Goal: Task Accomplishment & Management: Manage account settings

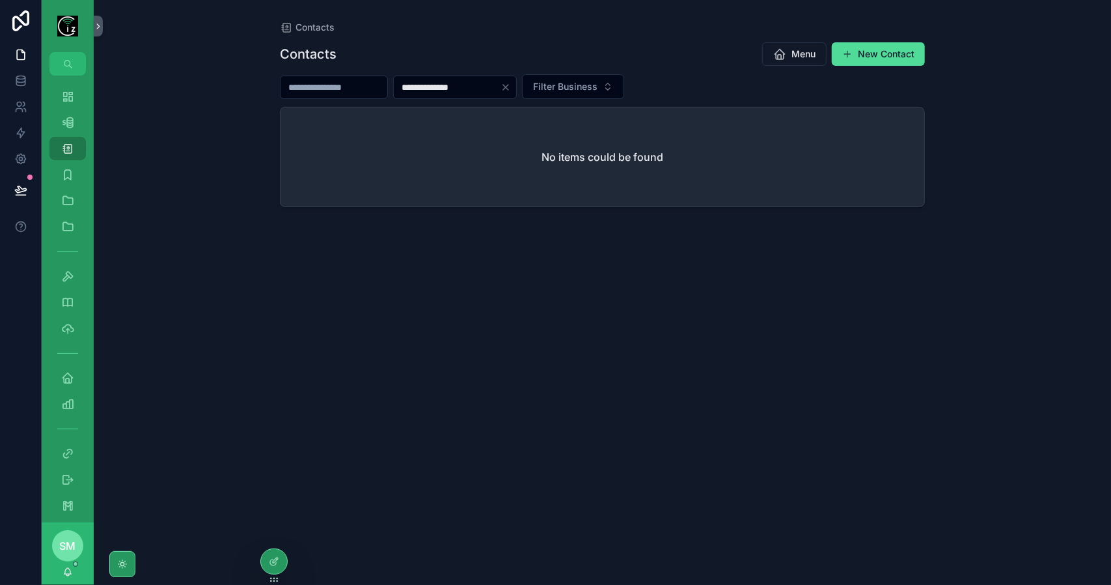
click at [440, 85] on input "**********" at bounding box center [447, 87] width 107 height 18
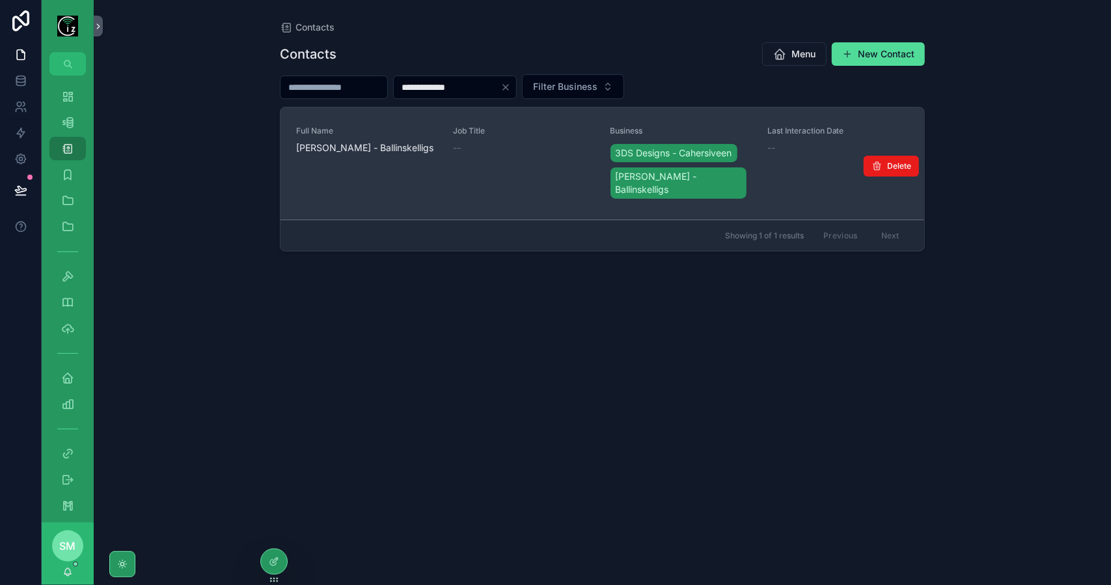
type input "**********"
click at [371, 146] on span "[PERSON_NAME] - Ballinskelligs" at bounding box center [366, 147] width 141 height 13
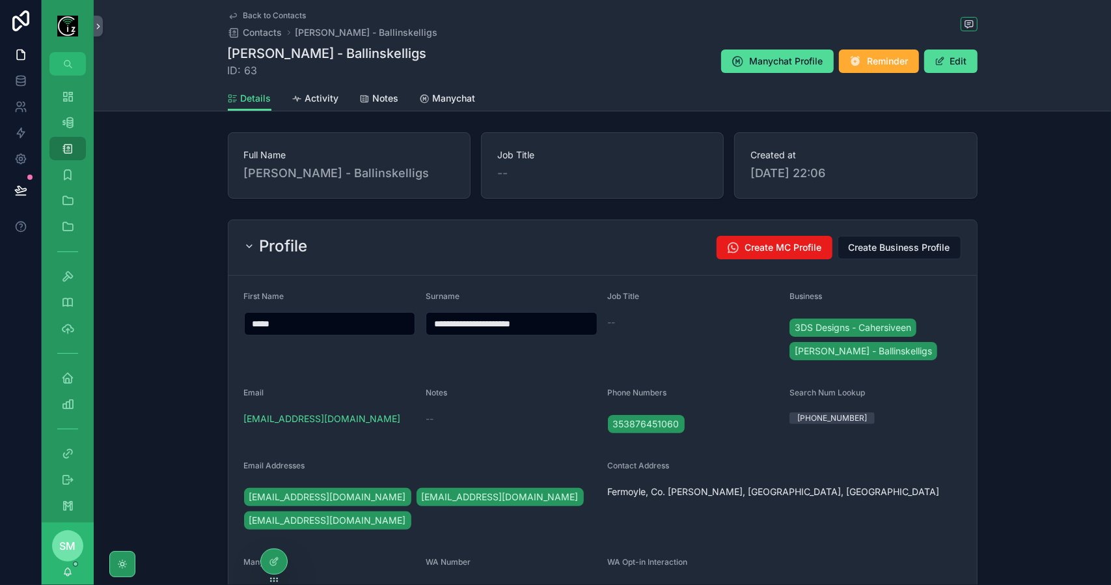
click at [313, 253] on div "Profile Create MC Profile Create Business Profile" at bounding box center [603, 247] width 718 height 23
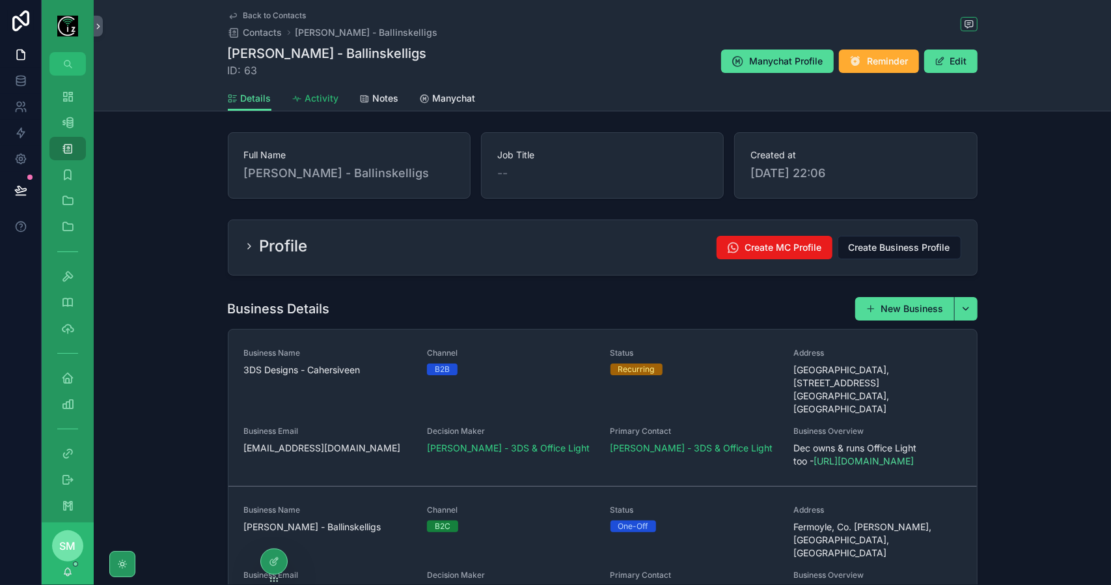
click at [321, 101] on span "Activity" at bounding box center [322, 98] width 34 height 13
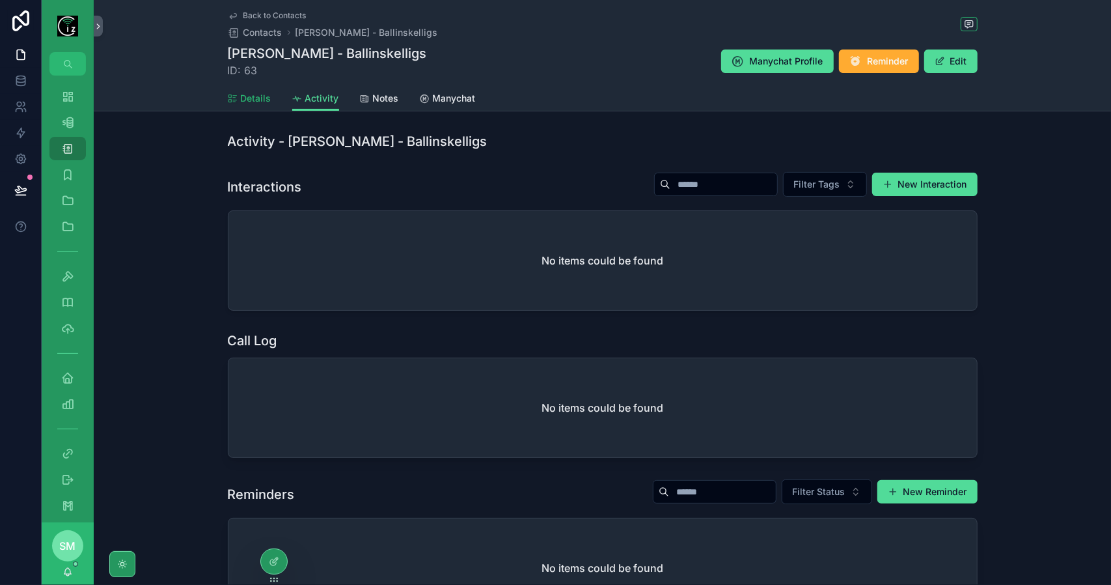
click at [243, 97] on span "Details" at bounding box center [256, 98] width 31 height 13
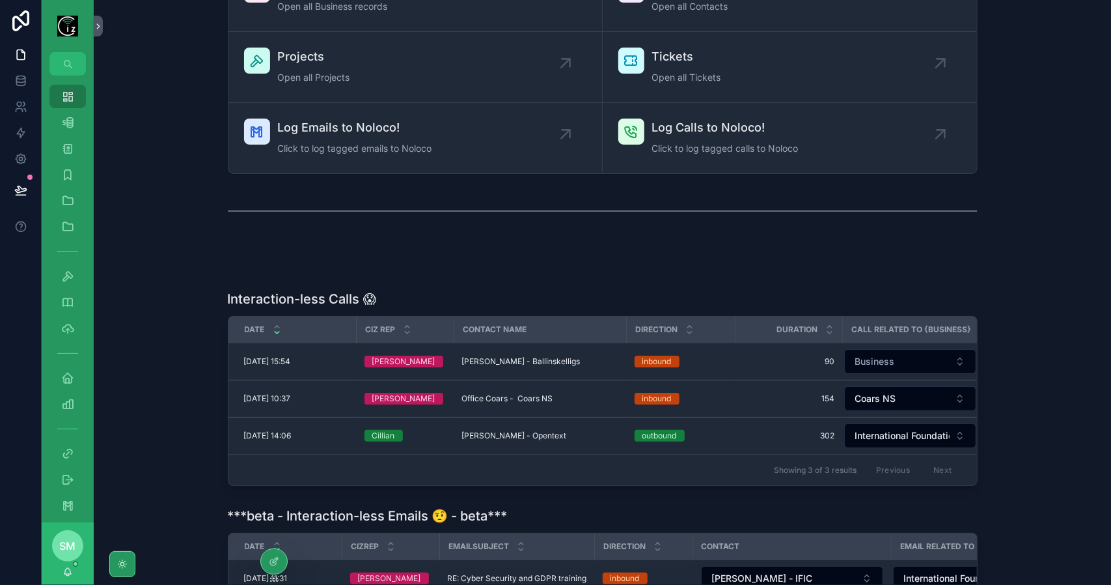
scroll to position [130, 0]
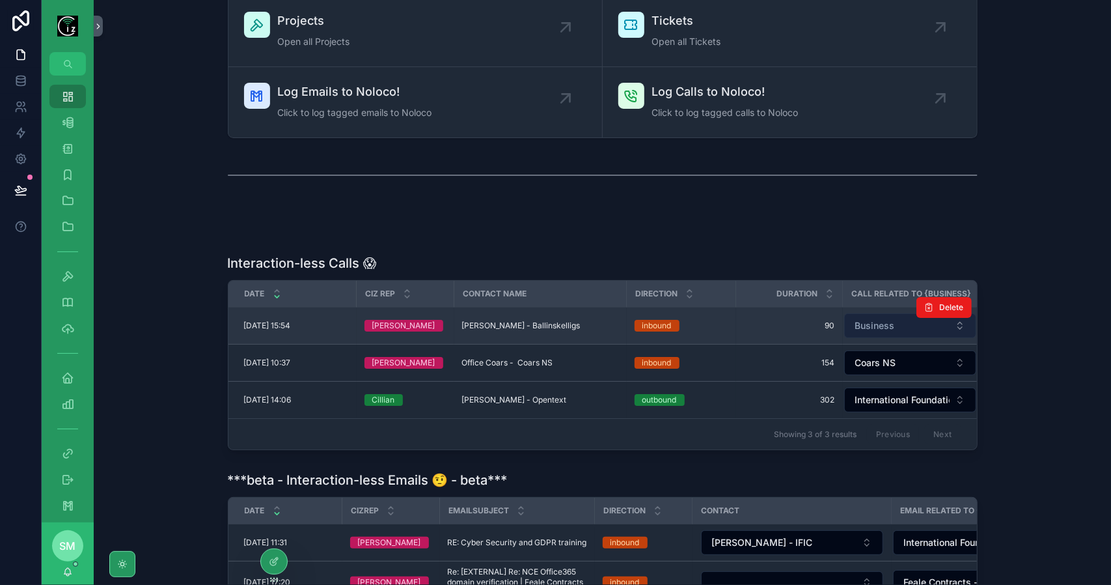
click at [900, 320] on button "Business" at bounding box center [910, 325] width 132 height 25
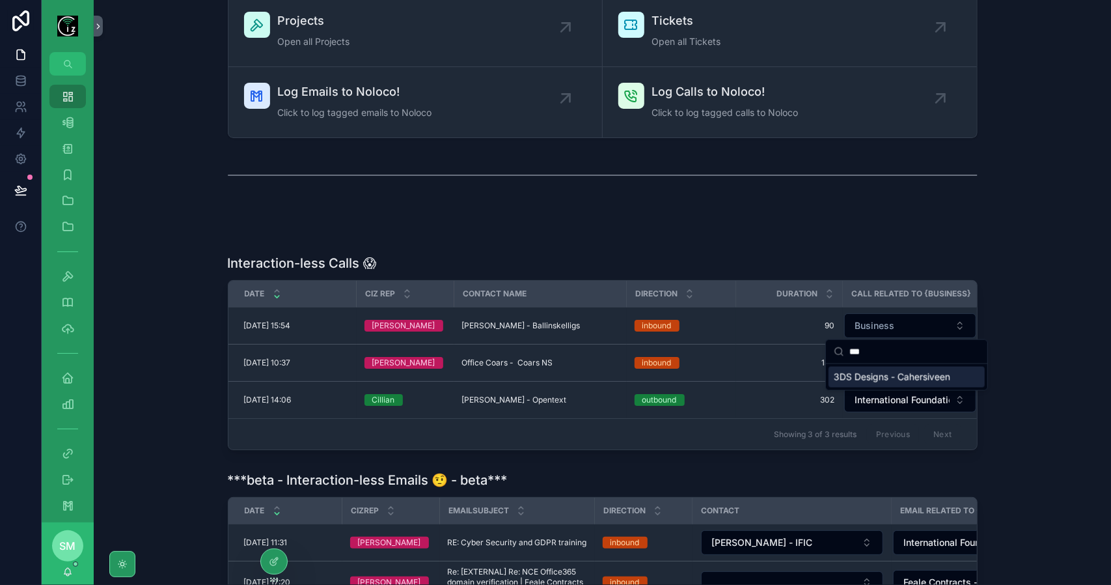
type input "***"
click at [889, 378] on span "3DS Designs - Cahersiveen" at bounding box center [892, 376] width 117 height 13
click at [664, 228] on div "scrollable content" at bounding box center [602, 233] width 997 height 10
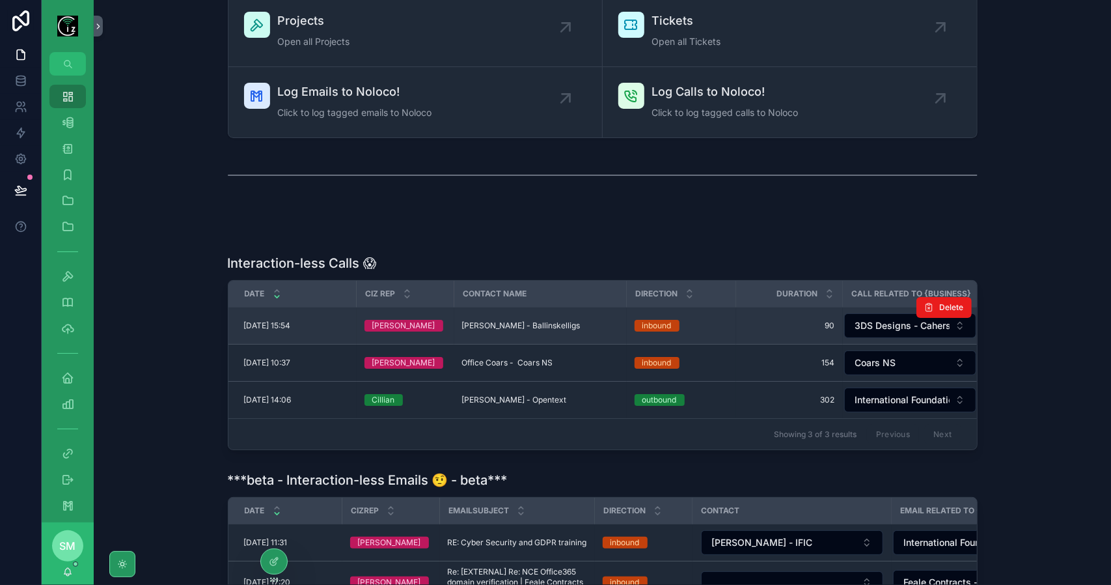
click at [480, 327] on span "[PERSON_NAME] - Ballinskelligs" at bounding box center [521, 325] width 118 height 10
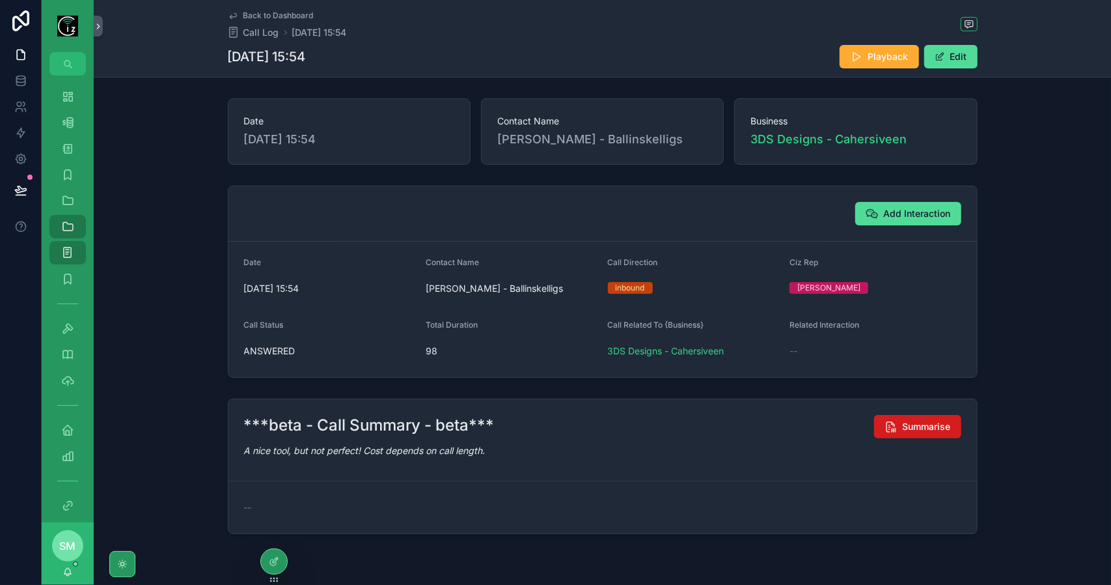
click at [937, 423] on span "Summarise" at bounding box center [927, 426] width 48 height 13
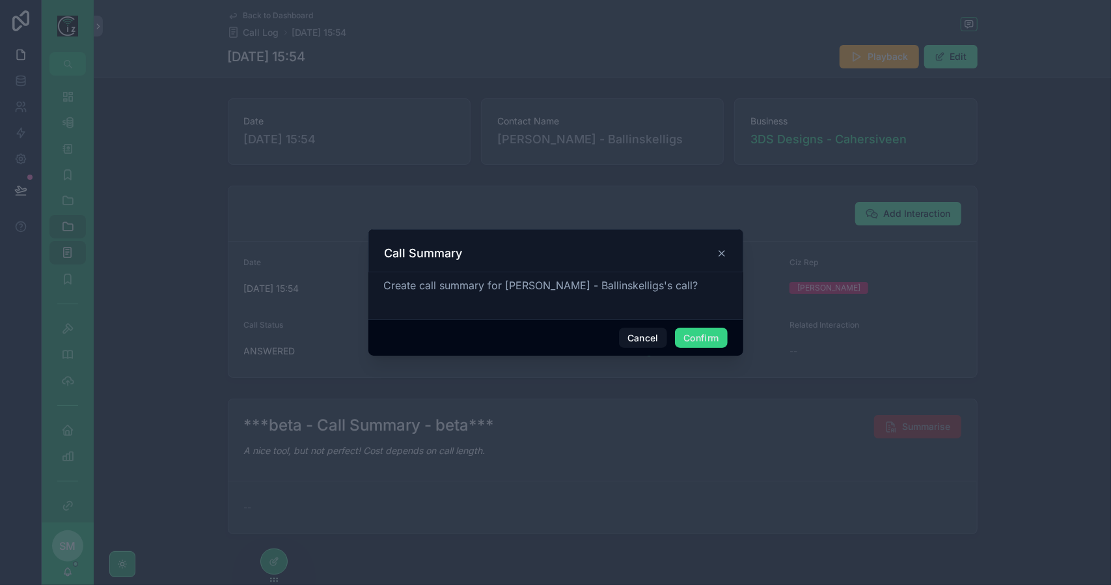
click at [703, 337] on button "Confirm" at bounding box center [701, 337] width 52 height 21
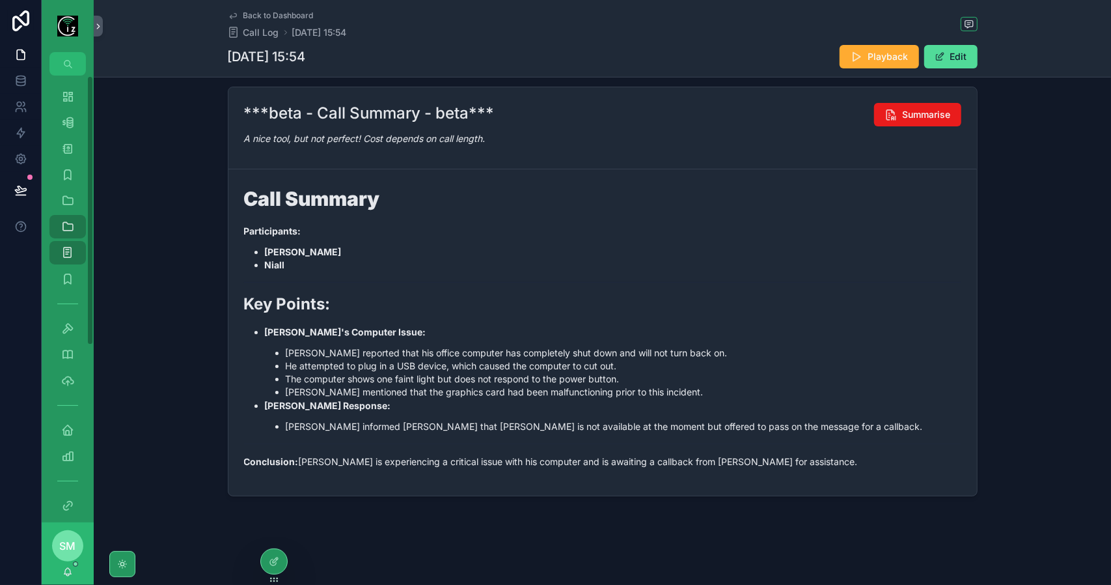
scroll to position [323, 0]
drag, startPoint x: 307, startPoint y: 350, endPoint x: 405, endPoint y: 350, distance: 97.7
click at [405, 359] on li "He attempted to plug in a USB device, which caused the computer to cut out." at bounding box center [624, 365] width 676 height 13
click at [411, 385] on li "Niall mentioned that the graphics card had been malfunctioning prior to this in…" at bounding box center [624, 391] width 676 height 13
click at [953, 57] on button "Edit" at bounding box center [951, 56] width 53 height 23
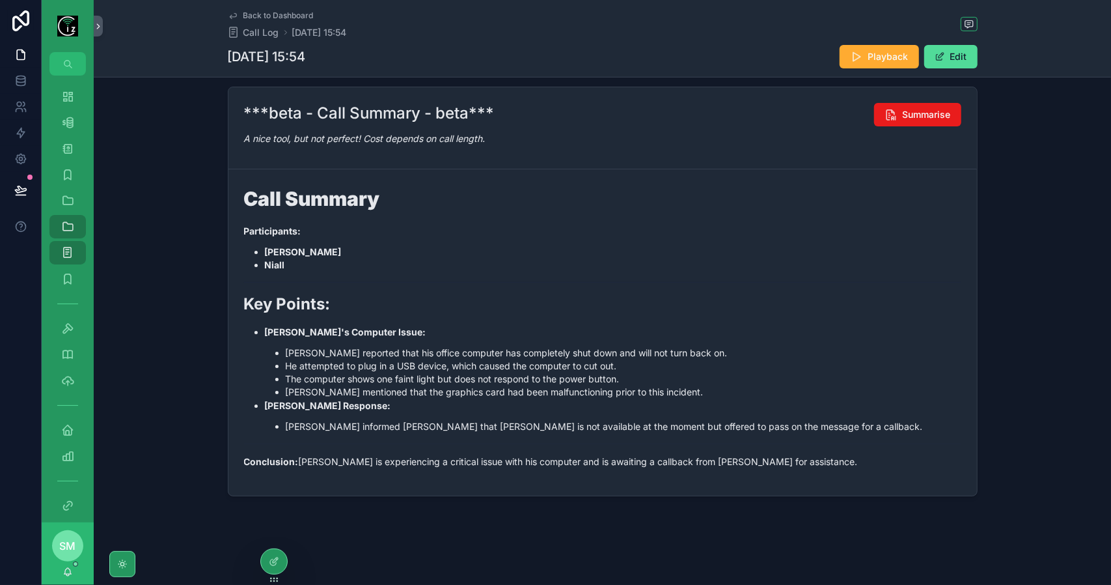
scroll to position [327, 0]
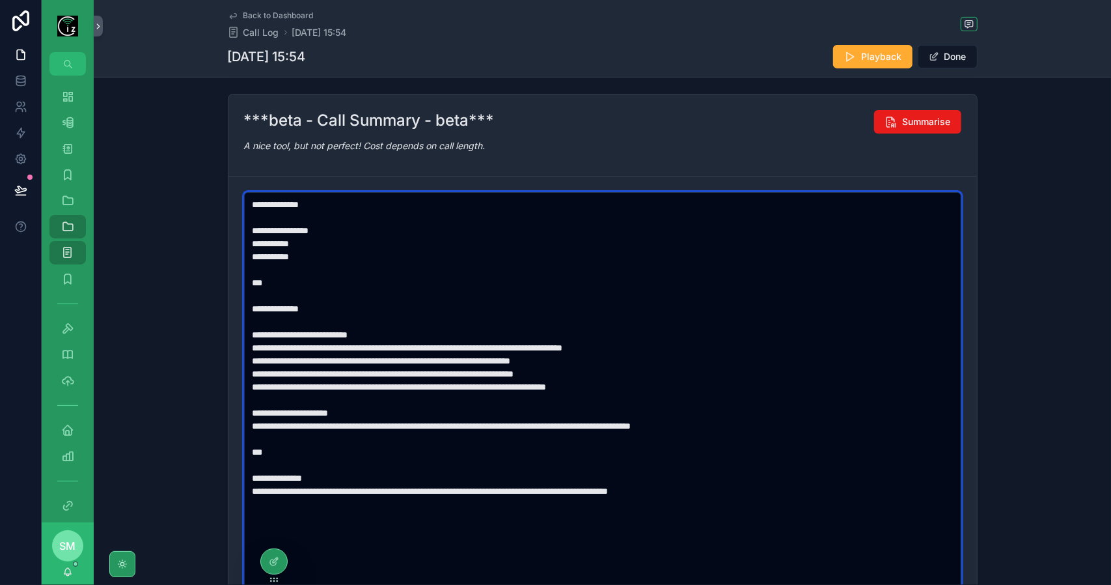
drag, startPoint x: 646, startPoint y: 380, endPoint x: 672, endPoint y: 393, distance: 29.1
click at [646, 380] on textarea "**********" at bounding box center [603, 393] width 718 height 402
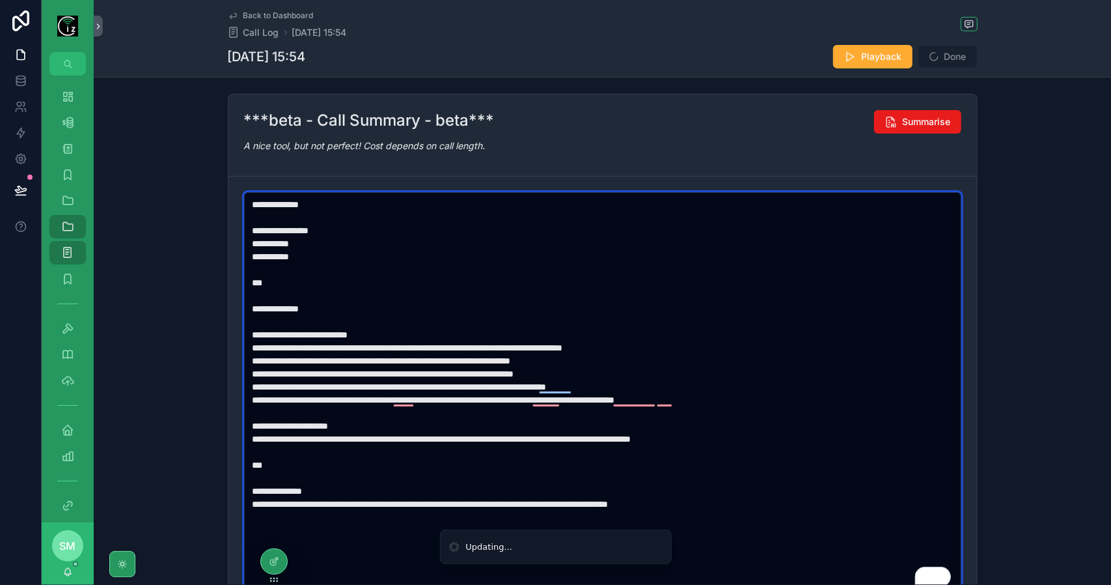
click at [463, 360] on textarea "**********" at bounding box center [603, 393] width 718 height 402
click at [260, 360] on textarea "**********" at bounding box center [603, 393] width 718 height 402
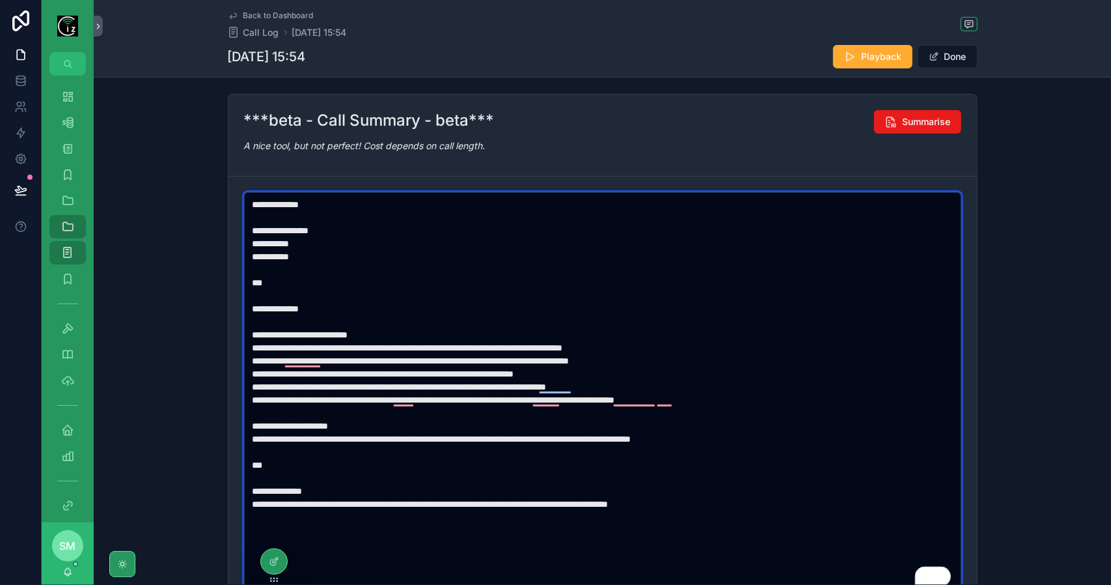
click at [737, 399] on textarea "**********" at bounding box center [603, 393] width 718 height 402
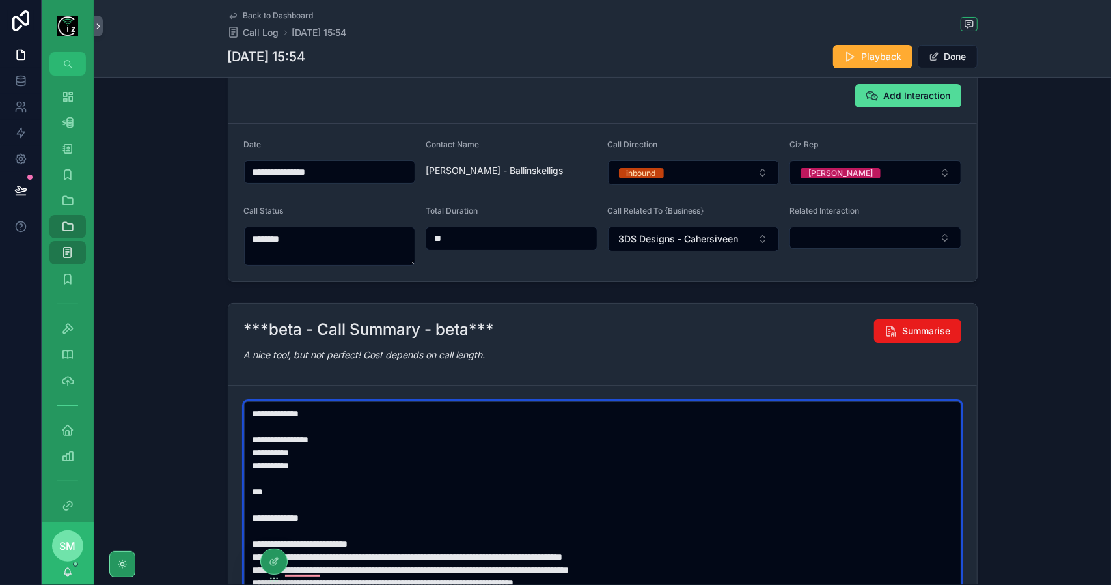
scroll to position [113, 0]
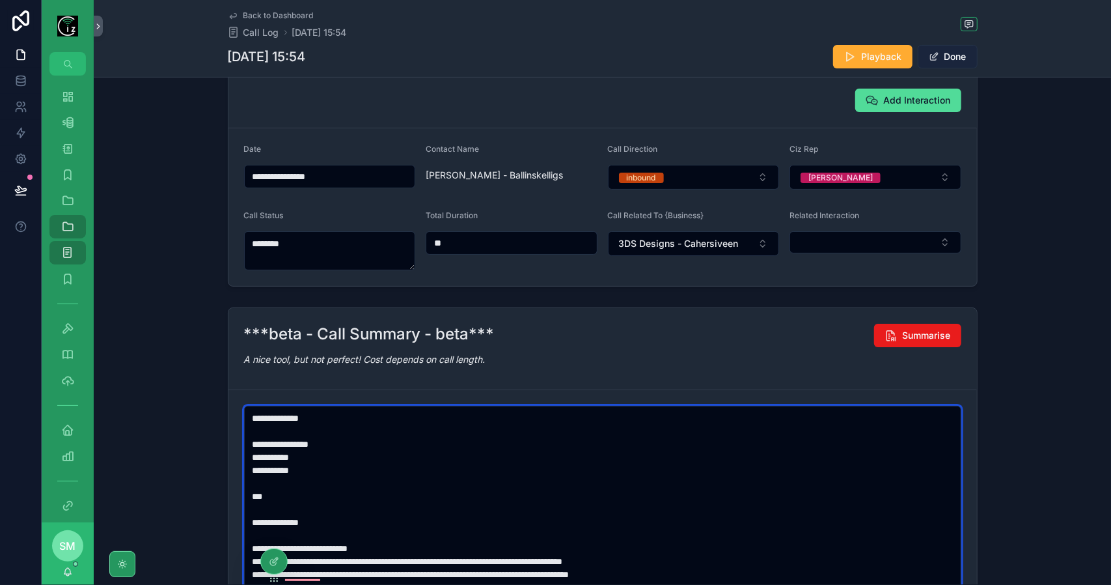
type textarea "**********"
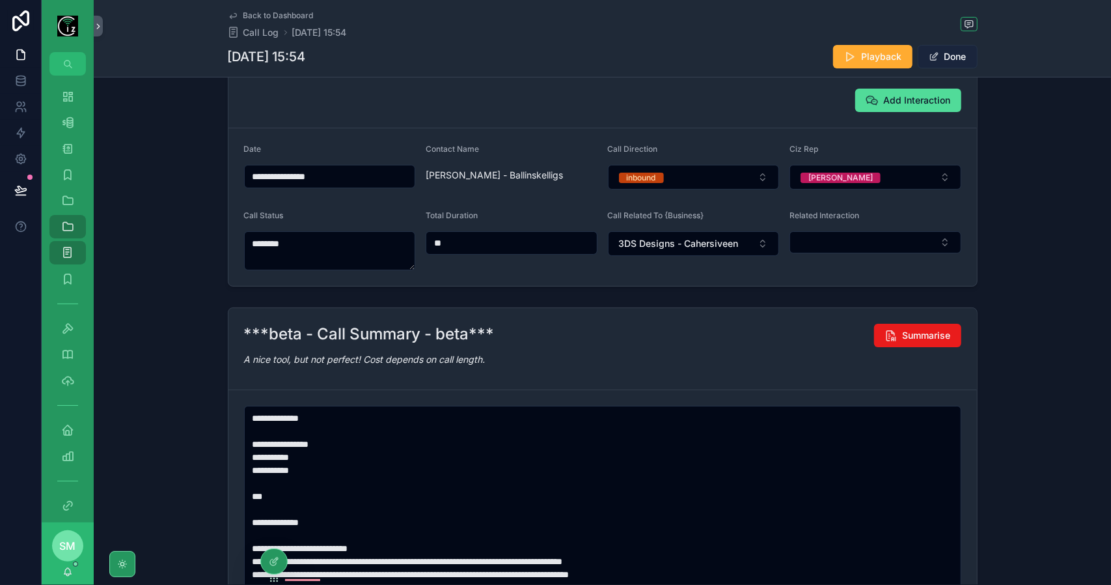
click at [964, 50] on button "Done" at bounding box center [948, 56] width 60 height 23
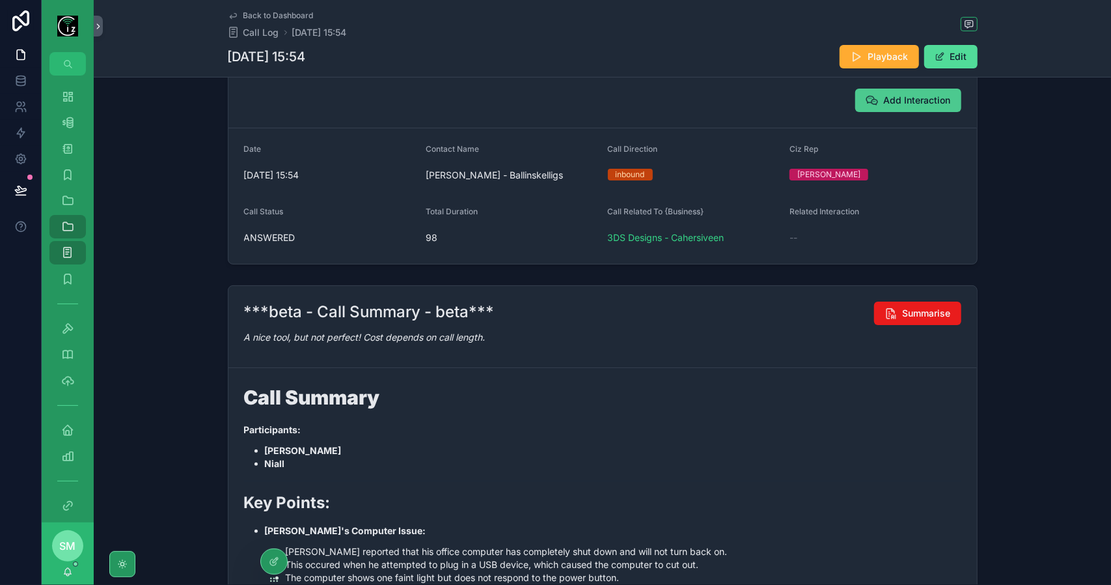
click at [931, 96] on span "Add Interaction" at bounding box center [917, 100] width 67 height 13
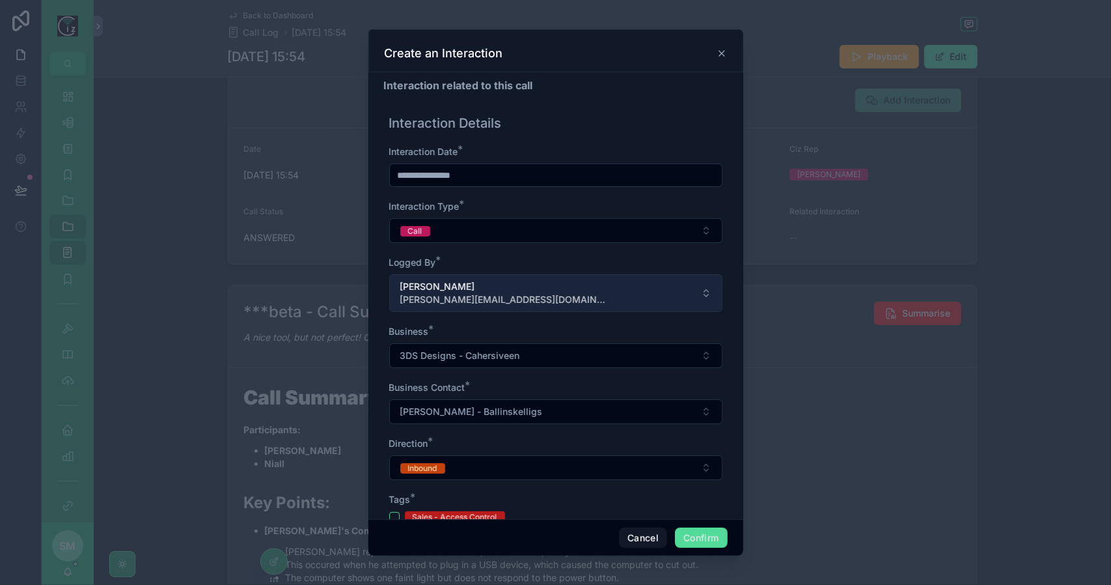
click at [559, 290] on button "Simon Murphy simon@cizict.com" at bounding box center [555, 293] width 333 height 38
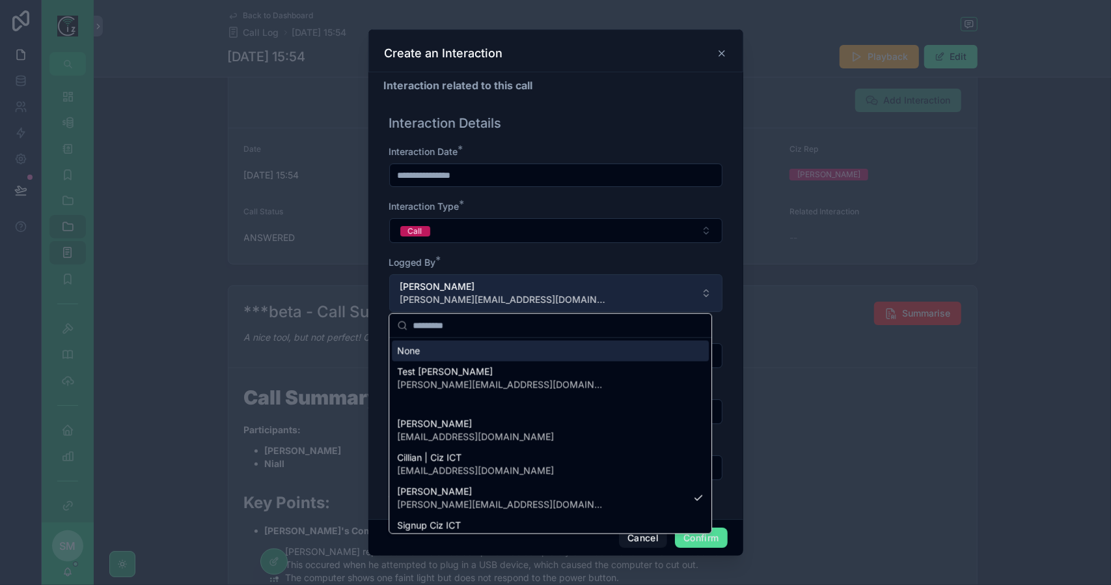
click at [559, 290] on button "Simon Murphy simon@cizict.com" at bounding box center [555, 293] width 333 height 38
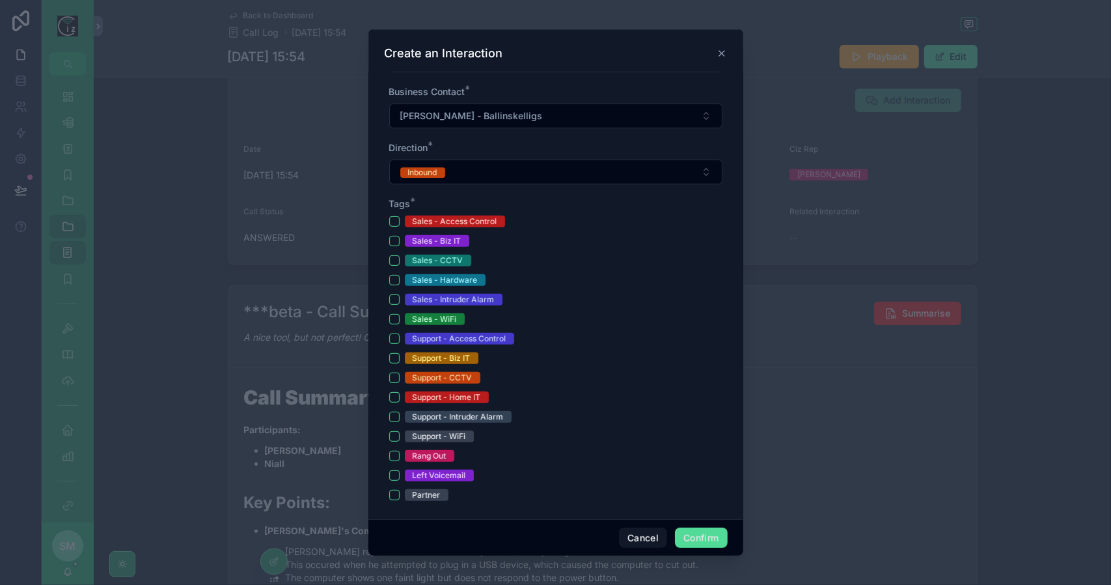
scroll to position [326, 0]
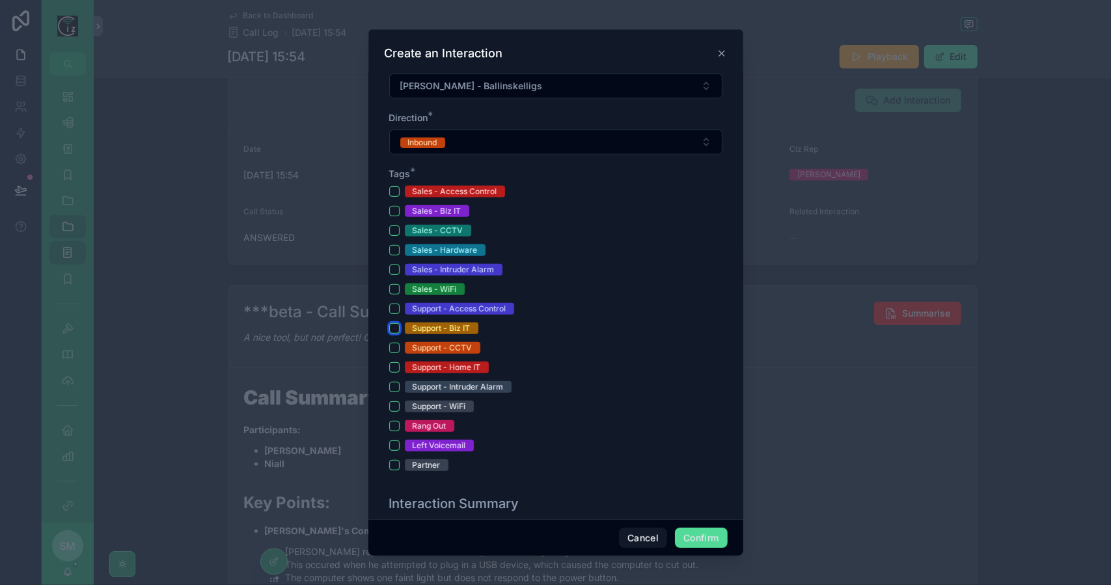
click at [395, 326] on button "Support - Biz IT" at bounding box center [394, 328] width 10 height 10
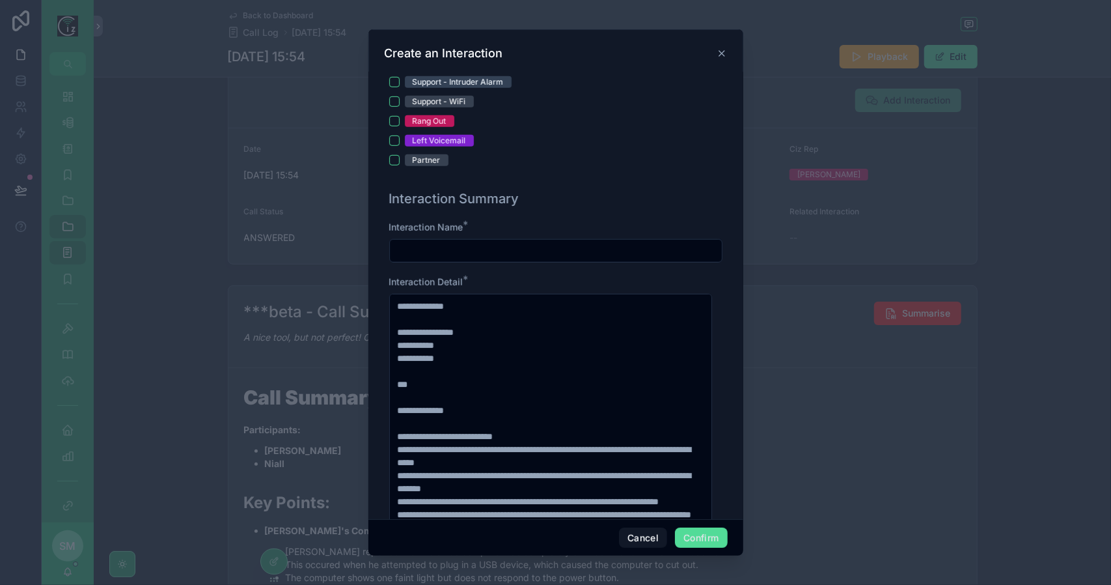
scroll to position [651, 0]
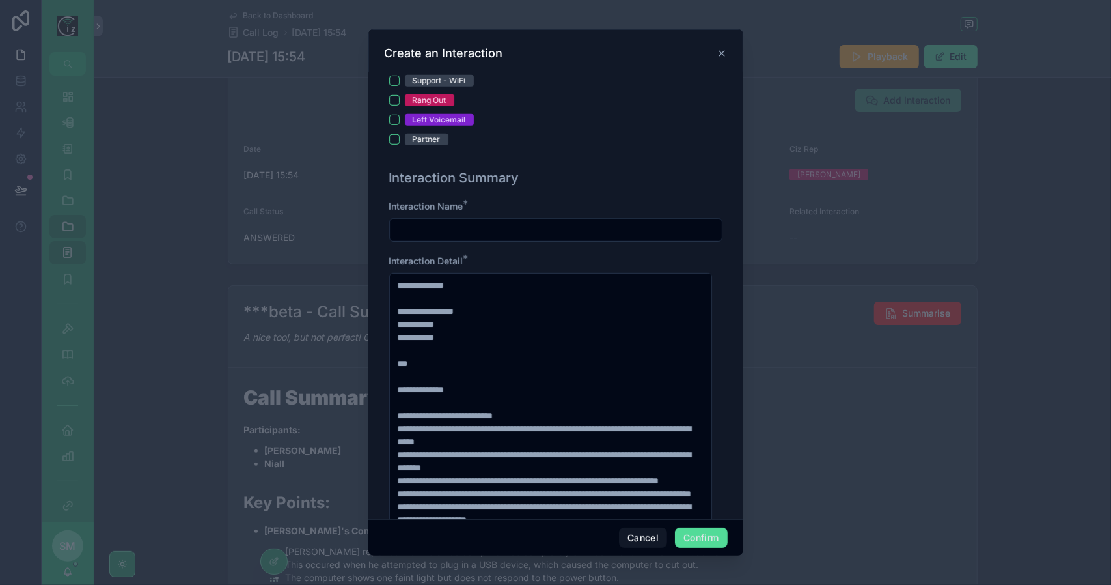
click at [460, 231] on input "text" at bounding box center [556, 230] width 332 height 18
type input "**********"
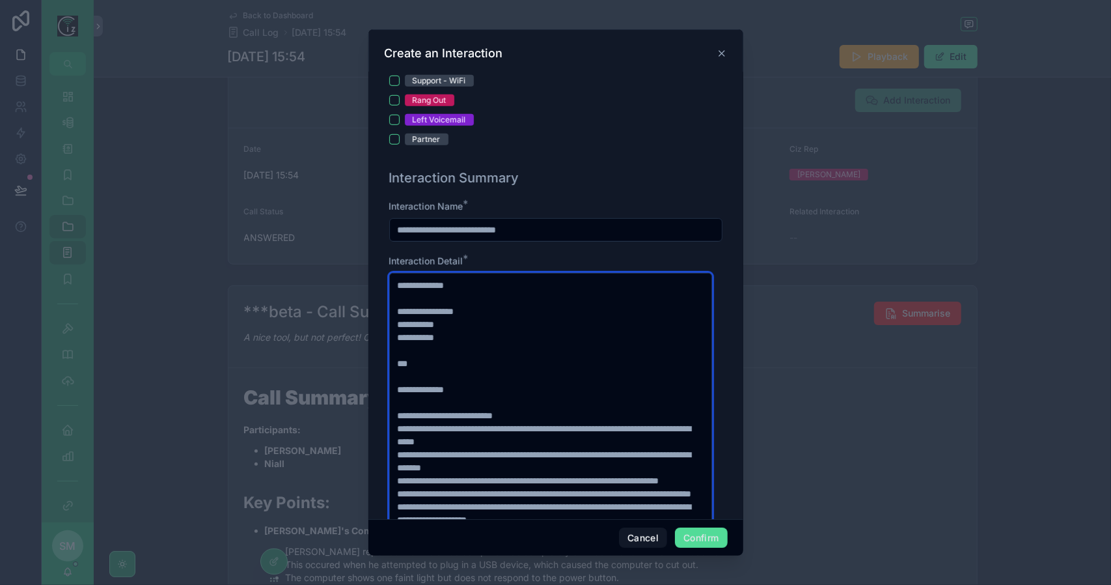
click at [531, 352] on textarea "**********" at bounding box center [551, 474] width 324 height 402
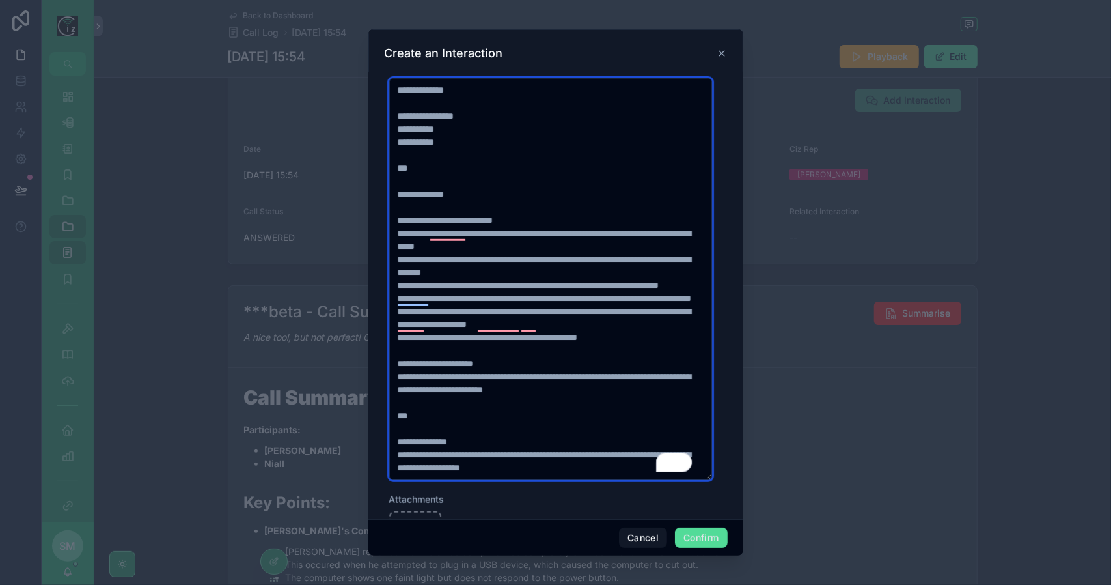
scroll to position [846, 0]
click at [453, 229] on textarea "**********" at bounding box center [551, 278] width 324 height 402
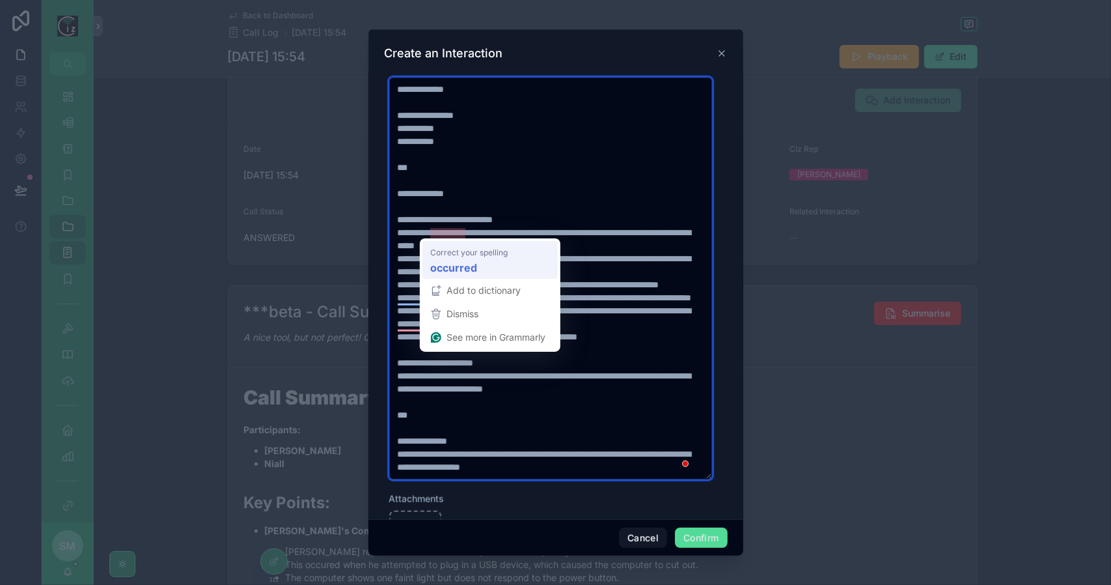
type textarea "**********"
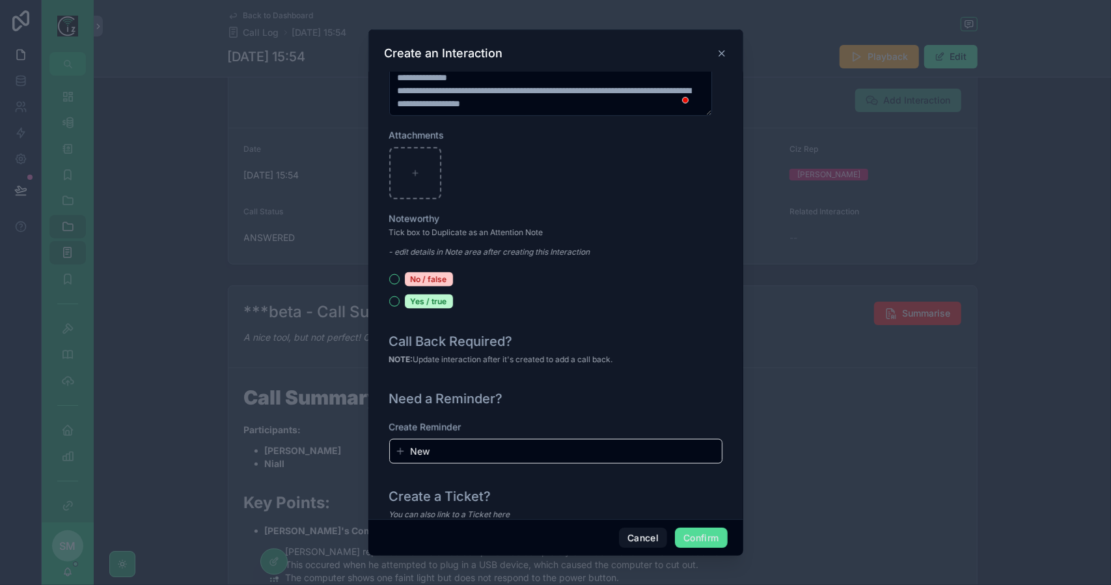
scroll to position [0, 0]
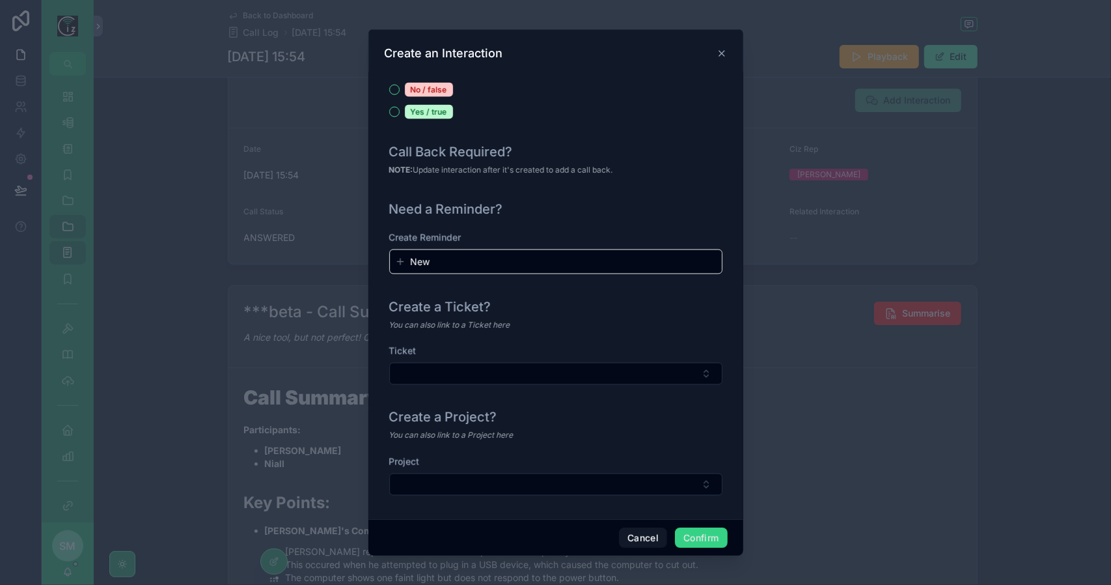
click at [704, 539] on button "Confirm" at bounding box center [701, 537] width 52 height 21
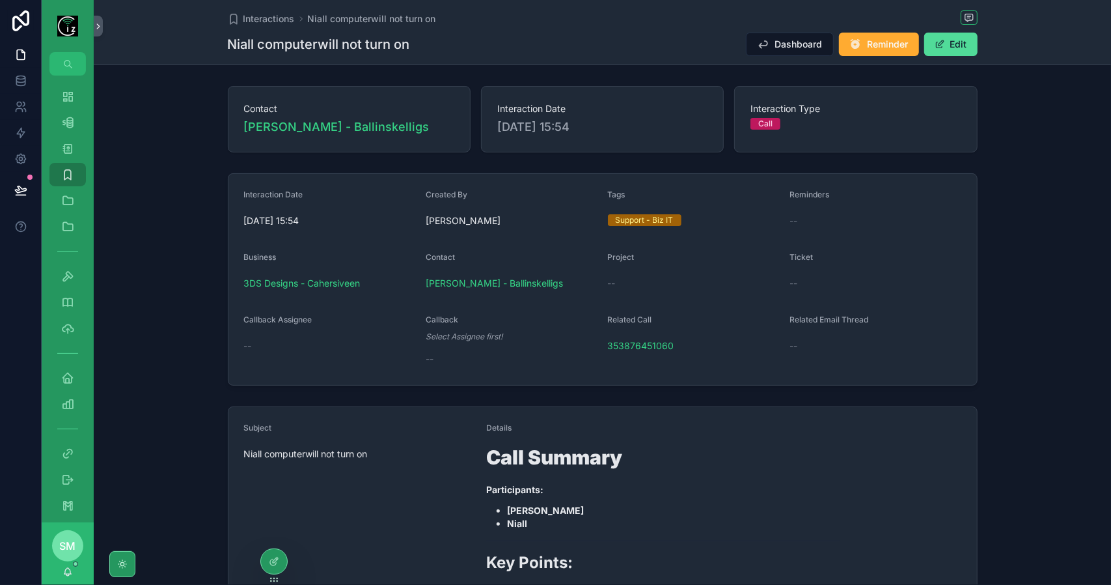
click at [977, 42] on div "Interactions Niall computerwill not turn on Niall computerwill not turn on Dash…" at bounding box center [603, 32] width 1018 height 65
click at [966, 48] on button "Edit" at bounding box center [951, 44] width 53 height 23
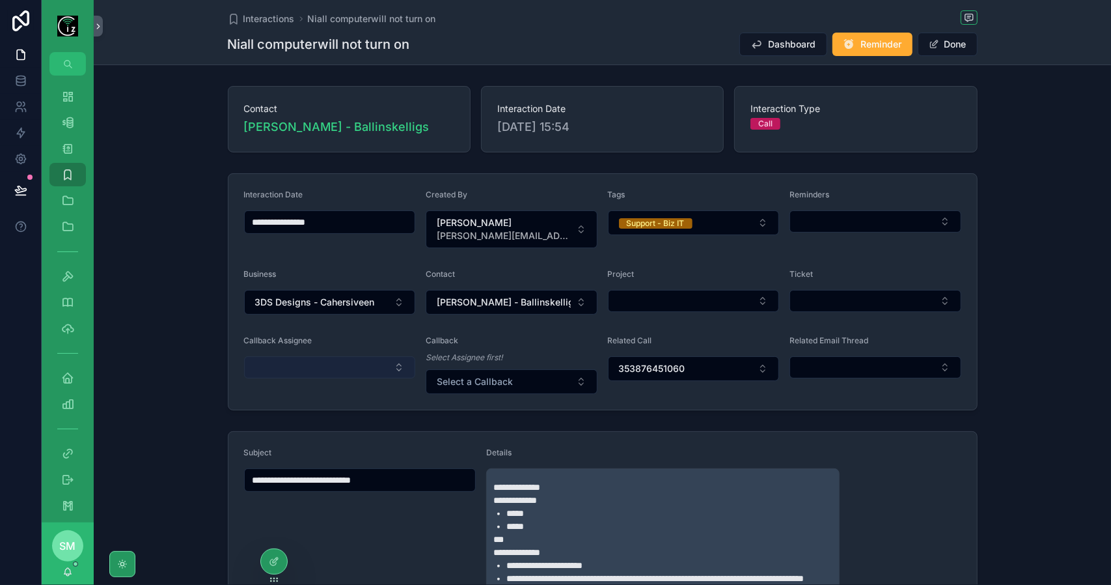
click at [336, 369] on button "Select Button" at bounding box center [330, 367] width 172 height 22
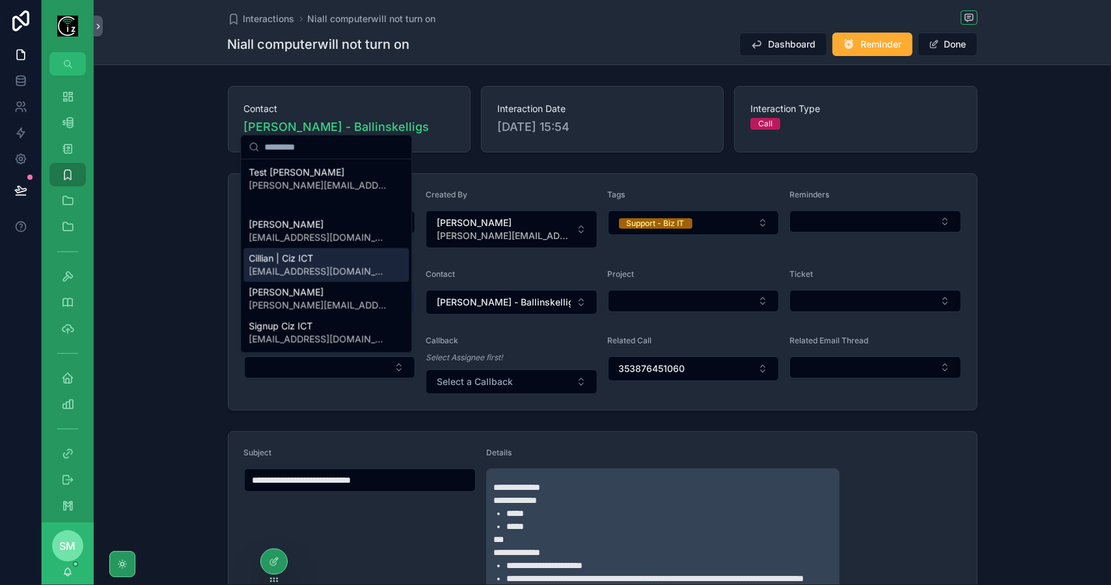
drag, startPoint x: 328, startPoint y: 262, endPoint x: 347, endPoint y: 294, distance: 37.1
click at [328, 261] on div "Cillian | Ciz ICT cillian@cizict.com" at bounding box center [326, 265] width 165 height 34
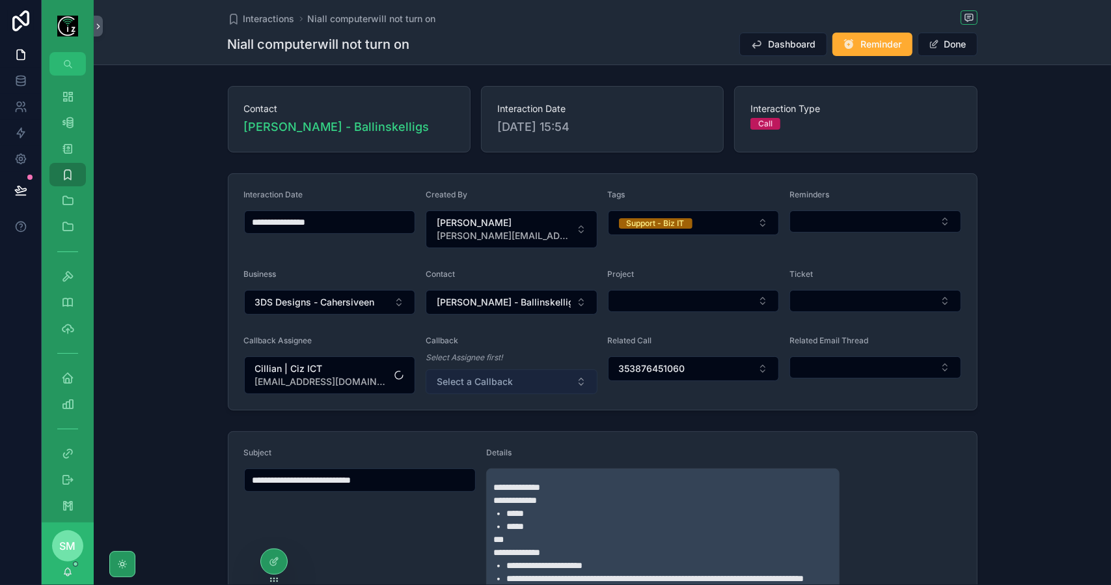
click at [529, 382] on button "Select a Callback" at bounding box center [512, 381] width 172 height 25
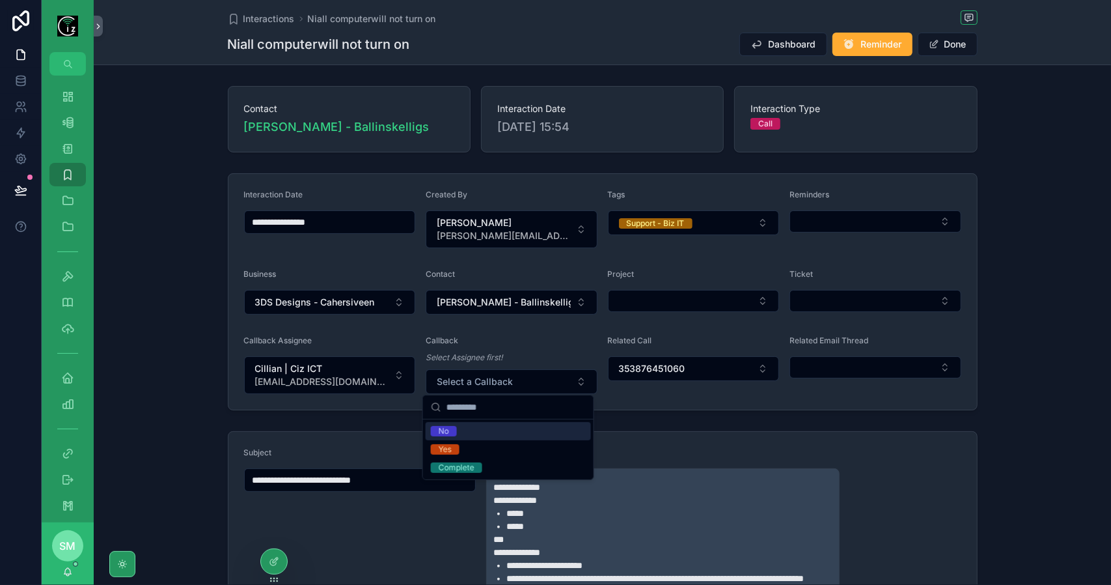
click at [487, 446] on div "Yes" at bounding box center [508, 449] width 165 height 18
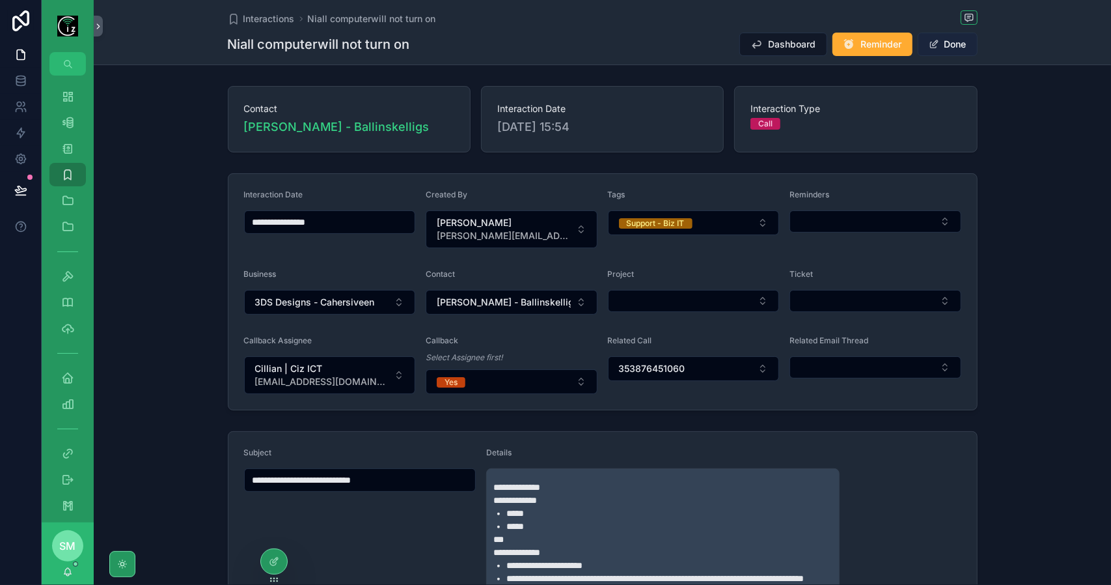
click at [957, 49] on button "Done" at bounding box center [948, 44] width 60 height 23
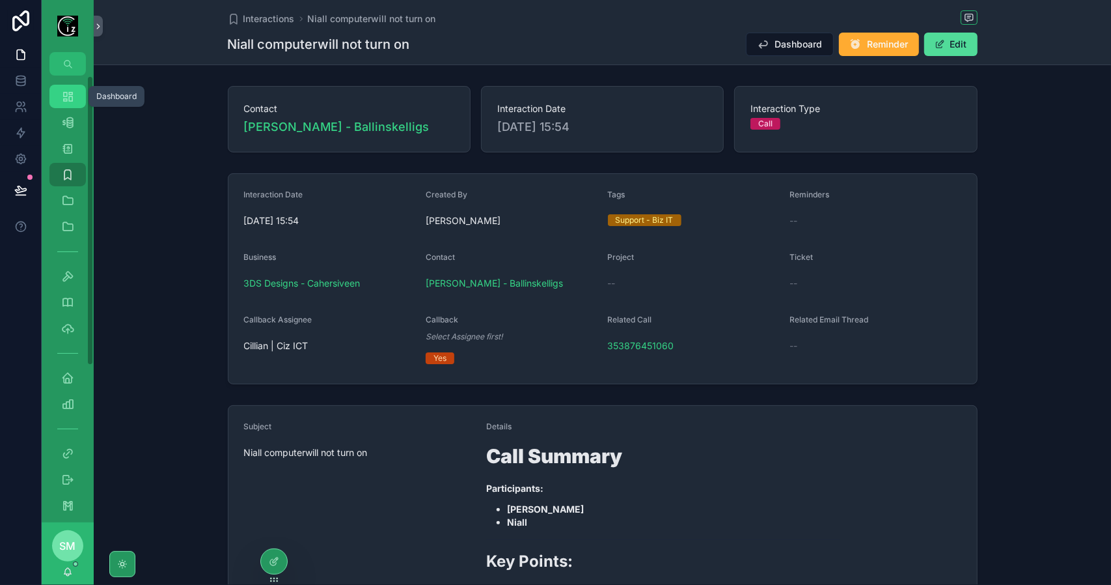
click at [68, 102] on icon "scrollable content" at bounding box center [67, 96] width 13 height 13
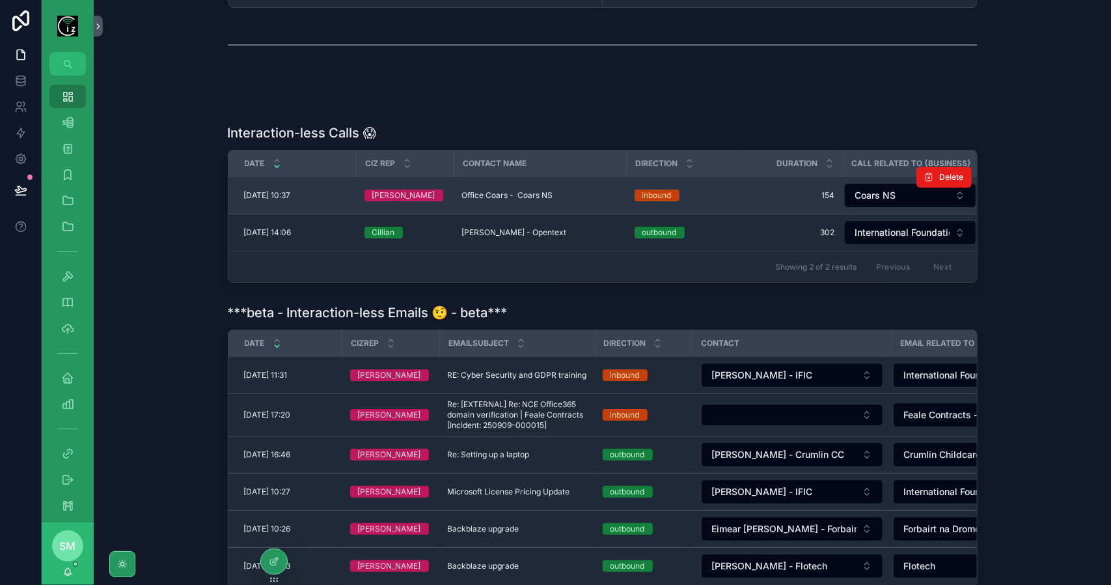
click at [503, 198] on span "Office Coars - Coars NS" at bounding box center [507, 195] width 91 height 10
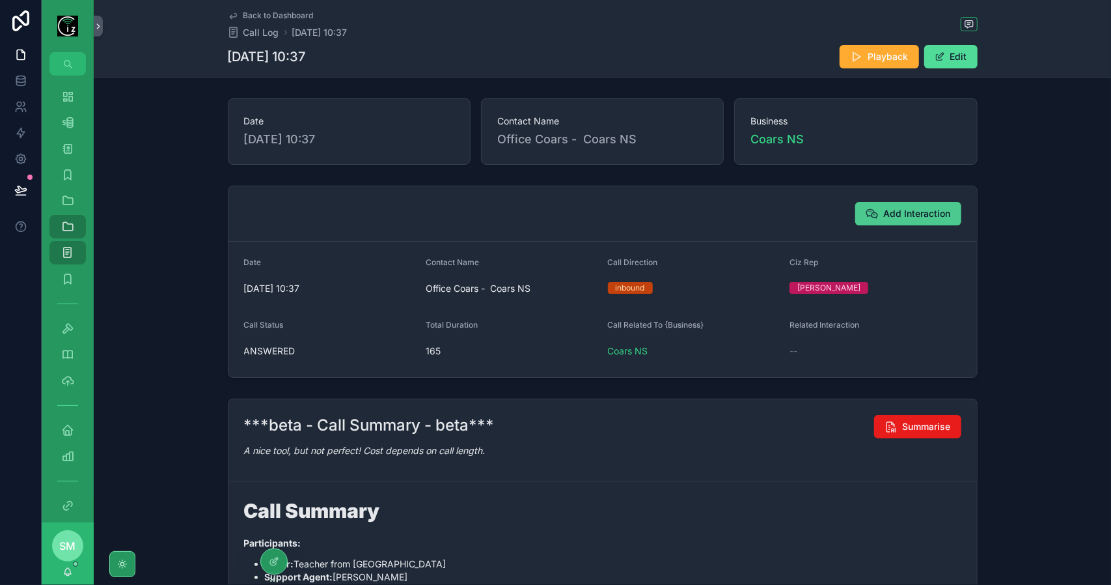
click at [901, 216] on span "Add Interaction" at bounding box center [917, 213] width 67 height 13
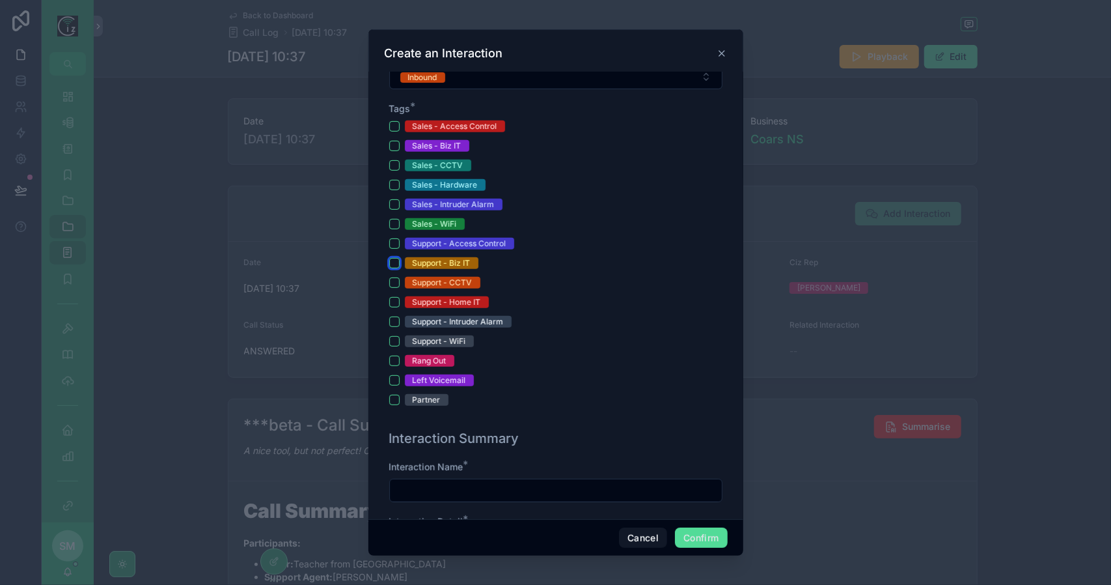
click at [396, 261] on button "Support - Biz IT" at bounding box center [394, 263] width 10 height 10
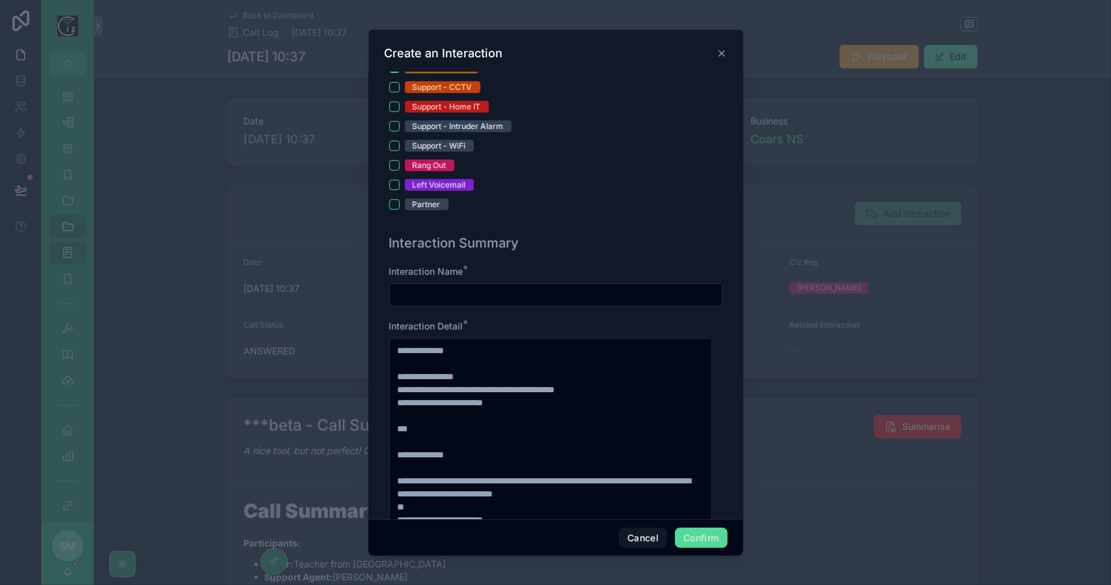
click at [426, 292] on input "text" at bounding box center [556, 295] width 332 height 18
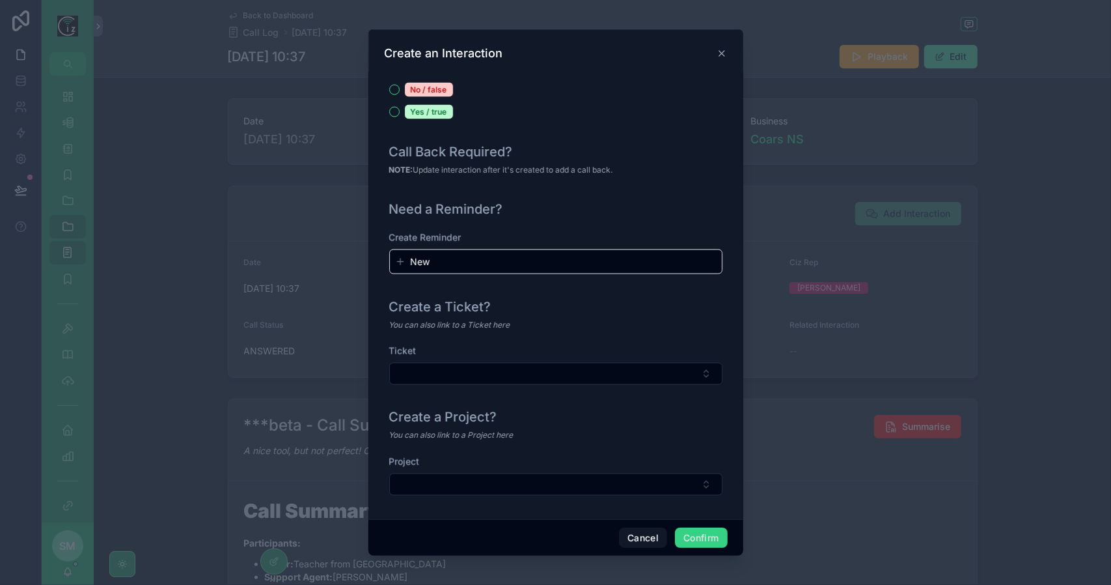
type input "**********"
click at [684, 540] on button "Confirm" at bounding box center [701, 537] width 52 height 21
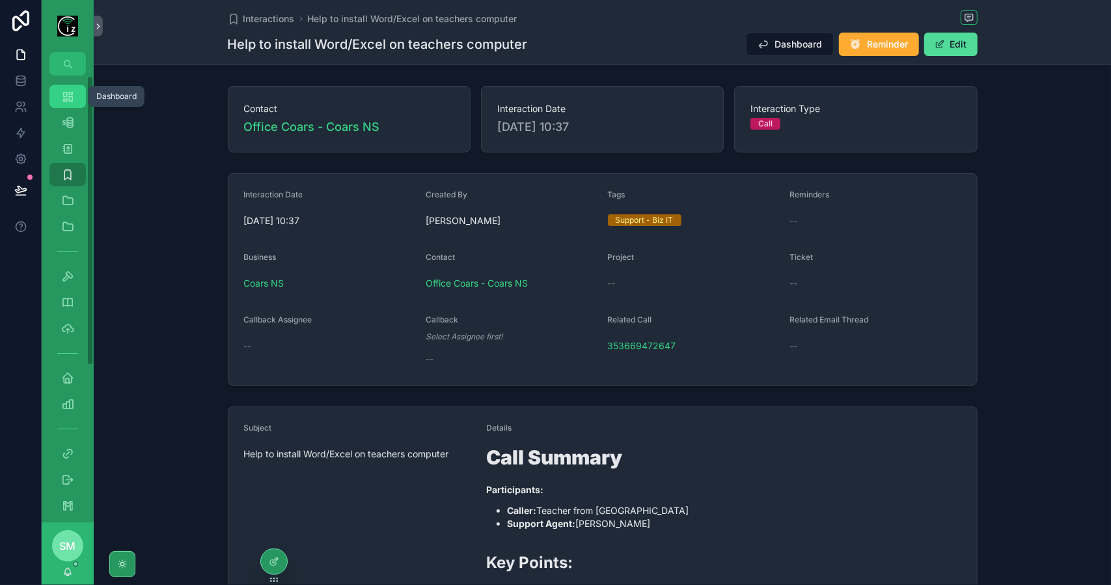
click at [76, 104] on div "Dashboard" at bounding box center [67, 96] width 21 height 21
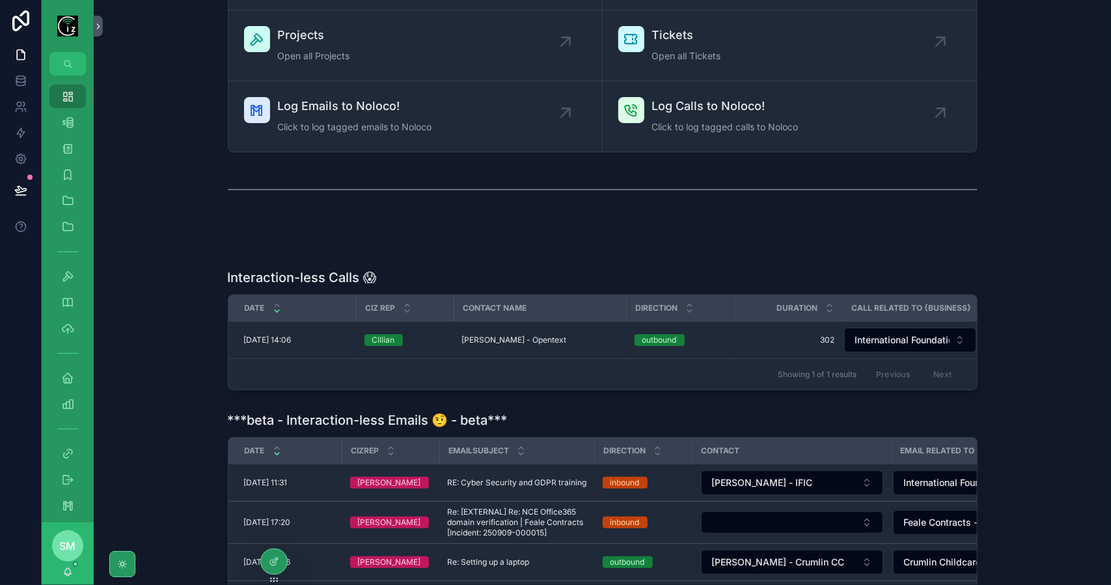
scroll to position [326, 0]
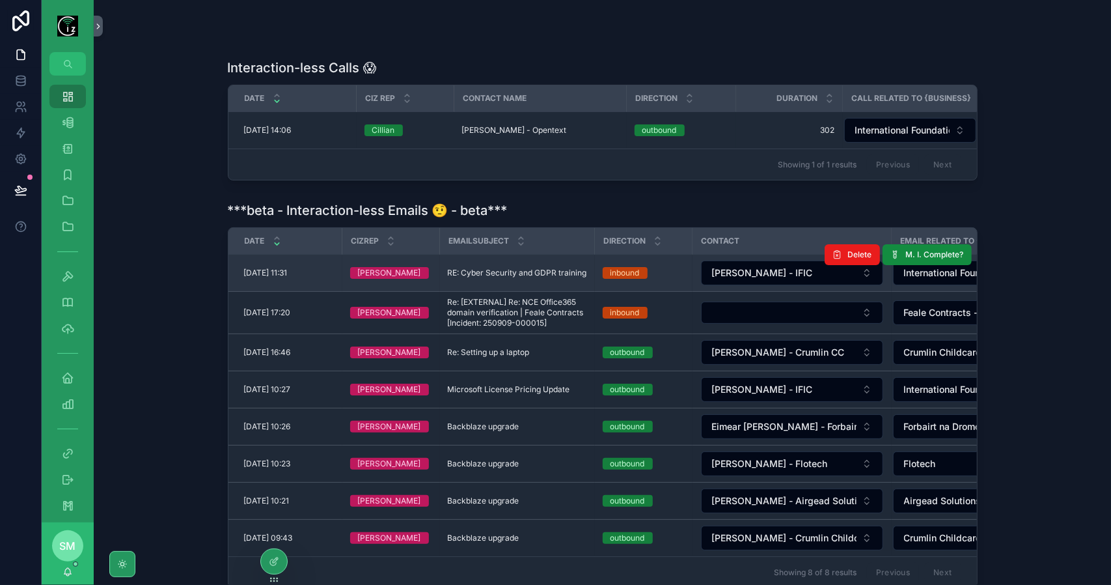
click at [522, 277] on span "RE: Cyber Security and GDPR training" at bounding box center [517, 273] width 139 height 10
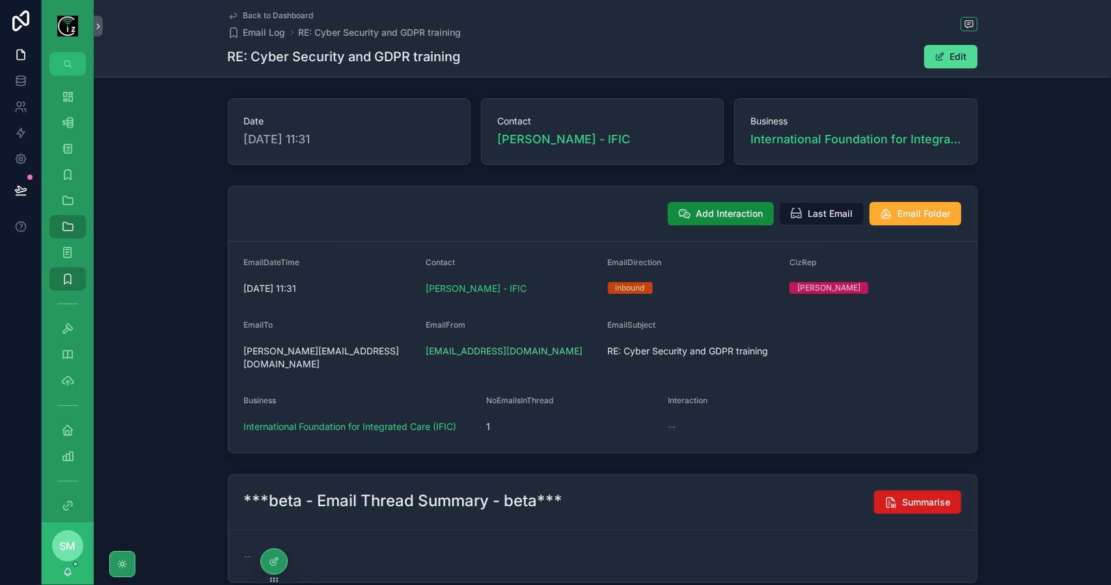
click at [910, 495] on span "Summarise" at bounding box center [927, 501] width 48 height 13
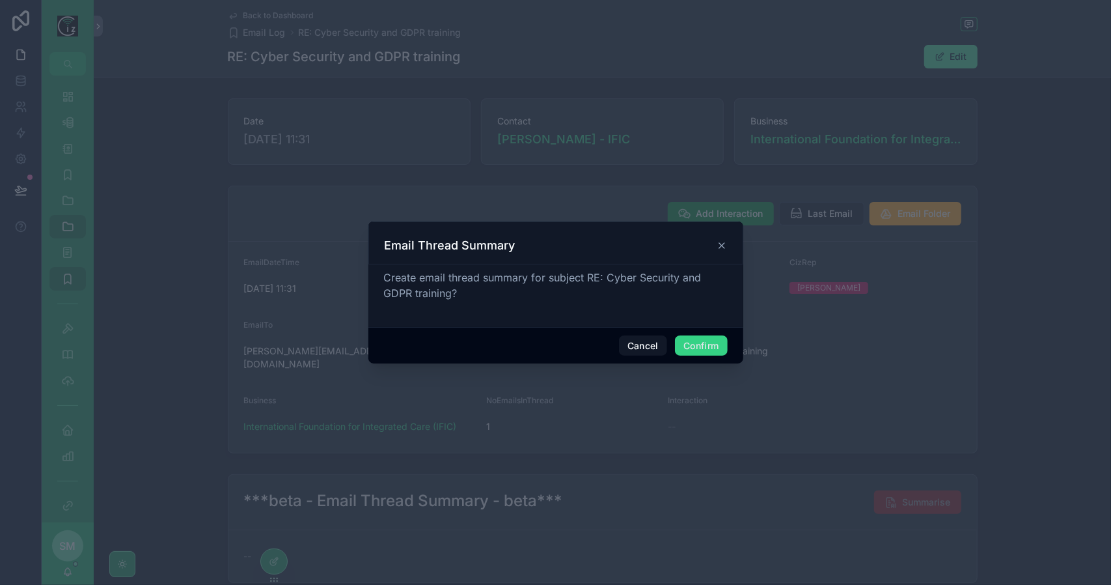
click at [692, 341] on button "Confirm" at bounding box center [701, 345] width 52 height 21
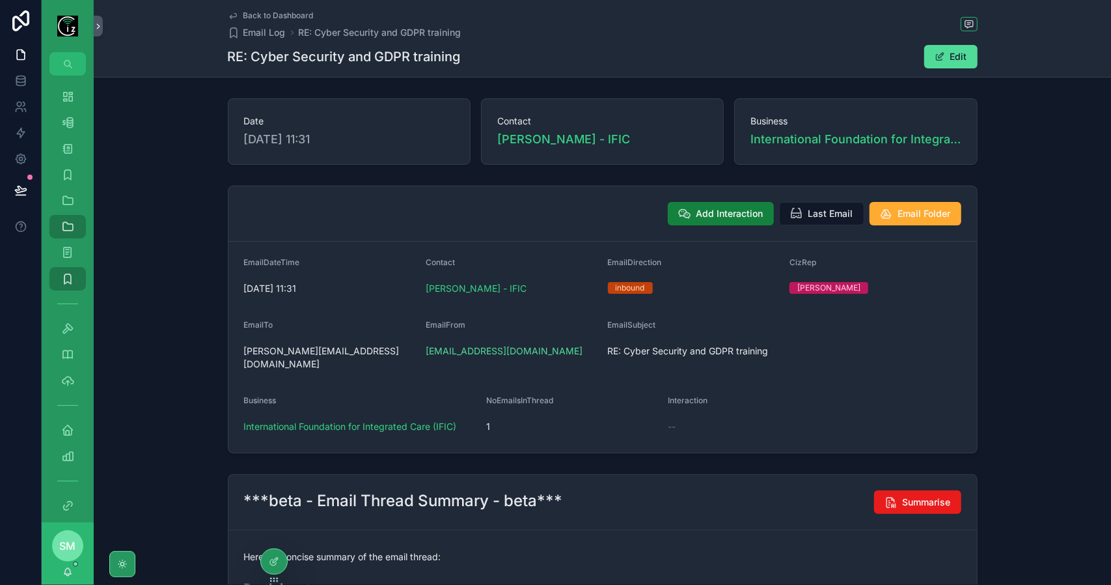
click at [706, 210] on span "Add Interaction" at bounding box center [730, 213] width 67 height 13
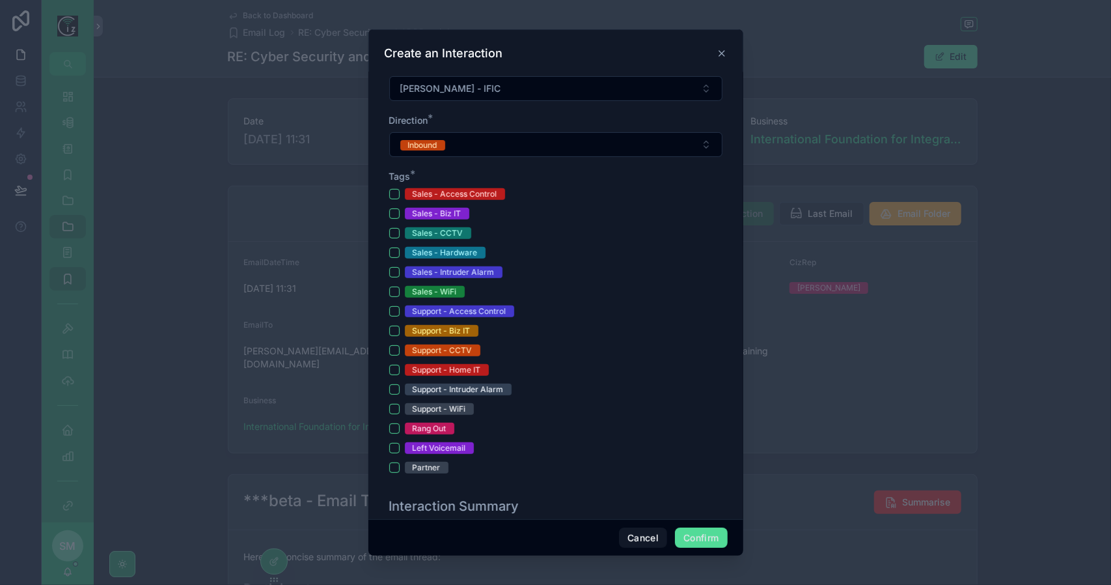
scroll to position [391, 0]
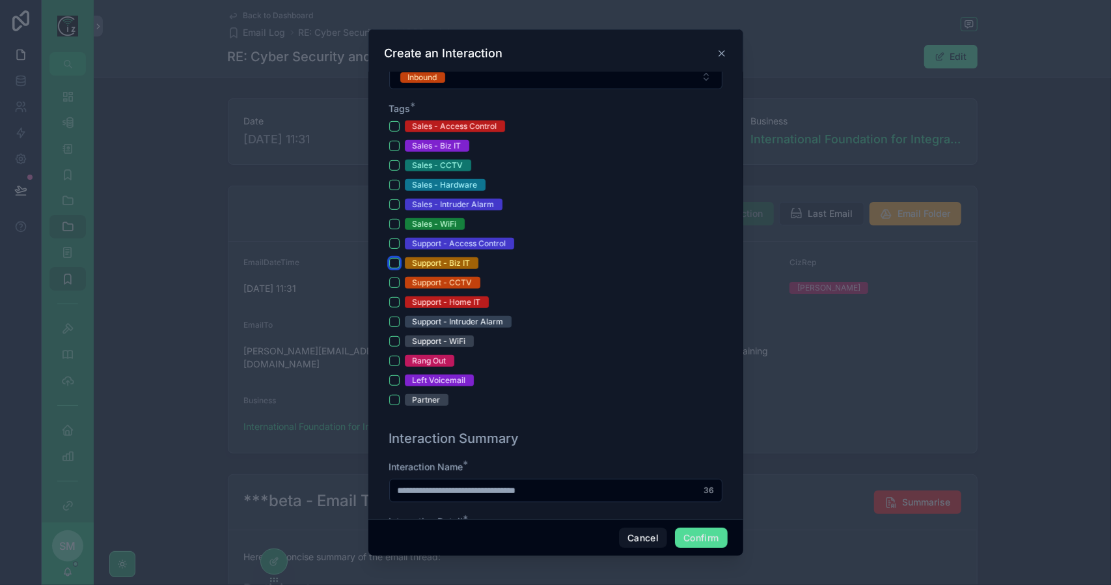
click at [398, 258] on button "Support - Biz IT" at bounding box center [394, 263] width 10 height 10
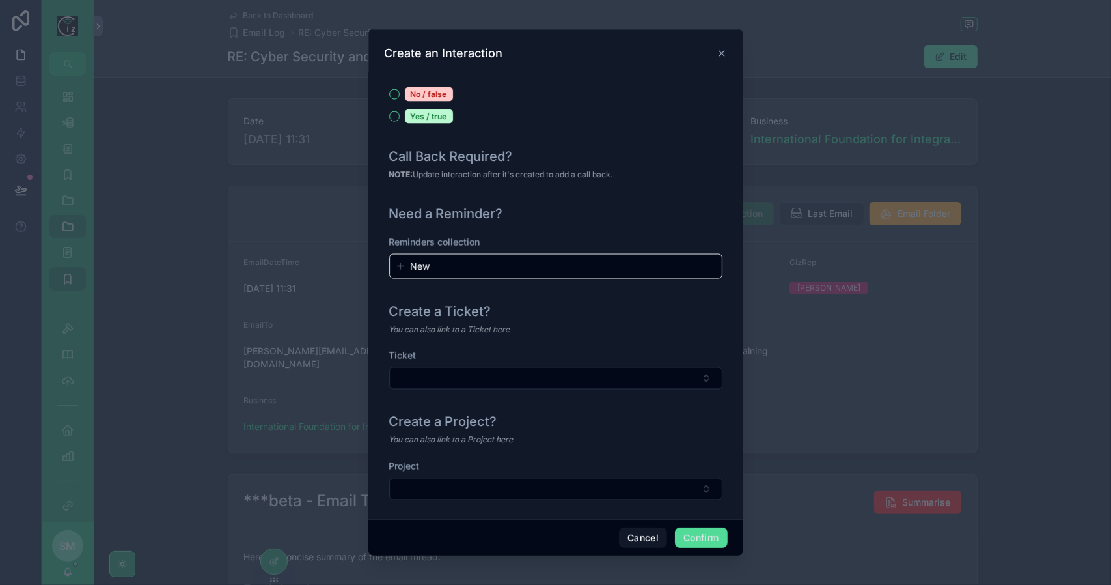
scroll to position [1399, 0]
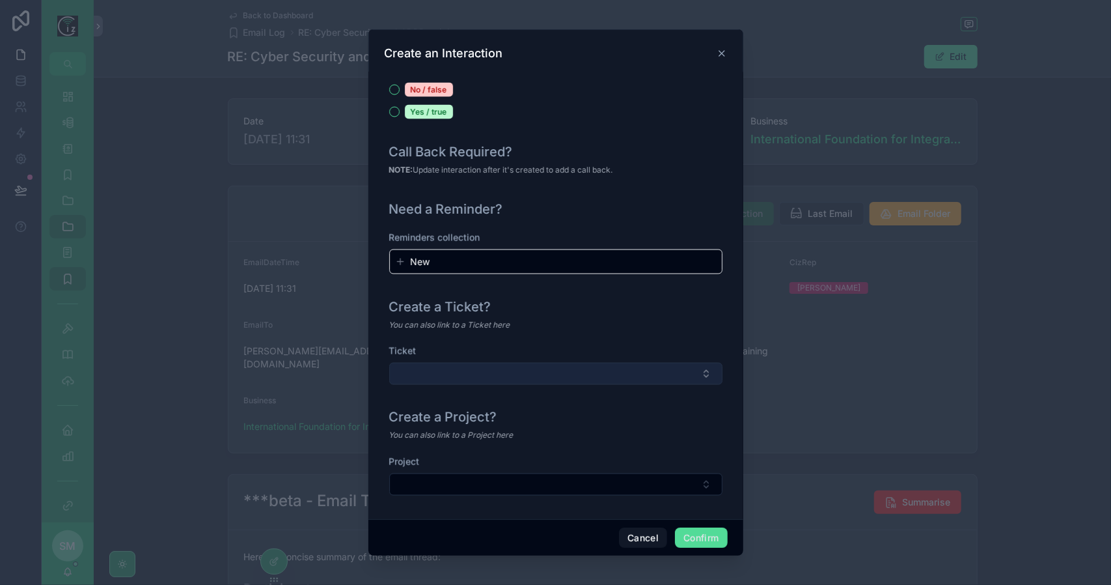
click at [481, 370] on button "Select Button" at bounding box center [555, 374] width 333 height 22
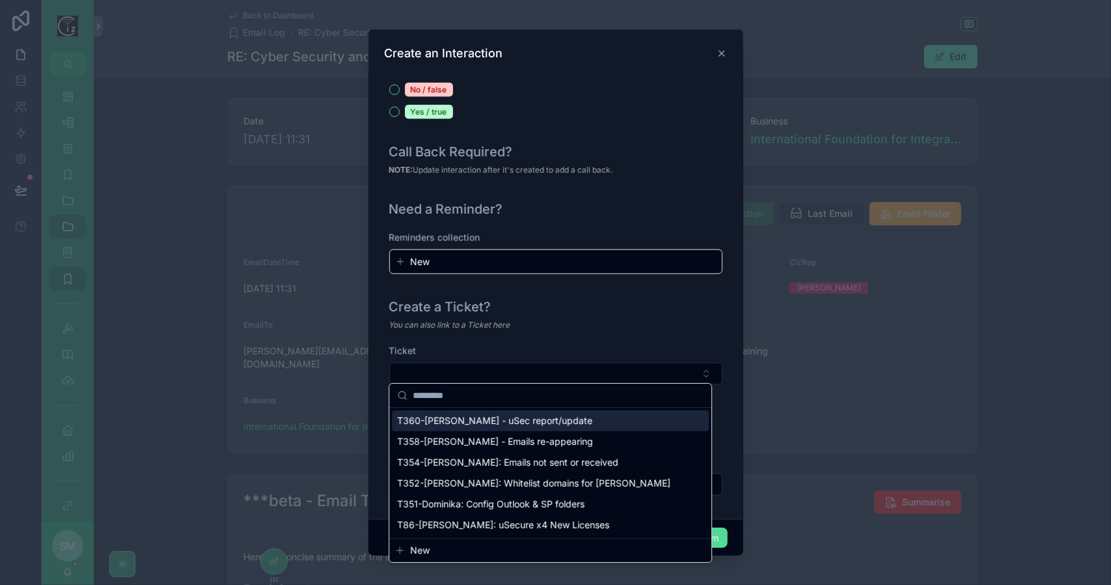
click at [487, 420] on span "T360-Georgina - uSec report/update" at bounding box center [494, 420] width 195 height 13
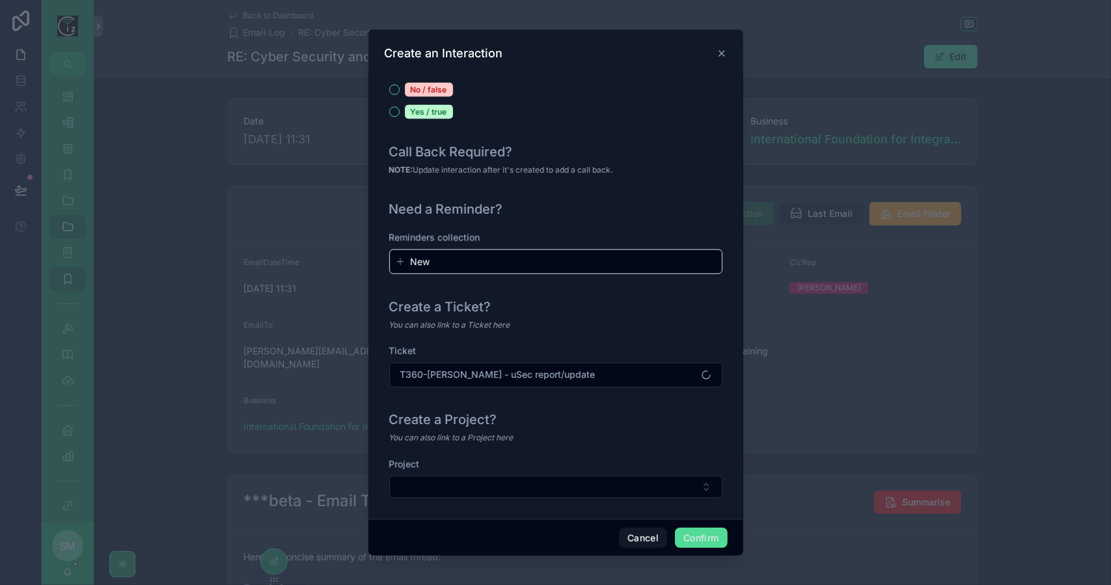
scroll to position [1402, 0]
click at [714, 541] on button "Confirm" at bounding box center [701, 537] width 52 height 21
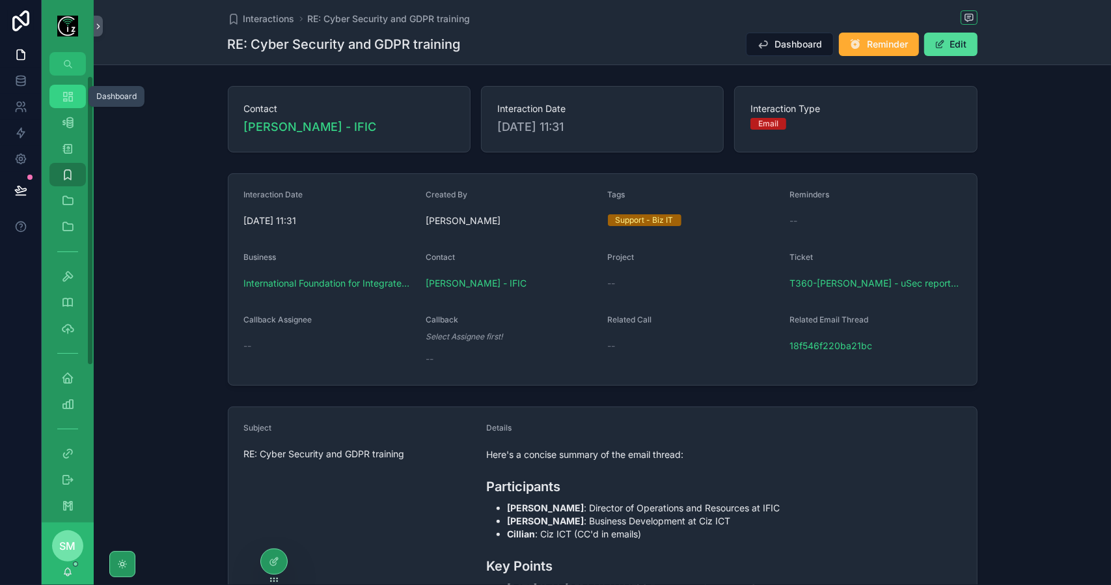
click at [71, 102] on icon "scrollable content" at bounding box center [67, 96] width 13 height 13
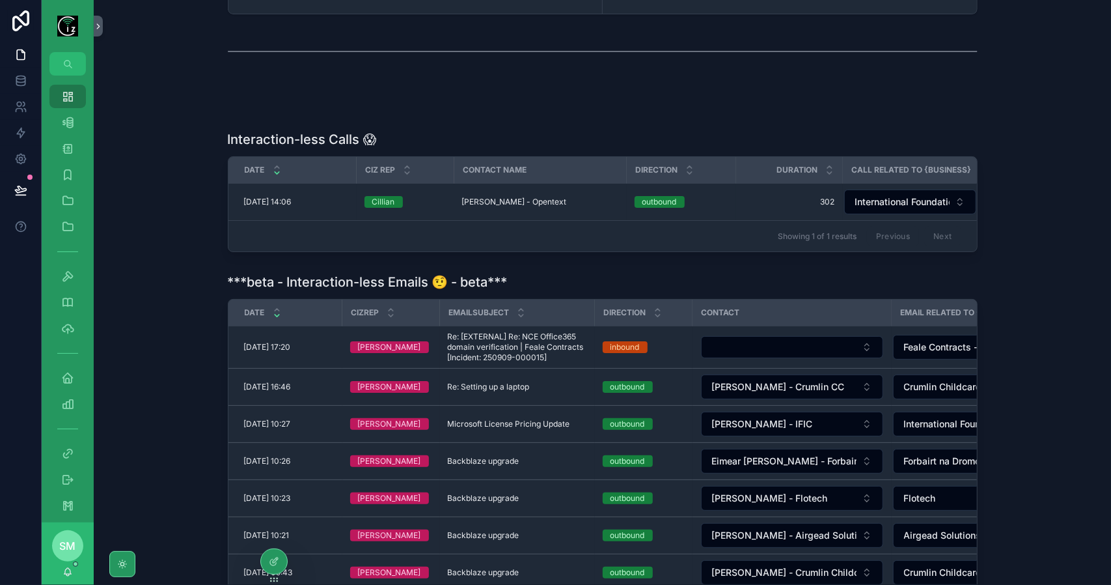
scroll to position [335, 0]
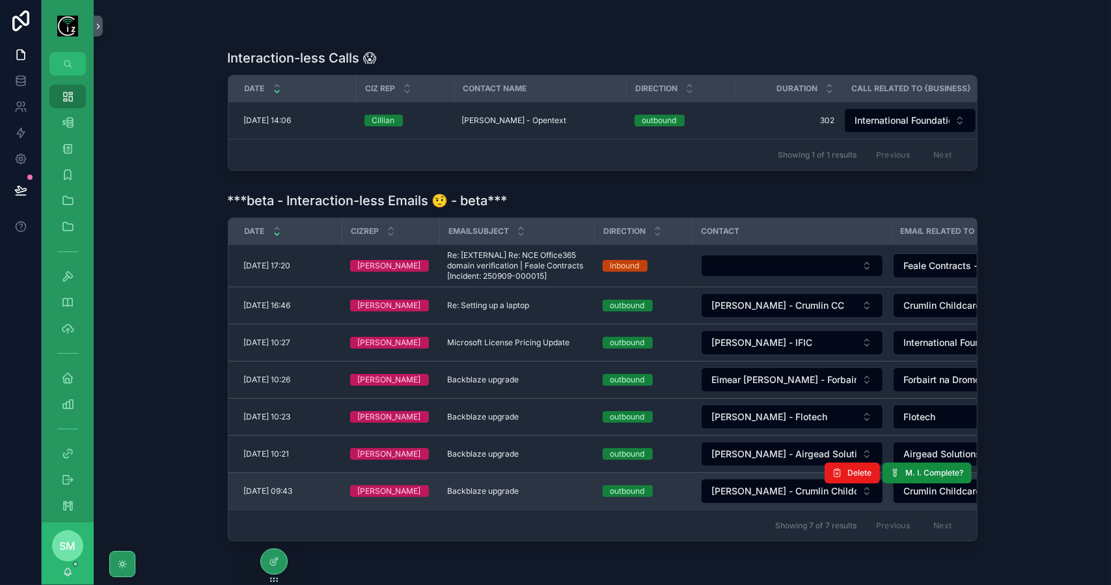
click at [490, 494] on span "Backblaze upgrade" at bounding box center [484, 491] width 72 height 10
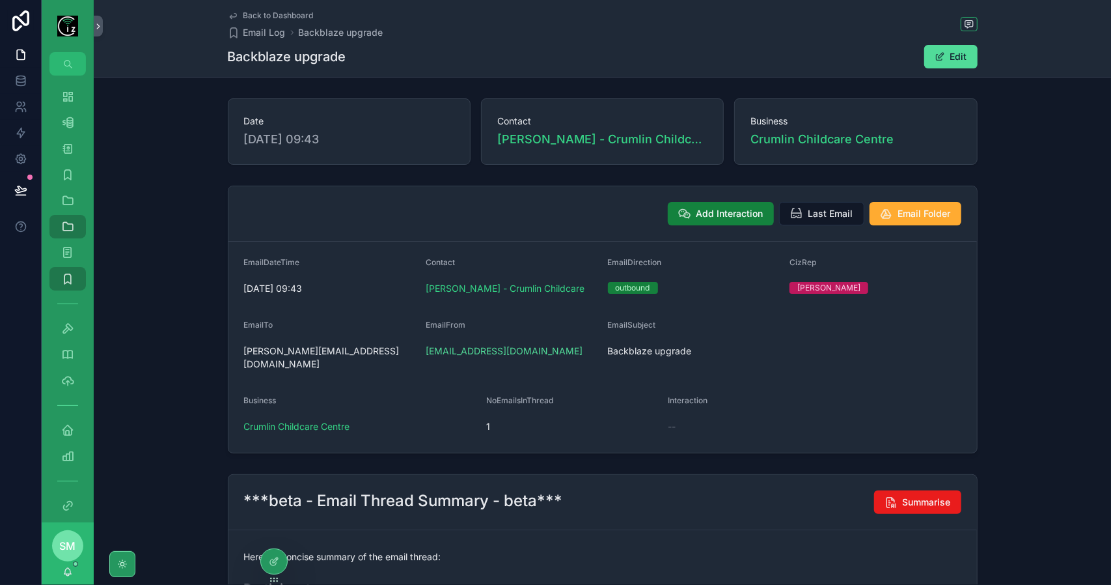
click at [725, 207] on span "Add Interaction" at bounding box center [730, 213] width 67 height 13
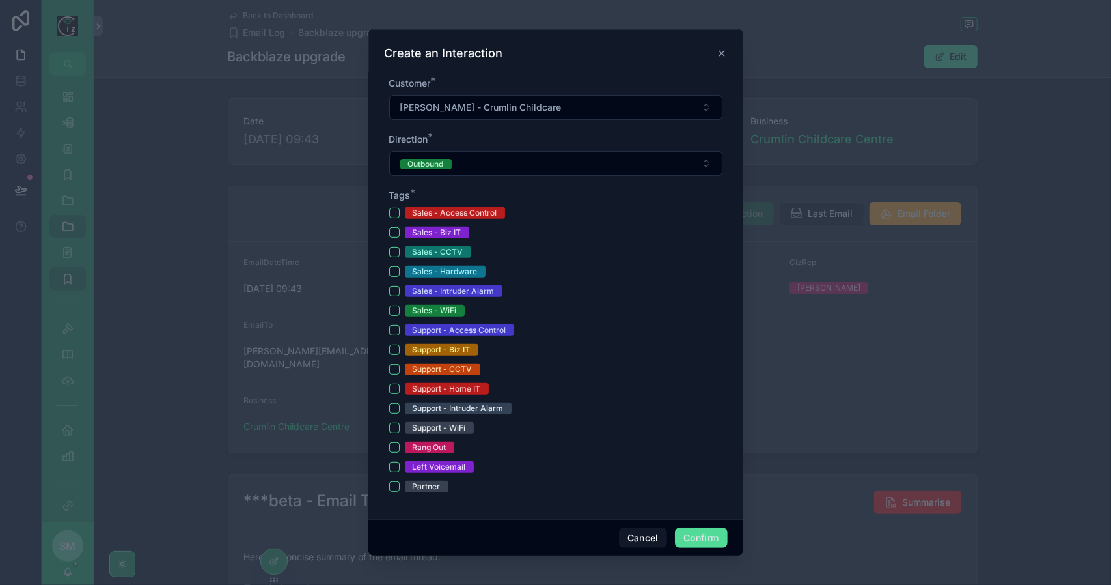
scroll to position [326, 0]
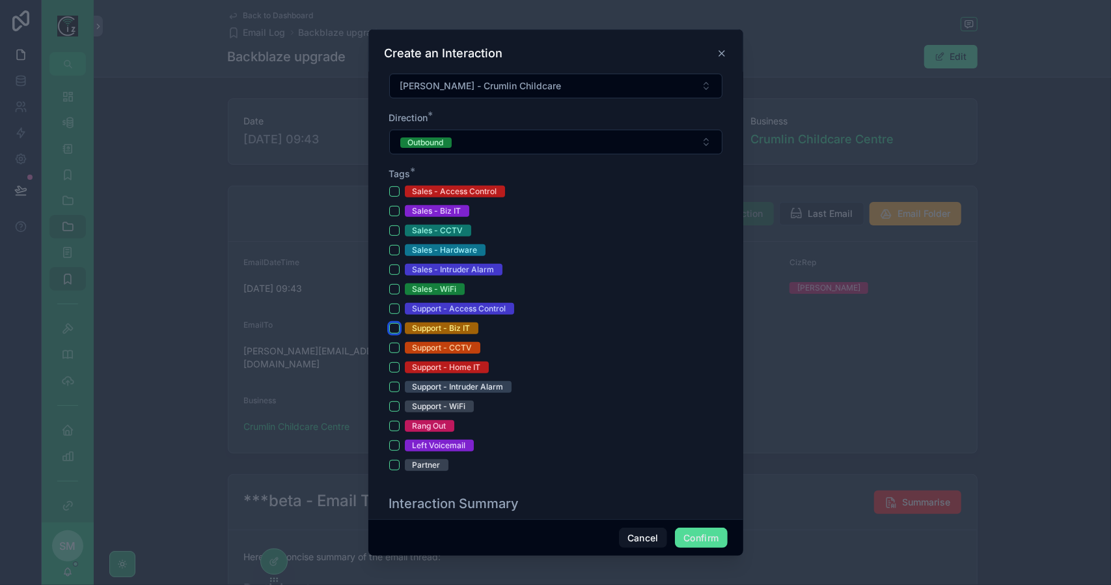
click at [395, 326] on button "Support - Biz IT" at bounding box center [394, 328] width 10 height 10
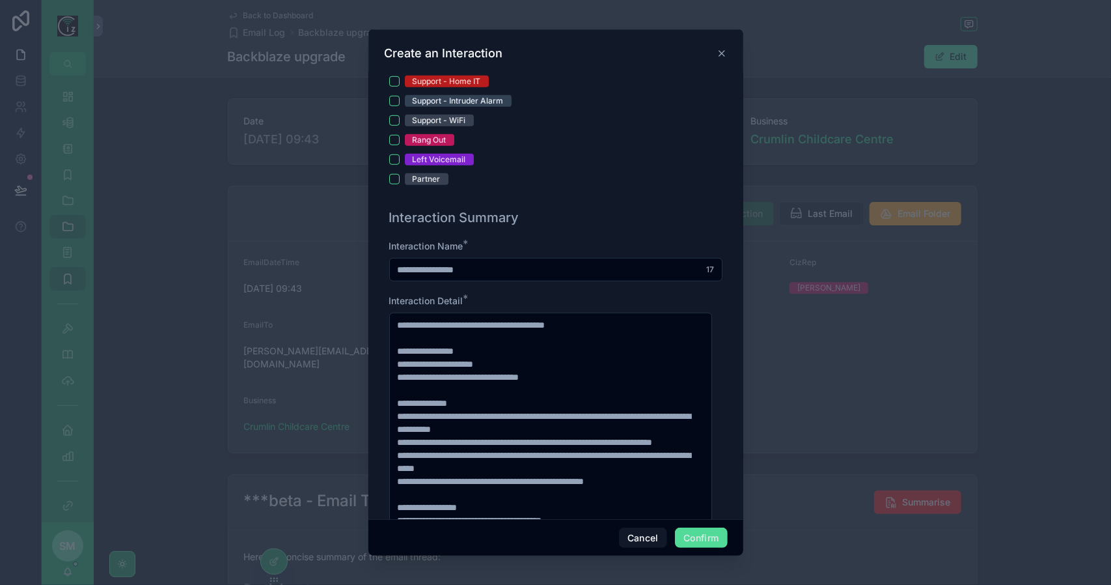
scroll to position [651, 0]
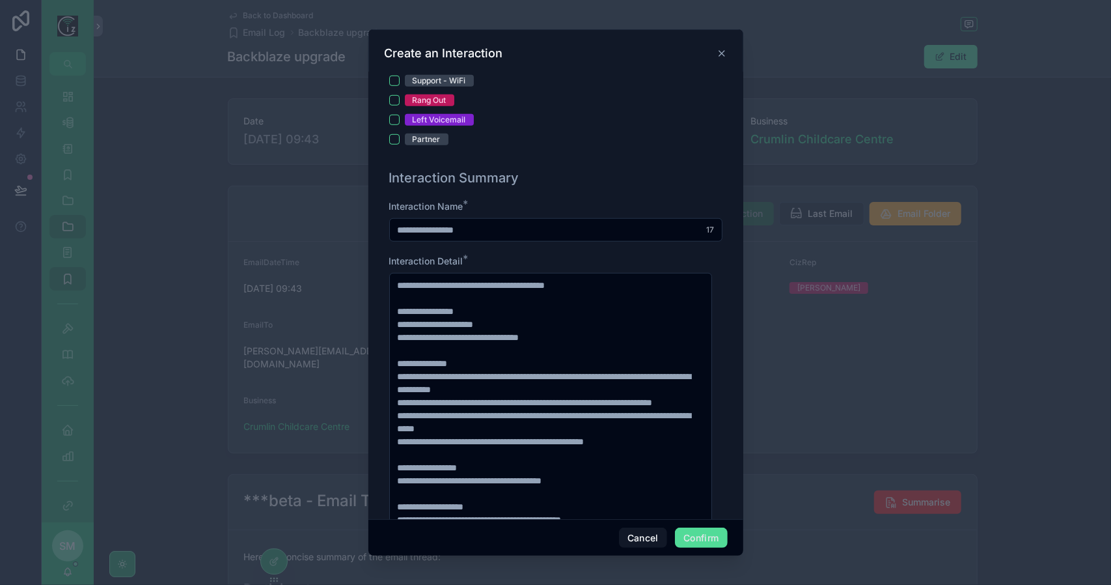
click at [495, 223] on input "**********" at bounding box center [556, 230] width 332 height 18
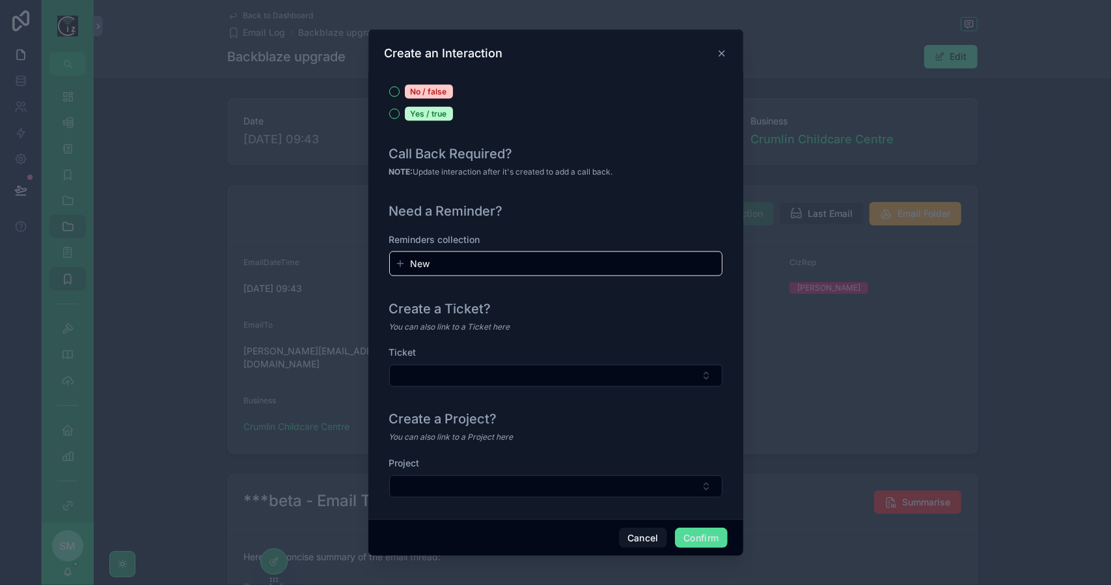
scroll to position [1399, 0]
type input "**********"
click at [695, 538] on button "Confirm" at bounding box center [701, 537] width 52 height 21
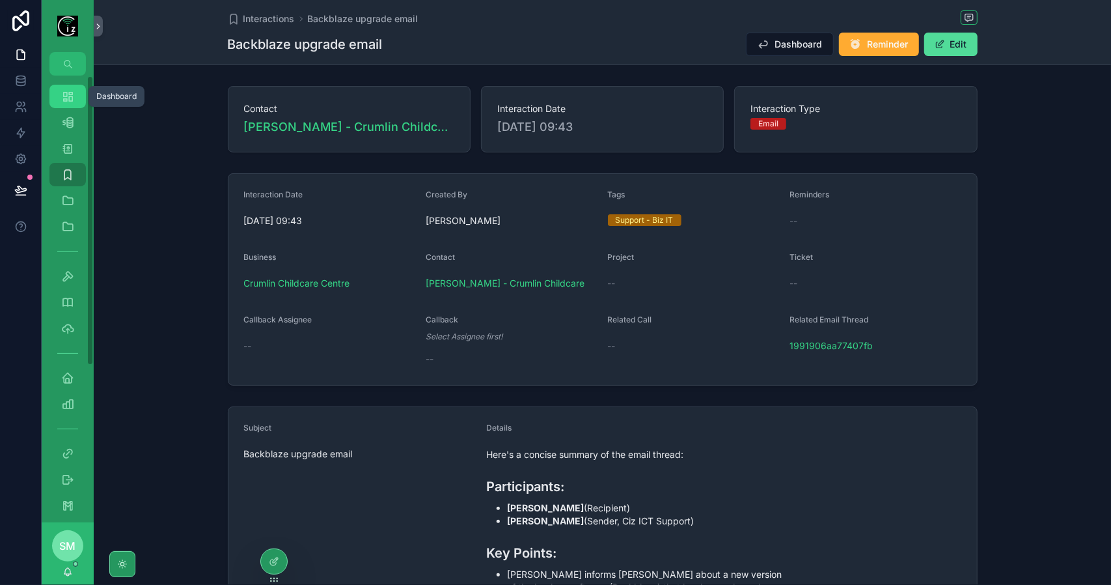
click at [79, 100] on link "Dashboard" at bounding box center [67, 96] width 36 height 23
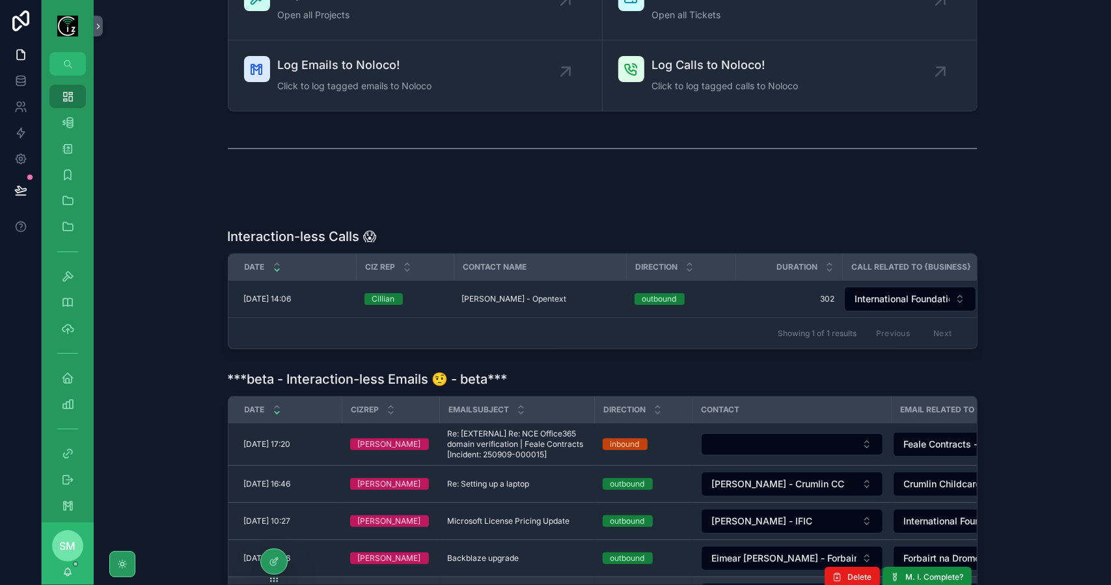
scroll to position [370, 0]
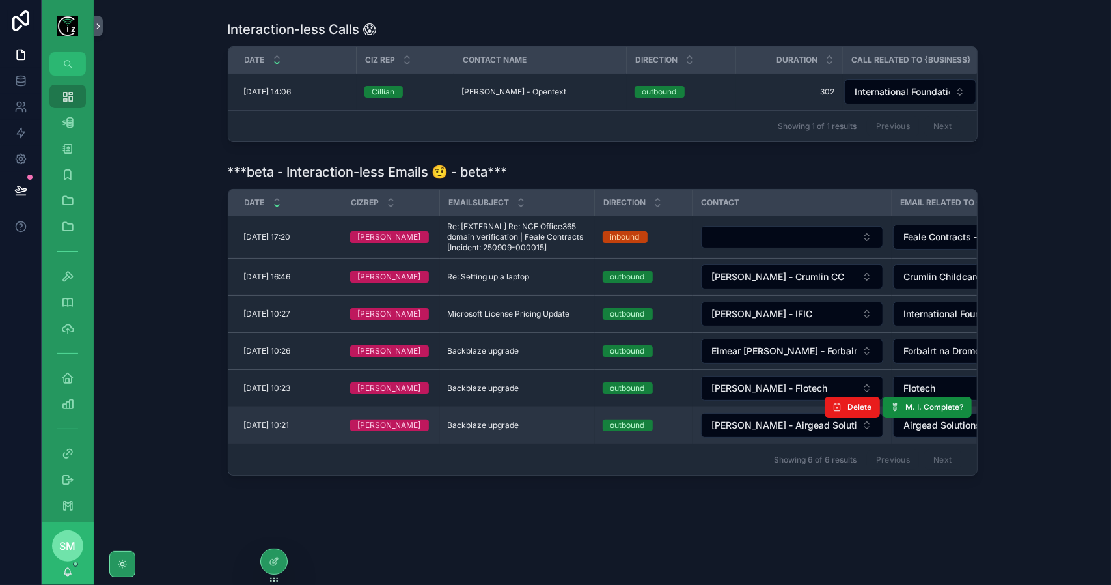
click at [507, 420] on span "Backblaze upgrade" at bounding box center [484, 425] width 72 height 10
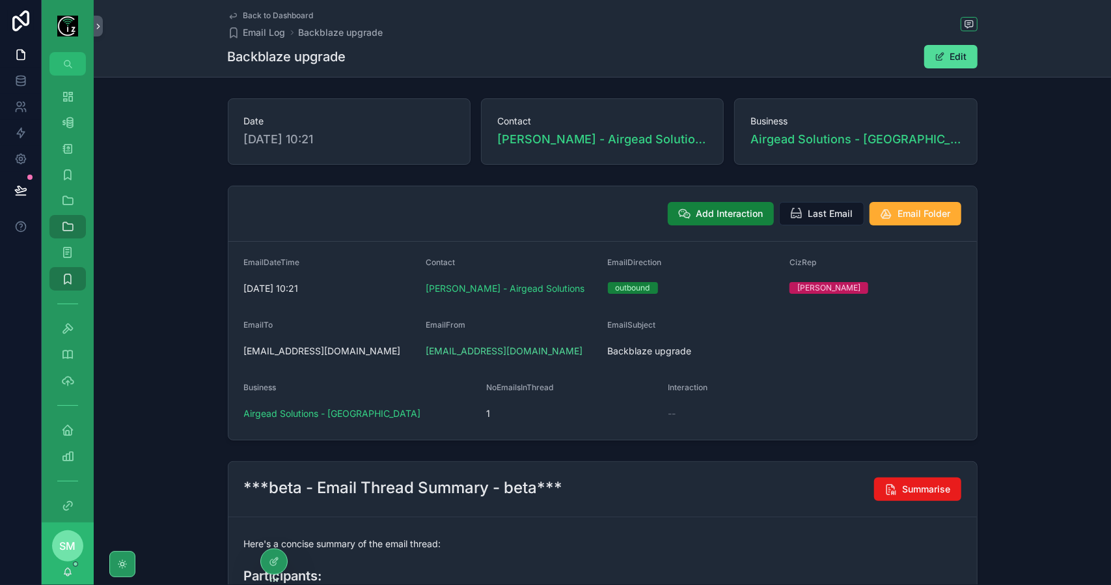
click at [732, 213] on span "Add Interaction" at bounding box center [730, 213] width 67 height 13
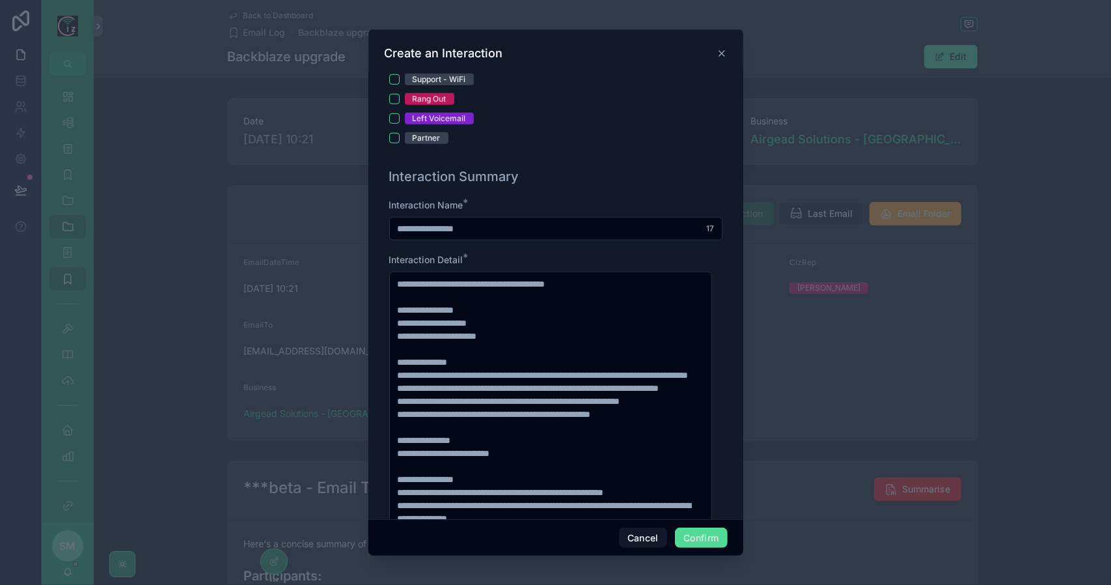
scroll to position [651, 0]
click at [529, 225] on input "**********" at bounding box center [556, 230] width 332 height 18
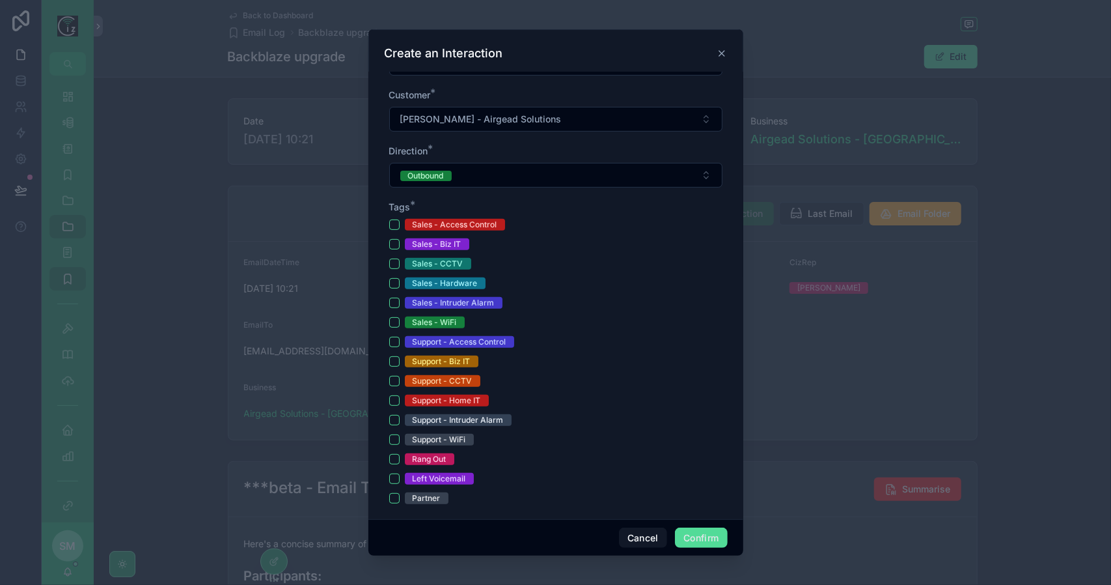
scroll to position [0, 0]
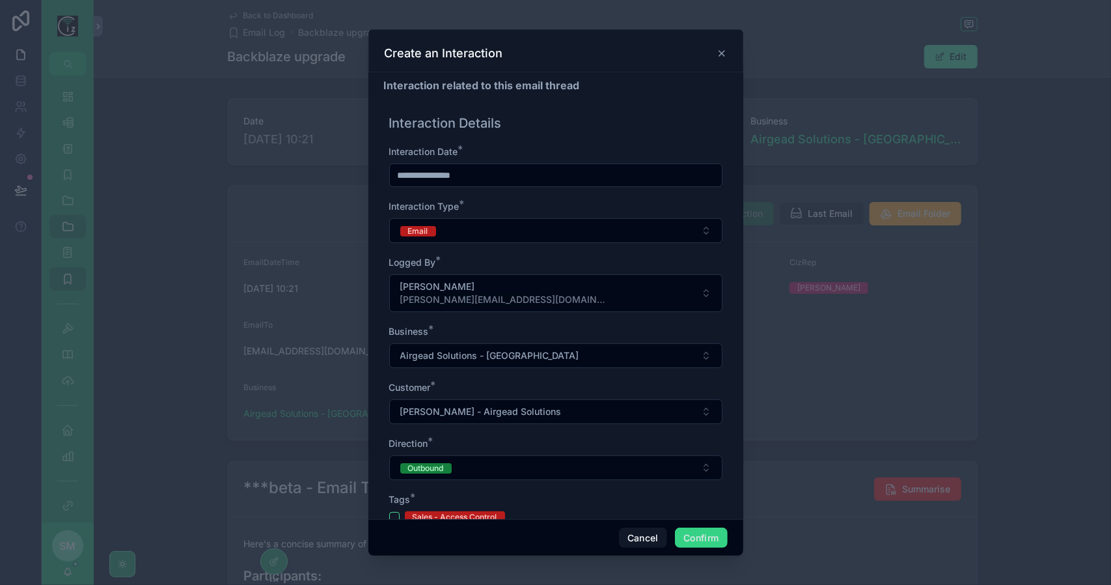
type input "**********"
click at [712, 534] on button "Confirm" at bounding box center [701, 537] width 52 height 21
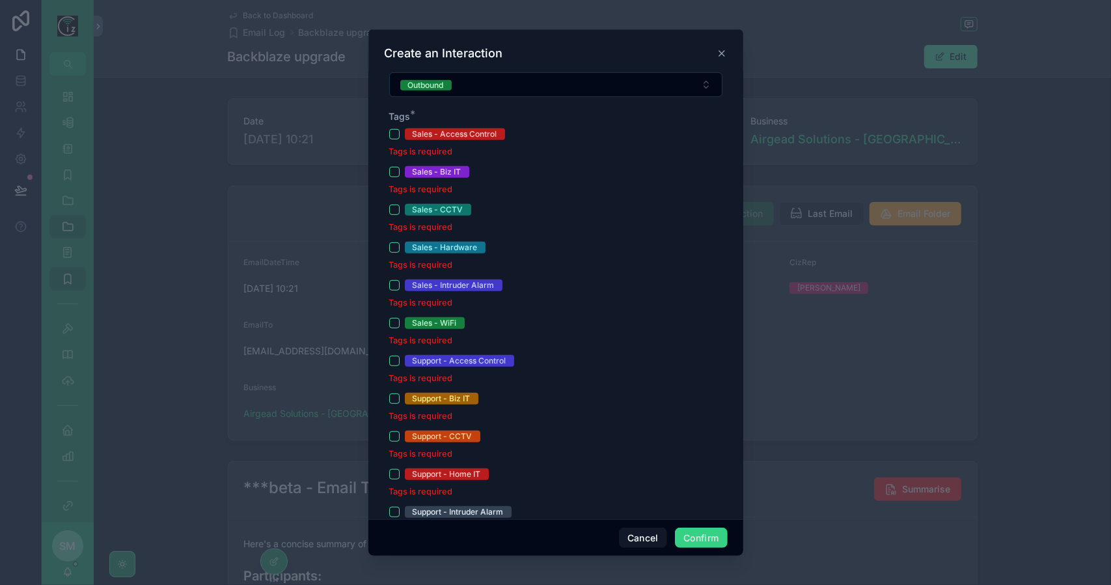
scroll to position [456, 0]
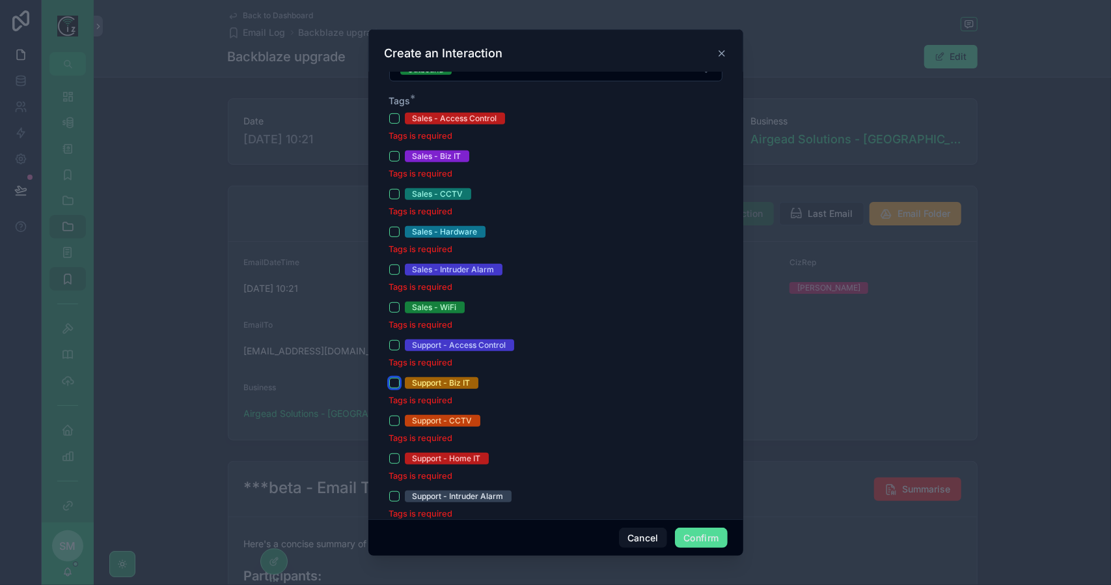
click at [396, 378] on button "Support - Biz IT" at bounding box center [394, 383] width 10 height 10
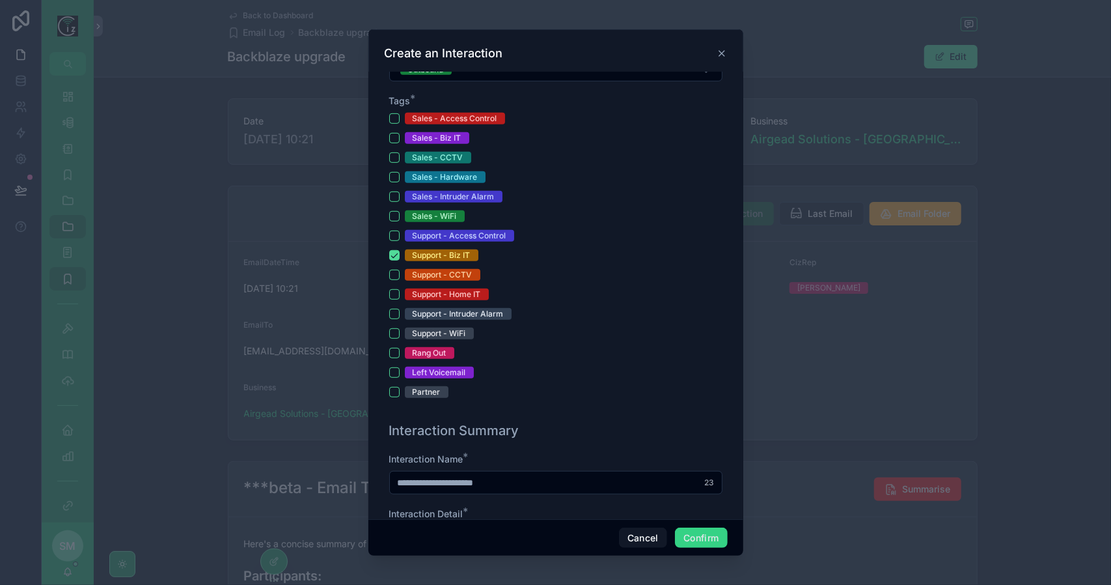
click at [701, 527] on button "Confirm" at bounding box center [701, 537] width 52 height 21
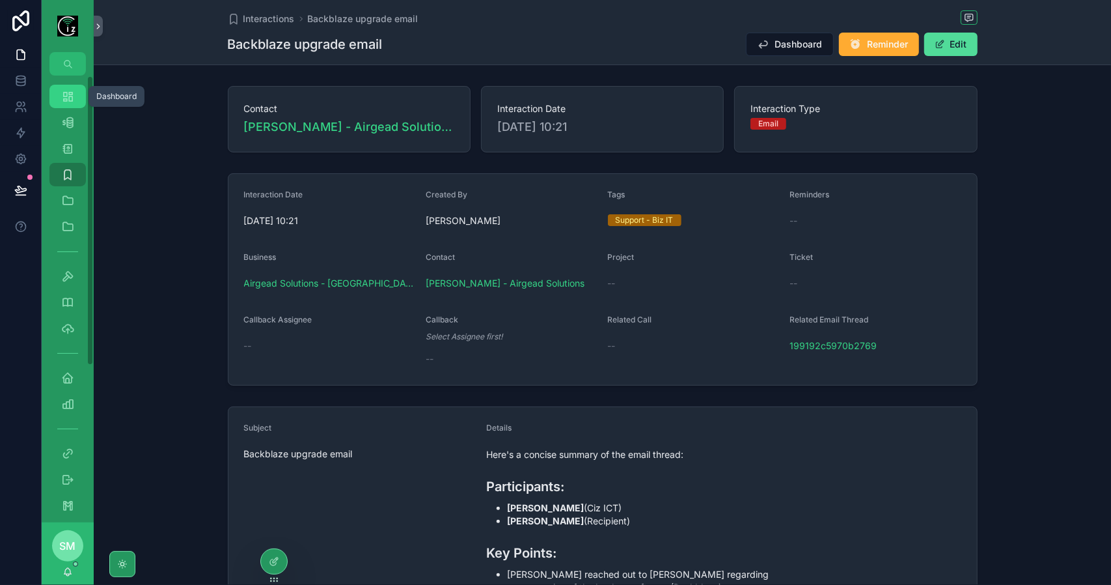
click at [74, 87] on div "Dashboard" at bounding box center [67, 96] width 21 height 21
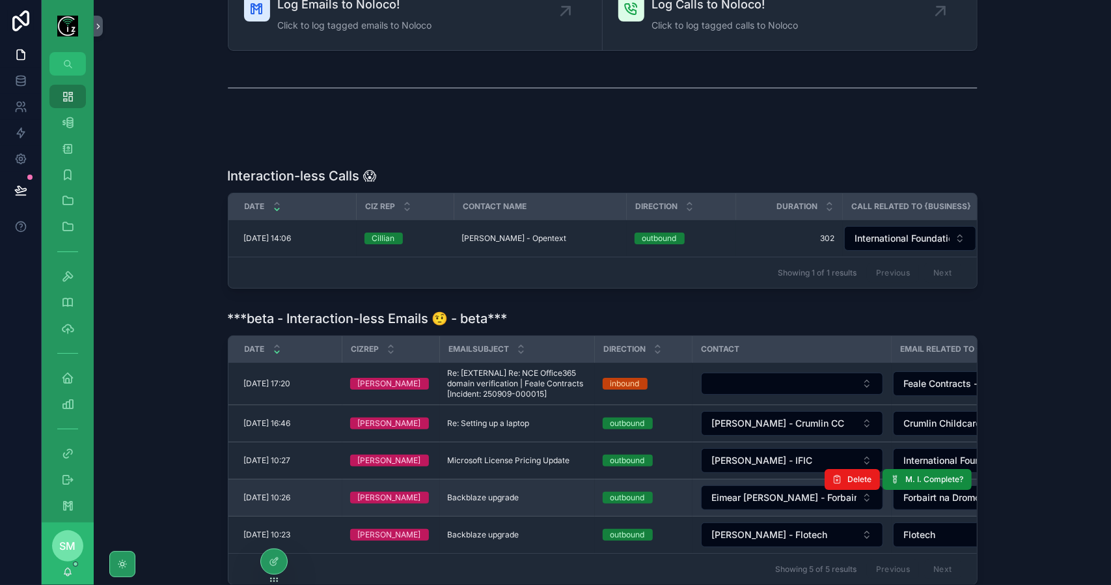
scroll to position [334, 0]
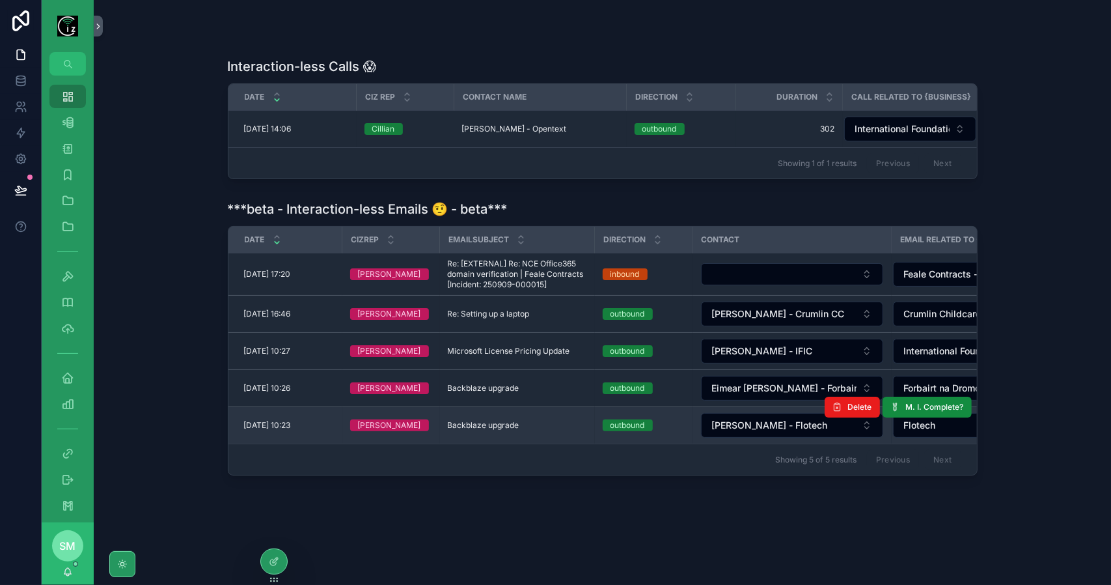
click at [504, 423] on span "Backblaze upgrade" at bounding box center [484, 425] width 72 height 10
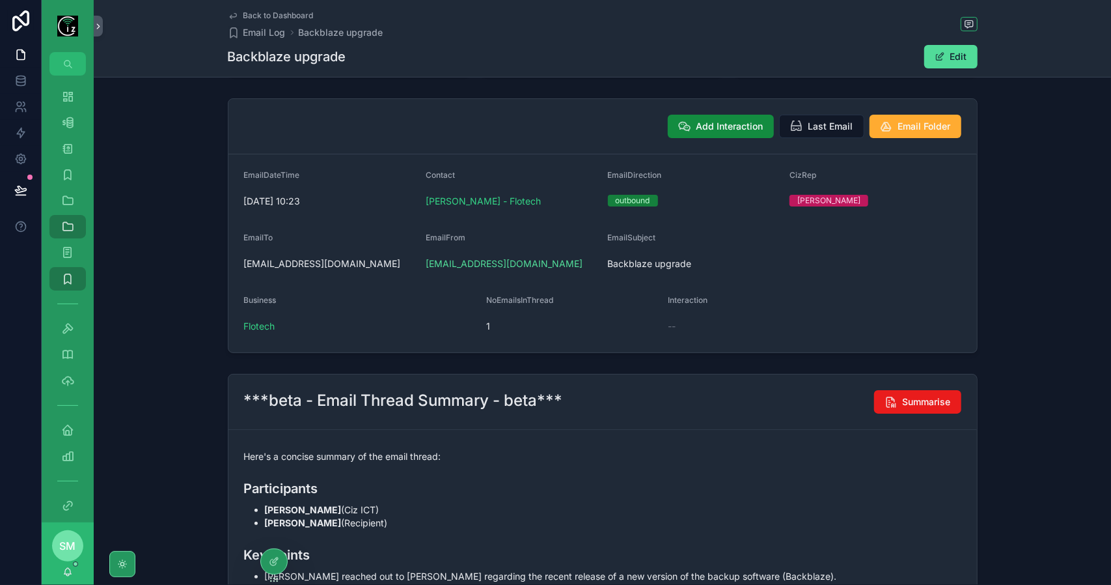
scroll to position [46, 0]
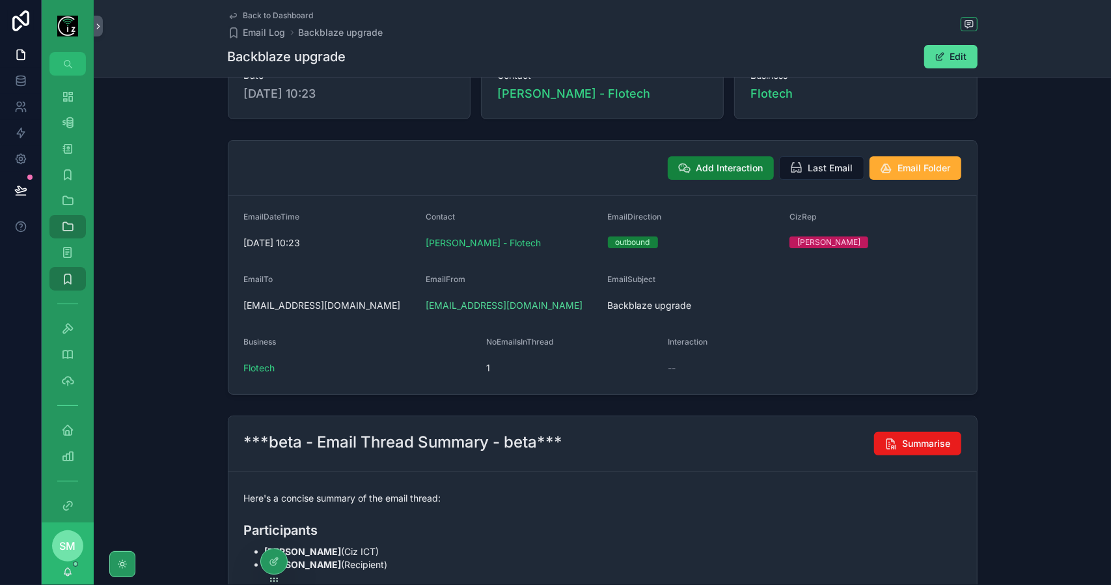
click at [744, 168] on span "Add Interaction" at bounding box center [730, 167] width 67 height 13
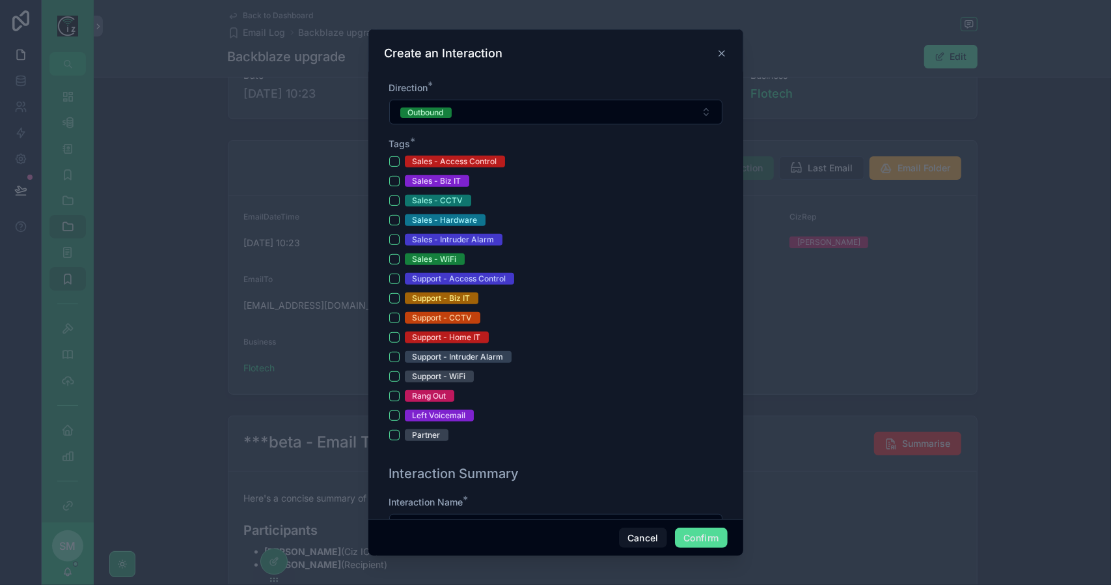
scroll to position [326, 0]
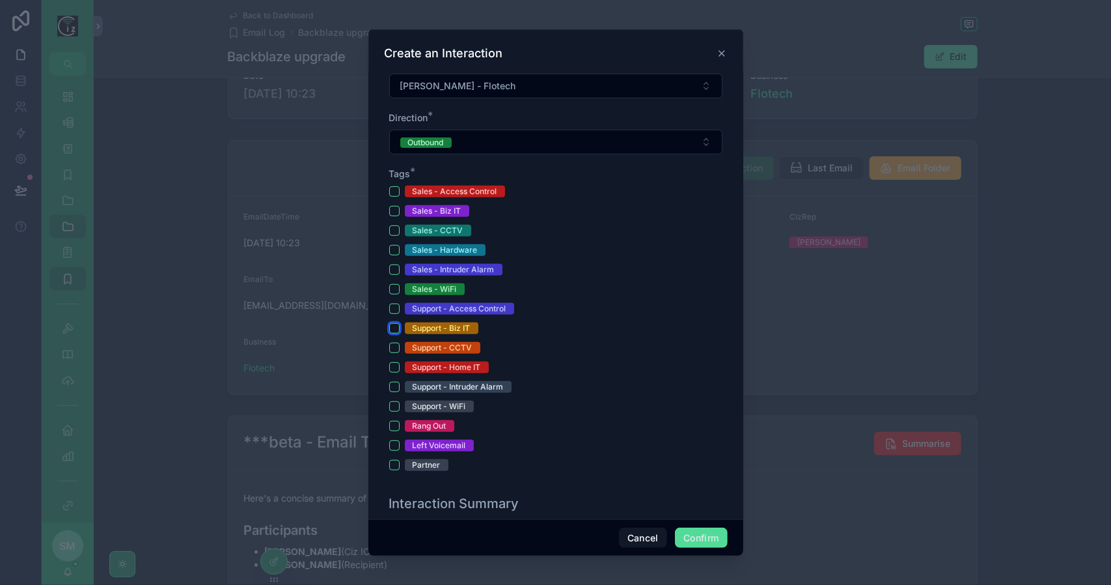
click at [396, 326] on button "Support - Biz IT" at bounding box center [394, 328] width 10 height 10
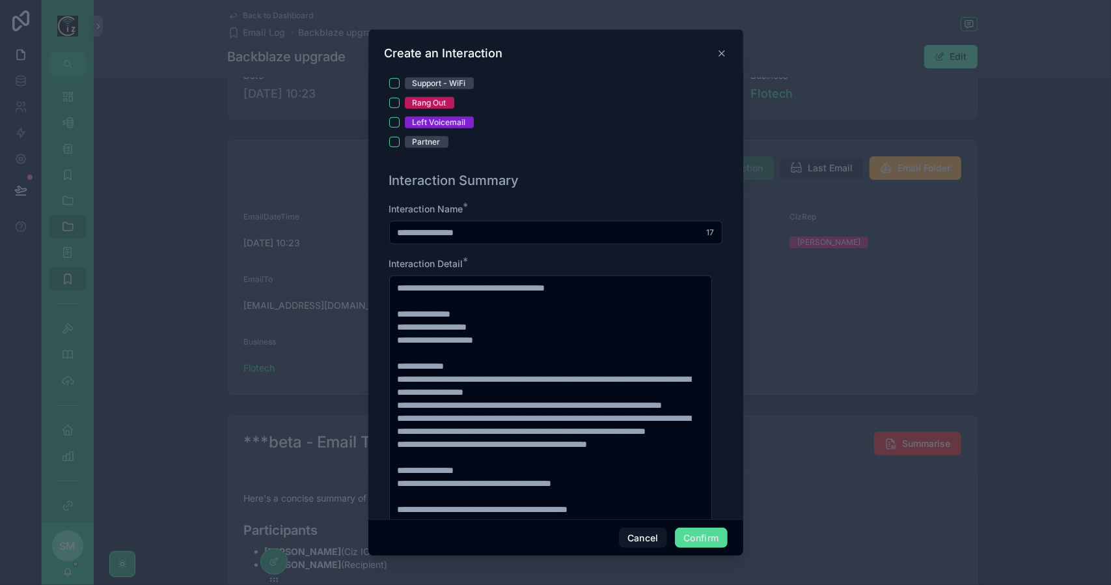
scroll to position [651, 0]
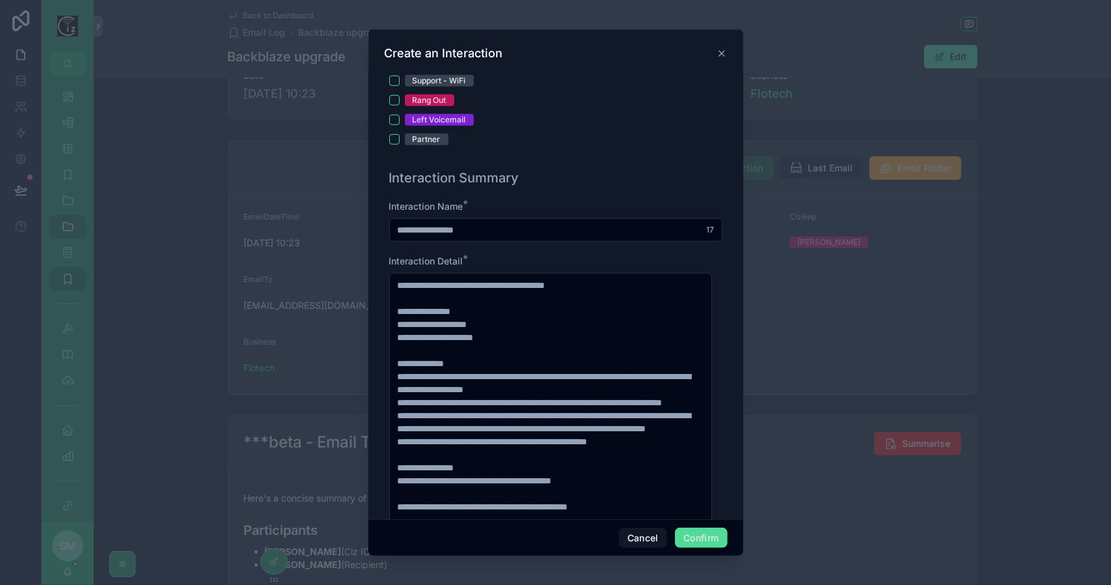
click at [528, 233] on input "**********" at bounding box center [556, 230] width 332 height 18
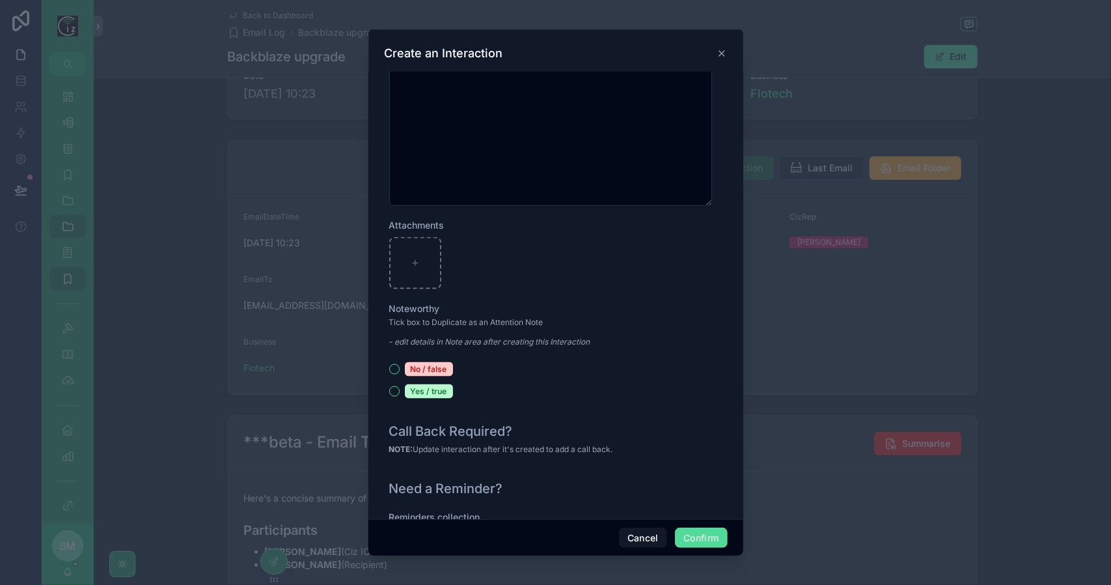
scroll to position [1399, 0]
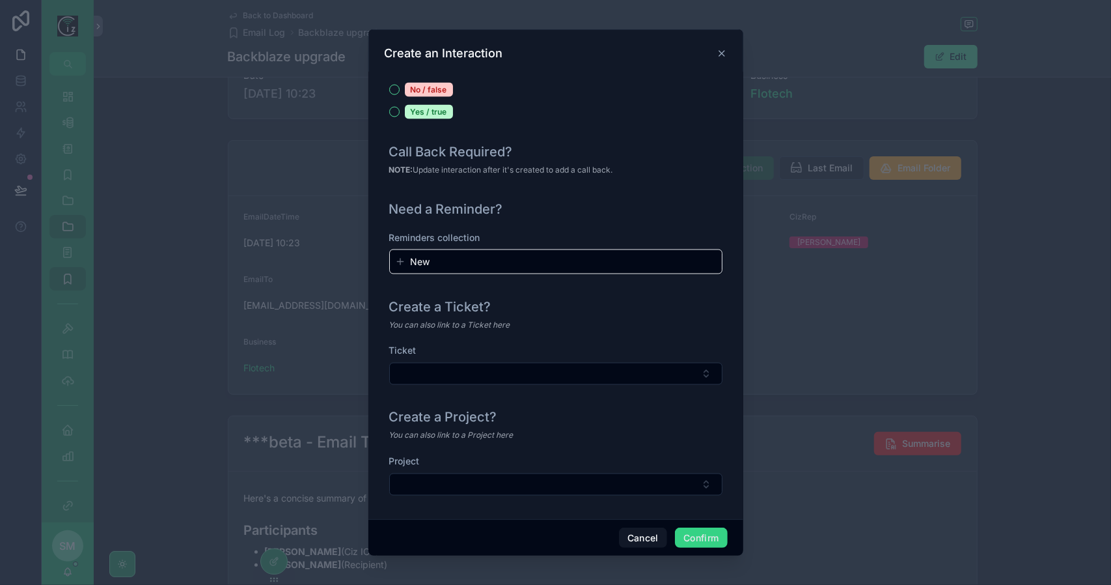
type input "**********"
click at [691, 537] on button "Confirm" at bounding box center [701, 537] width 52 height 21
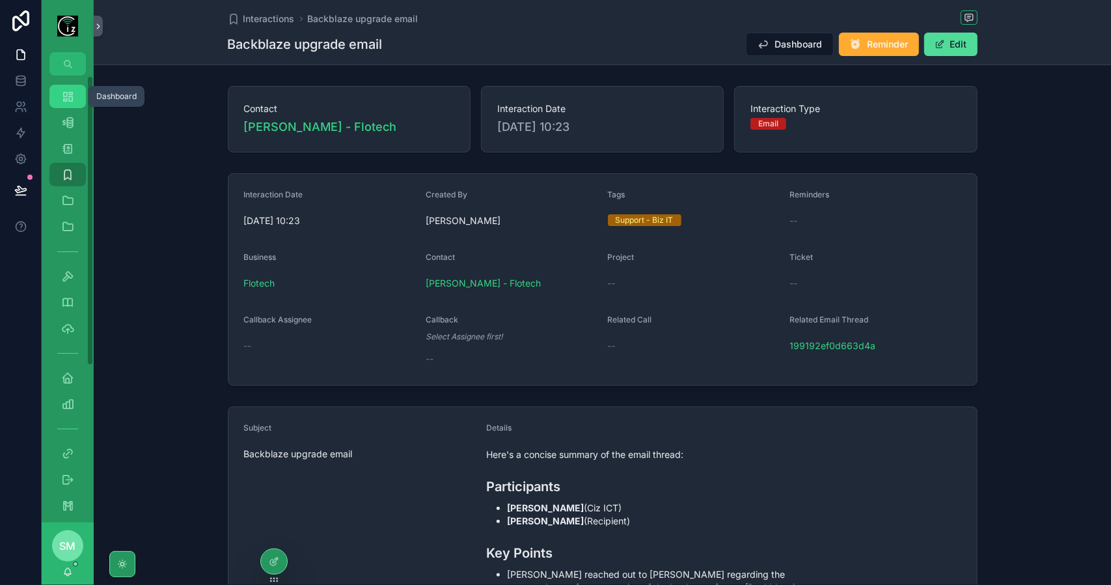
click at [74, 96] on div "Dashboard" at bounding box center [67, 96] width 21 height 21
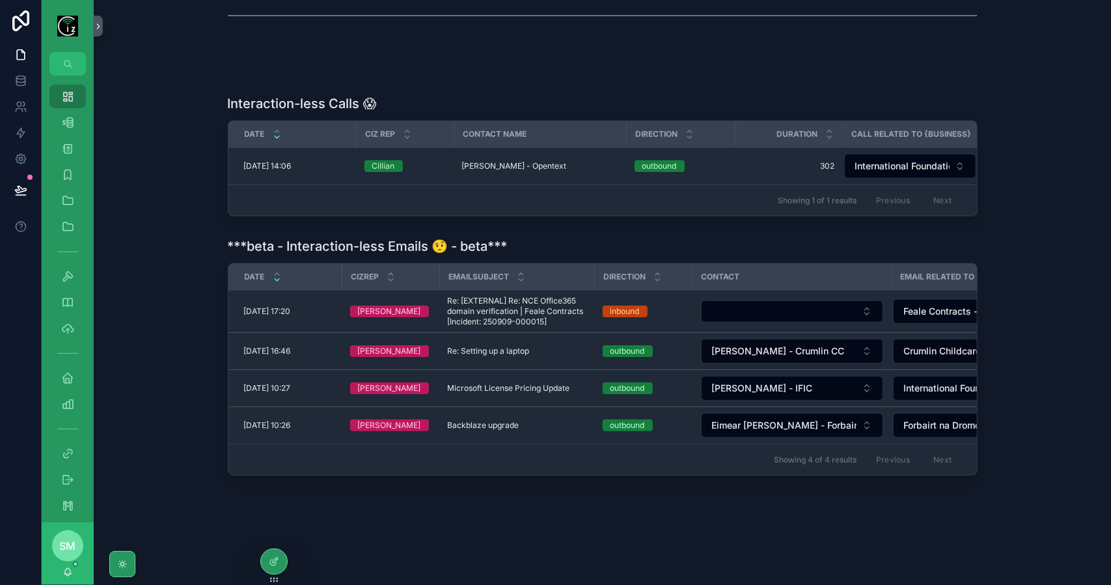
scroll to position [298, 0]
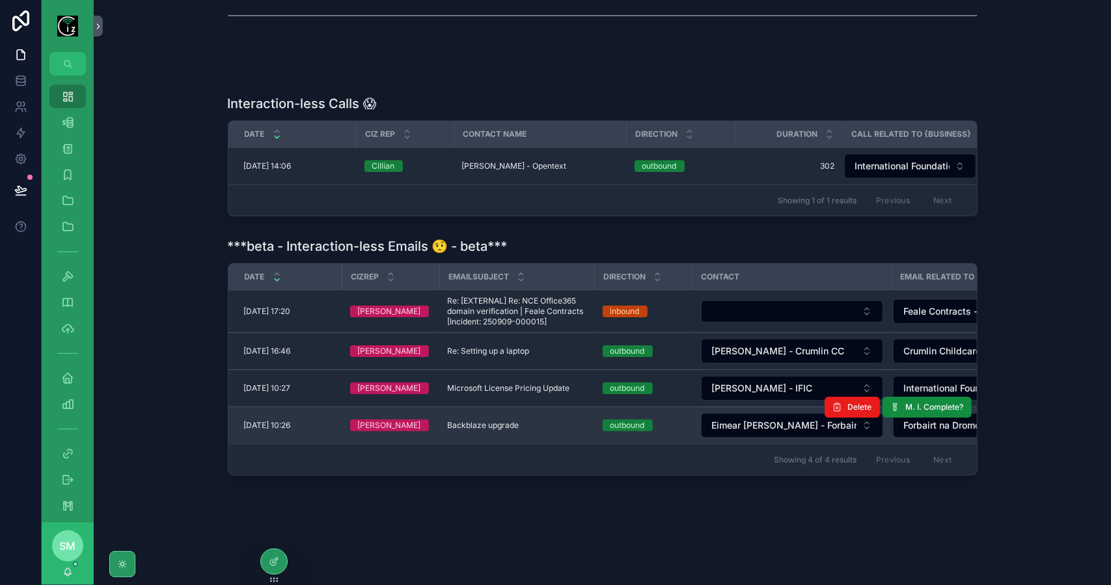
click at [514, 423] on span "Backblaze upgrade" at bounding box center [484, 425] width 72 height 10
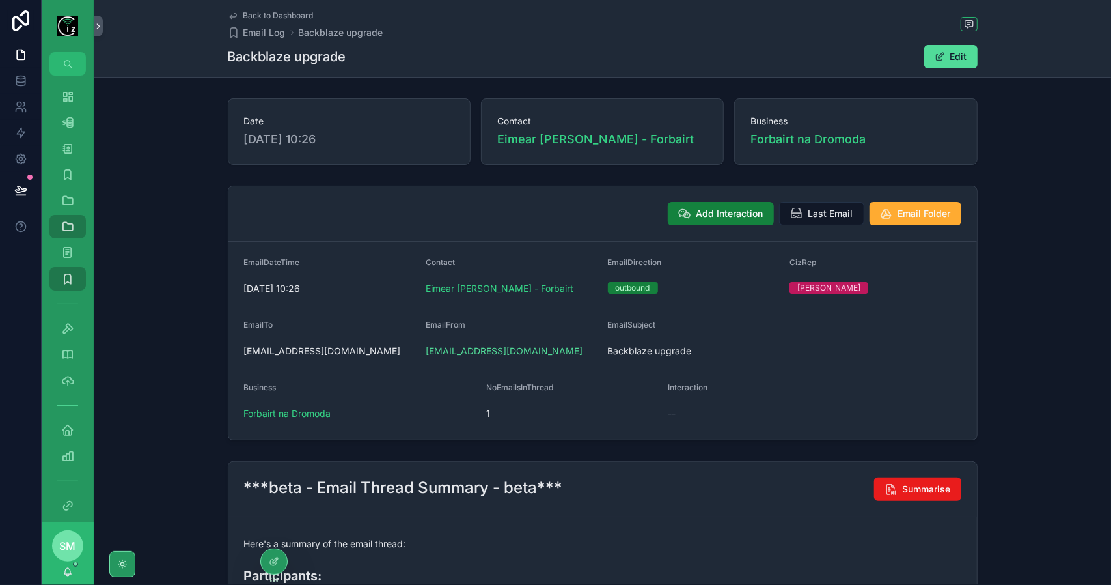
click at [720, 207] on span "Add Interaction" at bounding box center [730, 213] width 67 height 13
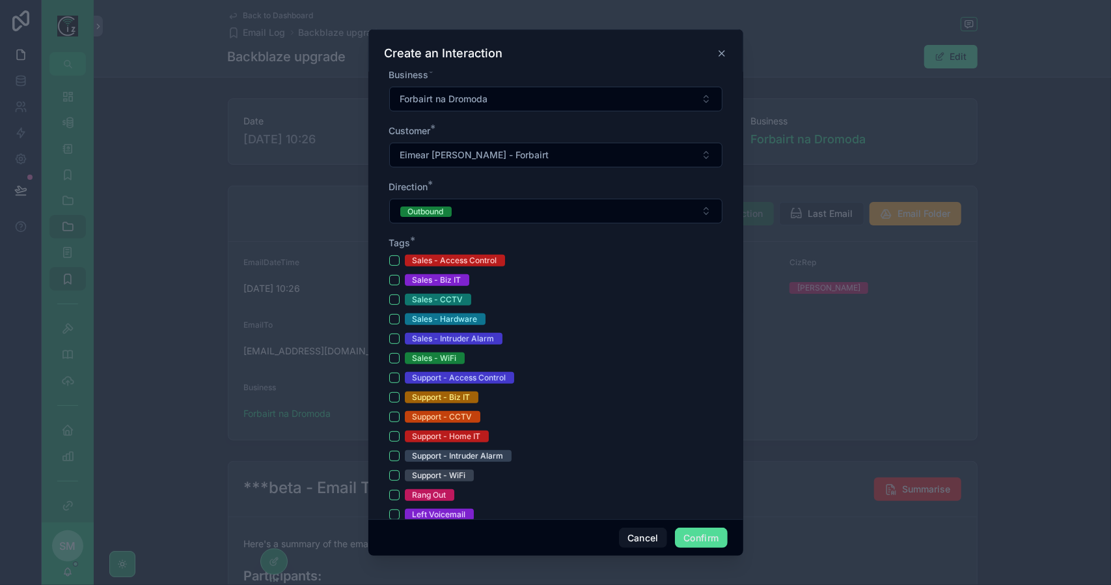
scroll to position [260, 0]
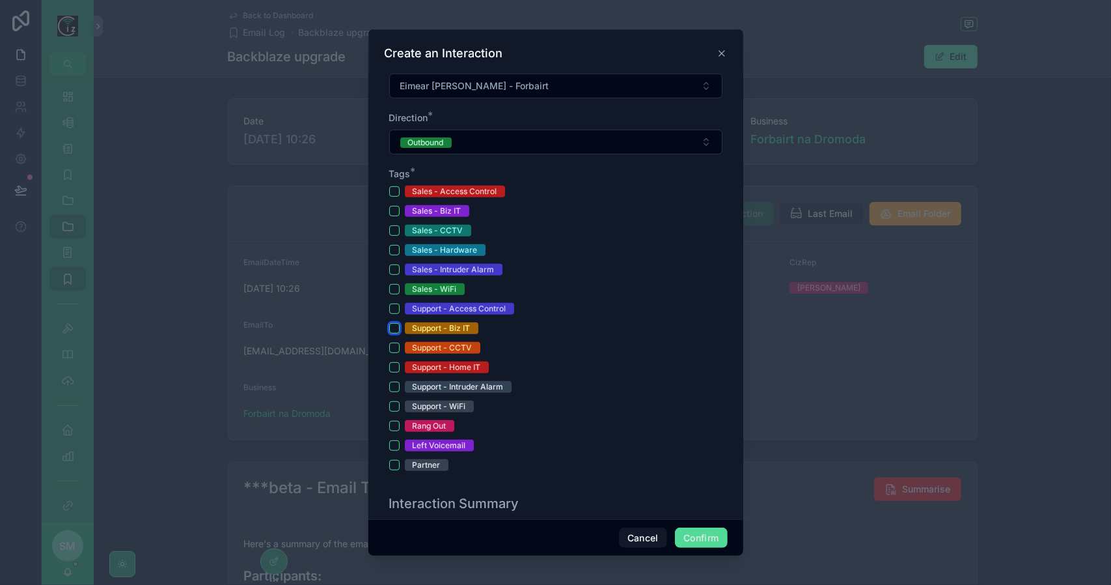
click at [392, 326] on button "Support - Biz IT" at bounding box center [394, 328] width 10 height 10
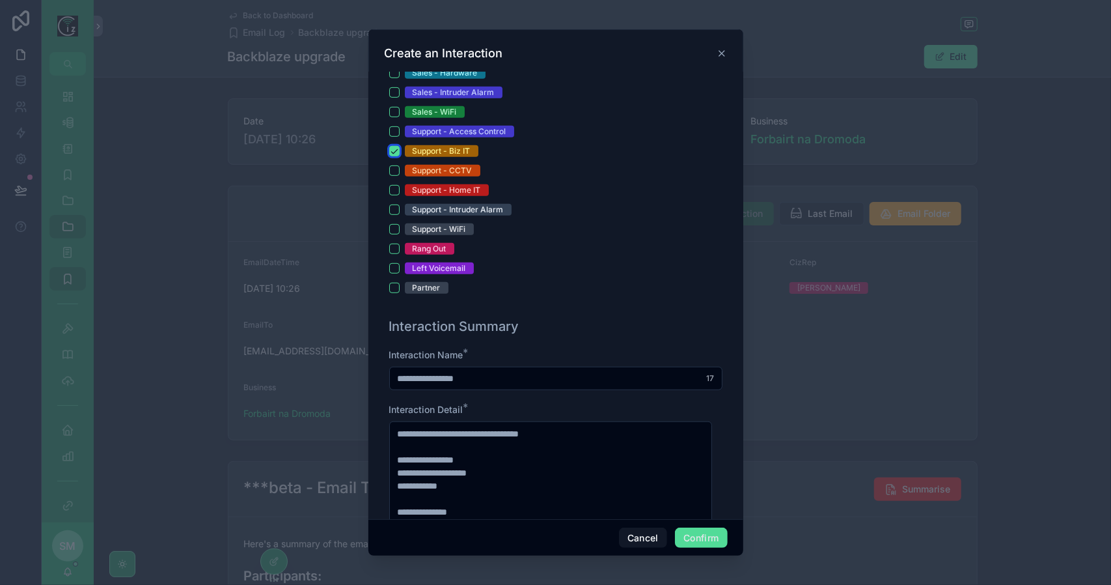
scroll to position [521, 0]
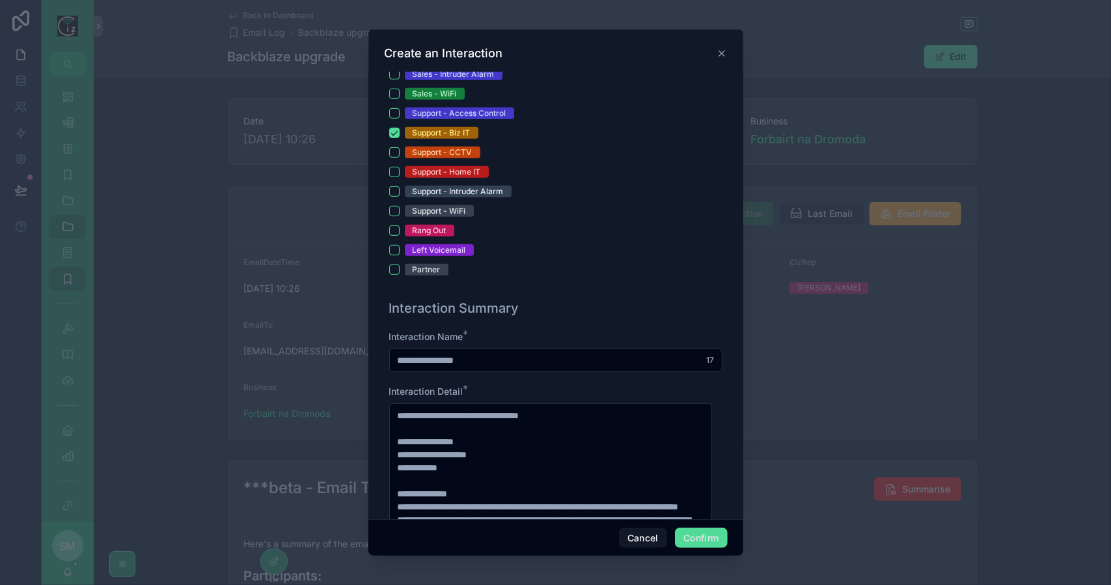
click at [505, 359] on input "**********" at bounding box center [556, 360] width 332 height 18
type input "**********"
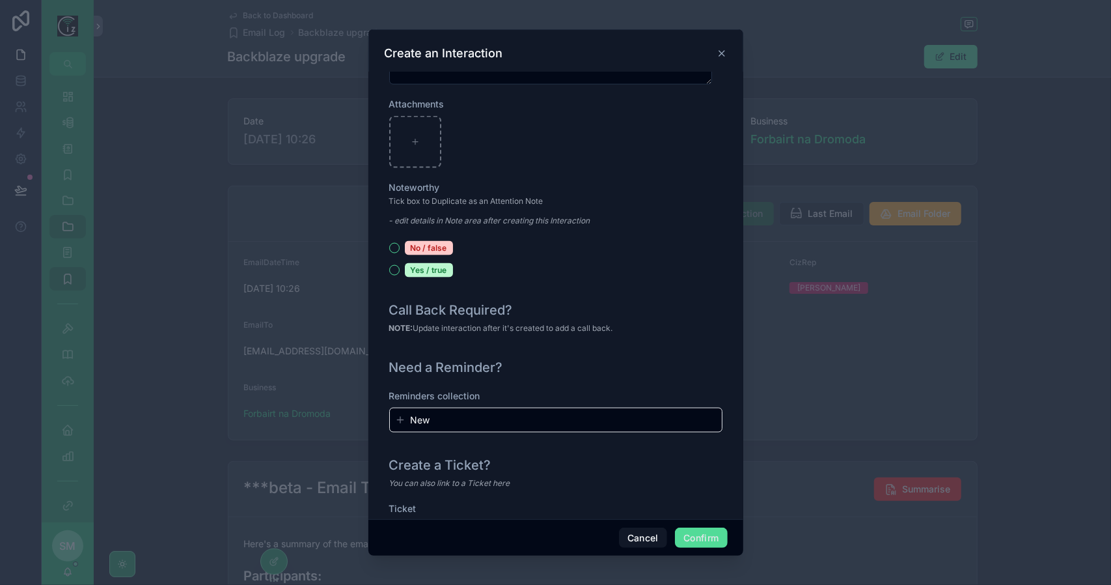
scroll to position [1399, 0]
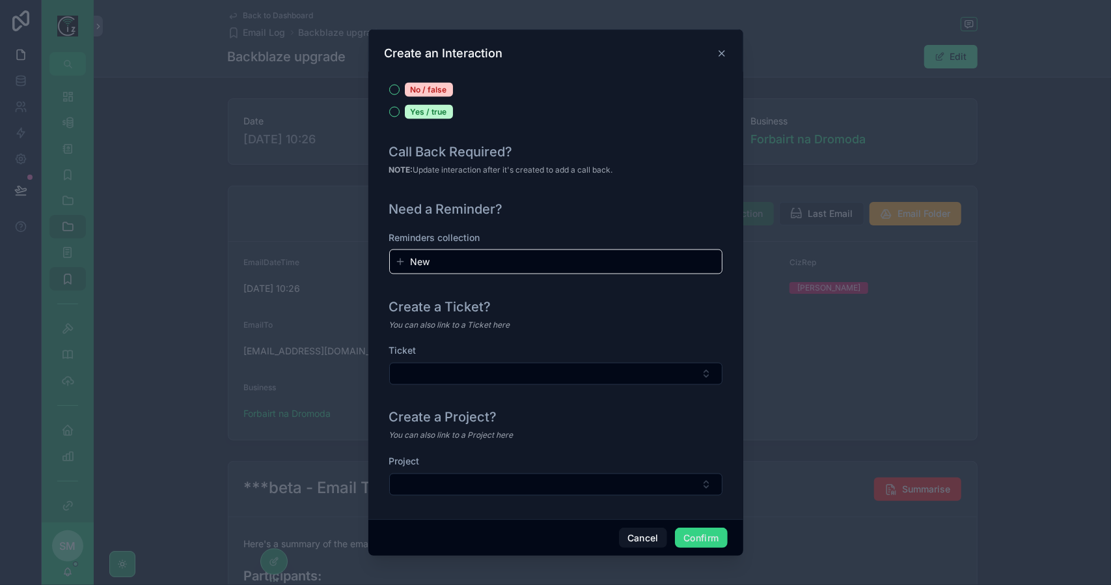
click at [697, 534] on button "Confirm" at bounding box center [701, 537] width 52 height 21
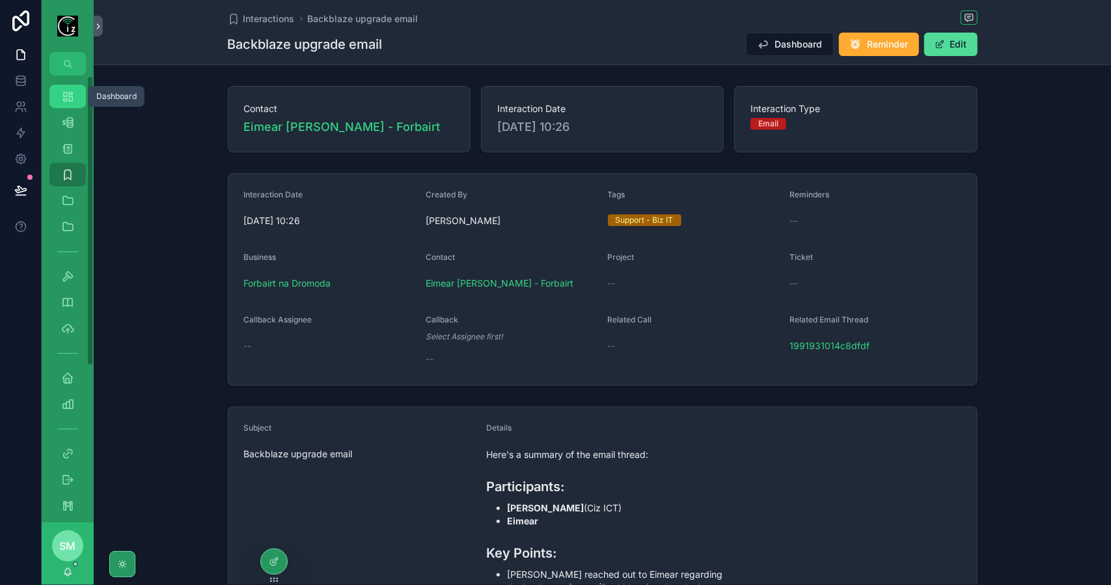
click at [75, 102] on div "Dashboard" at bounding box center [67, 96] width 21 height 21
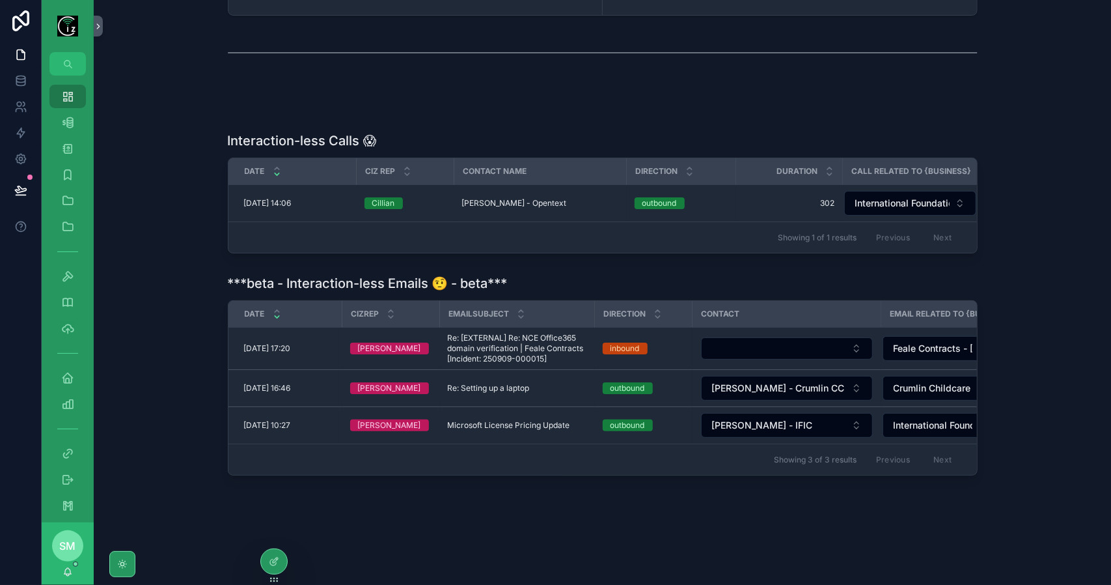
scroll to position [261, 0]
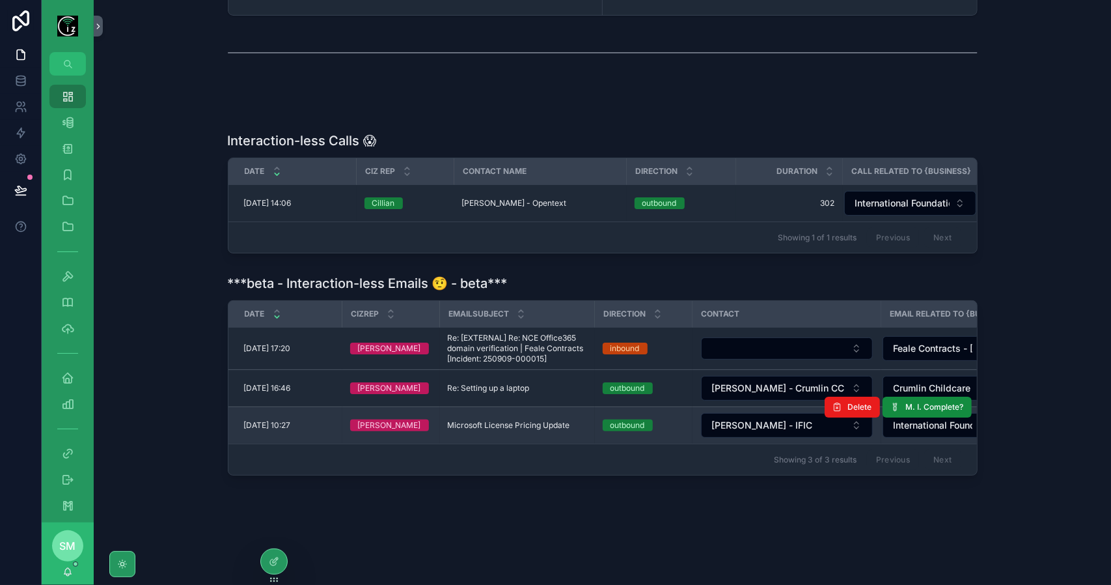
click at [521, 420] on span "Microsoft License Pricing Update" at bounding box center [509, 425] width 122 height 10
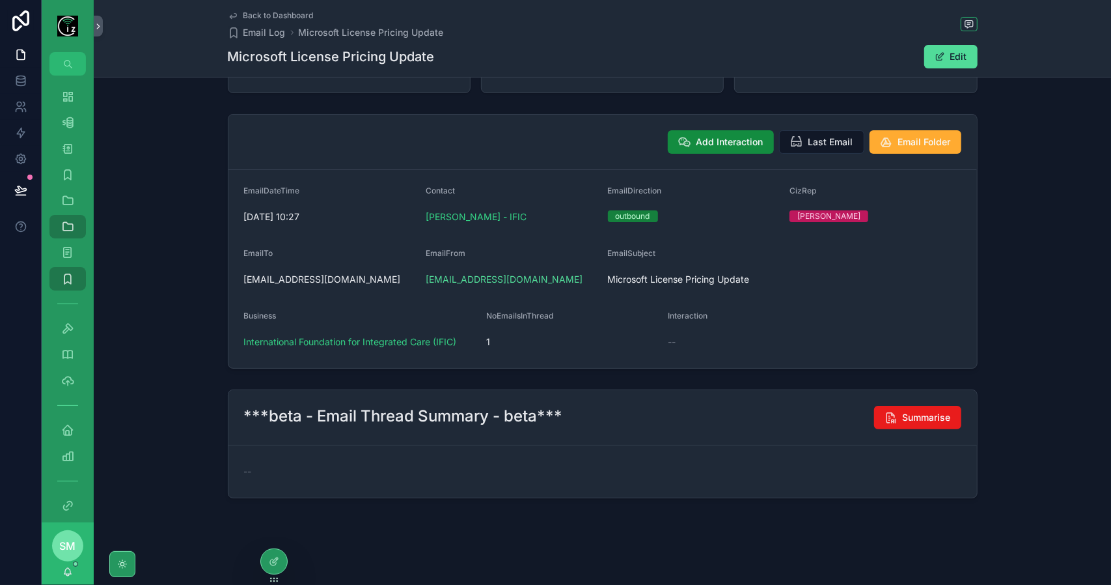
scroll to position [85, 0]
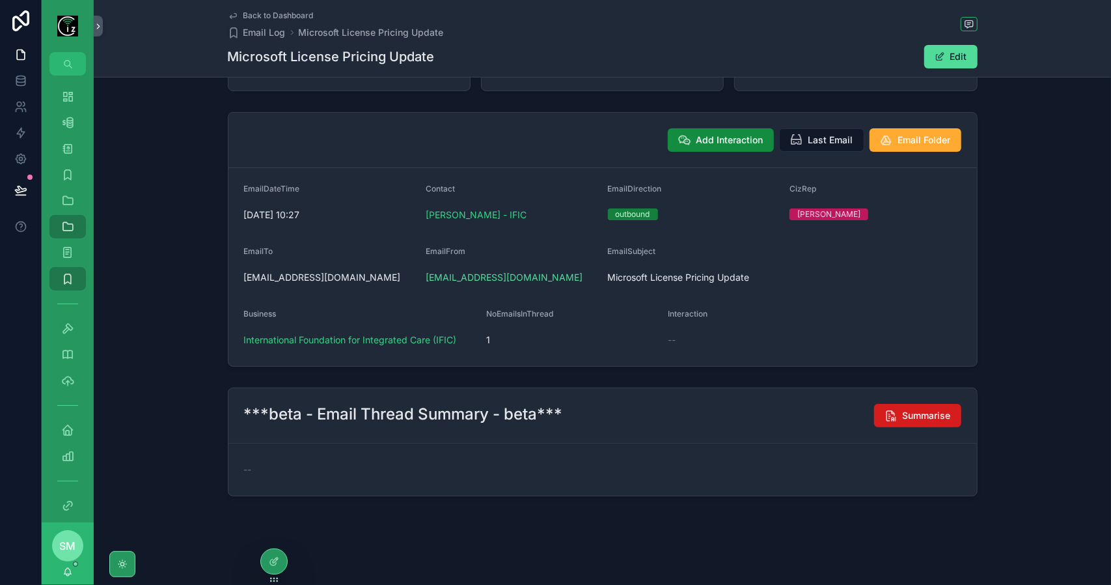
click at [888, 421] on icon "scrollable content" at bounding box center [891, 415] width 13 height 13
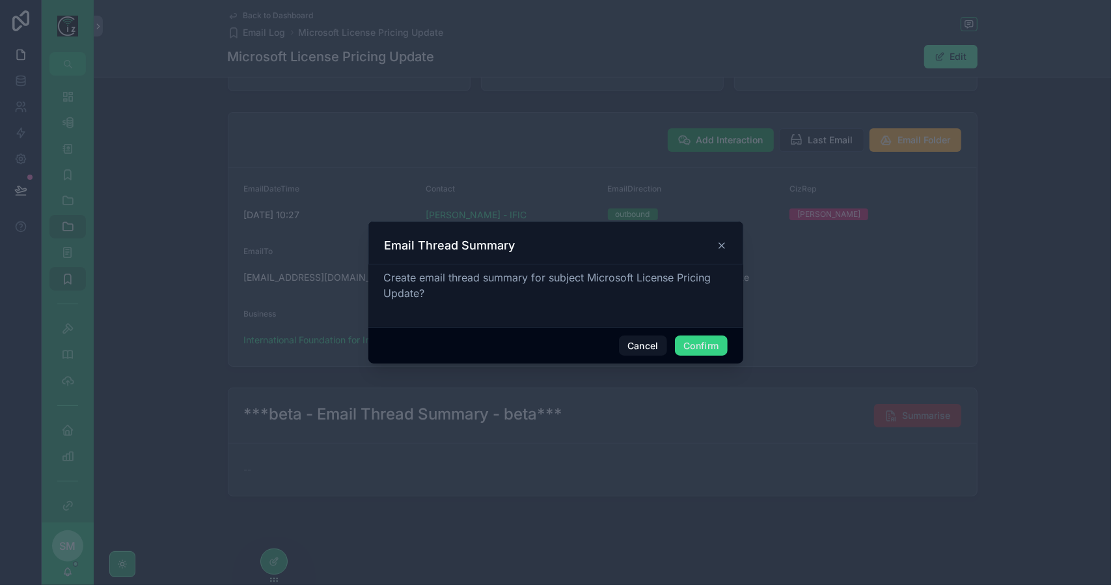
click at [699, 343] on button "Confirm" at bounding box center [701, 345] width 52 height 21
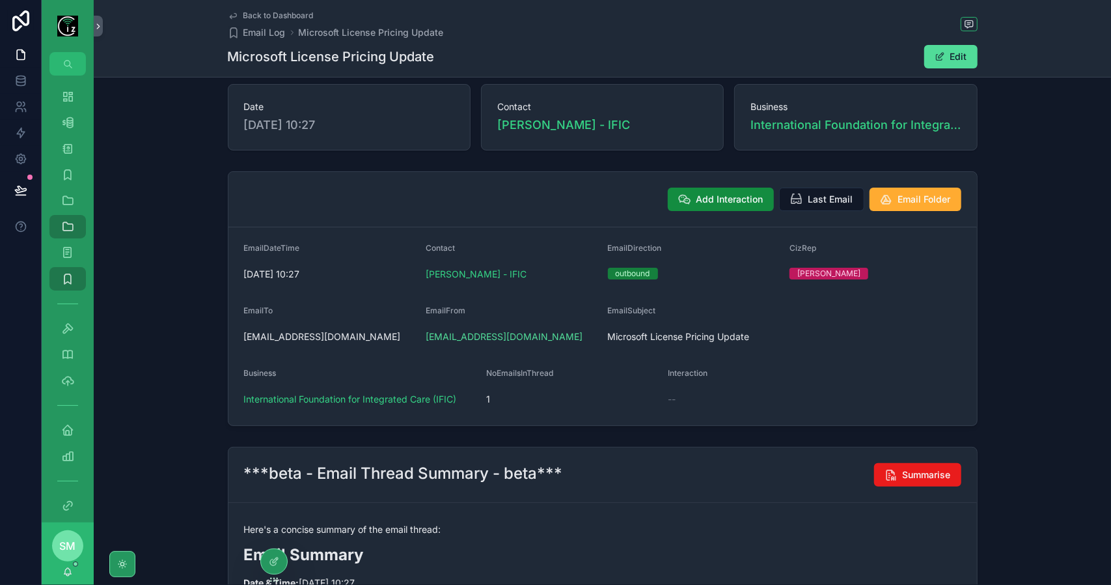
scroll to position [0, 0]
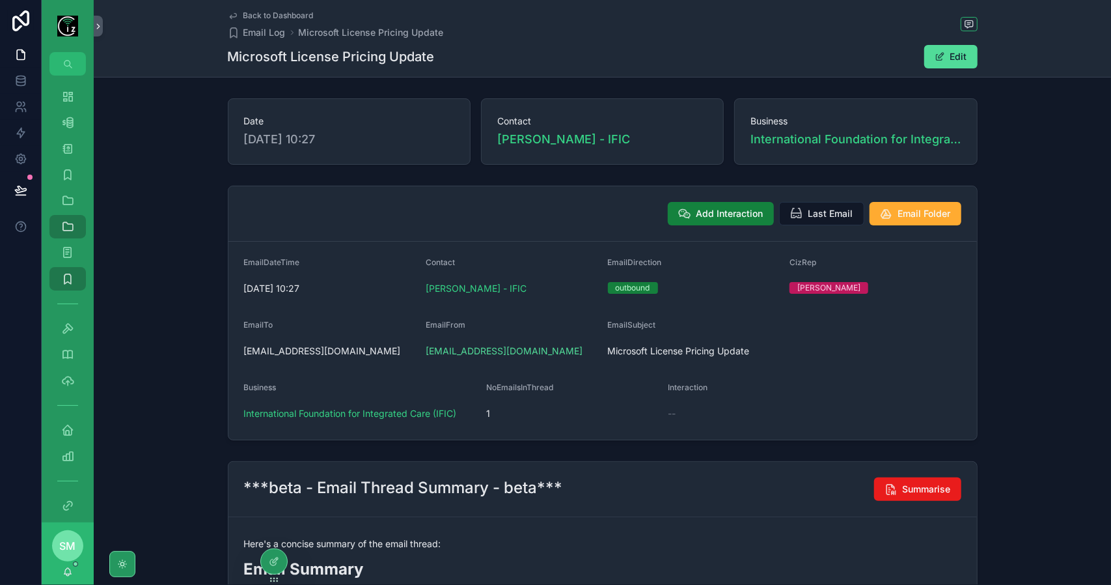
click at [746, 209] on span "Add Interaction" at bounding box center [730, 213] width 67 height 13
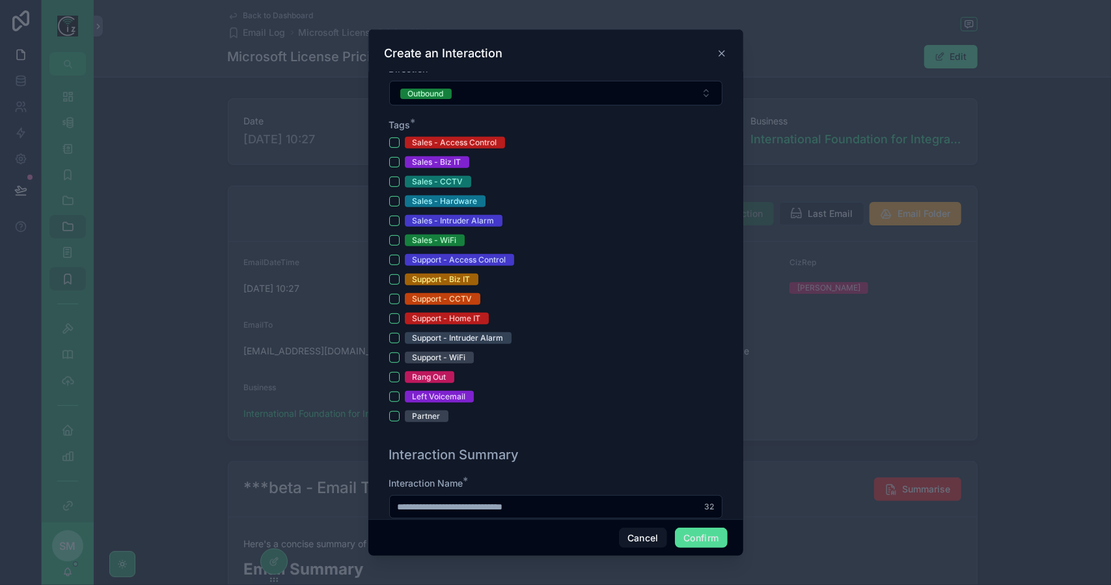
scroll to position [391, 0]
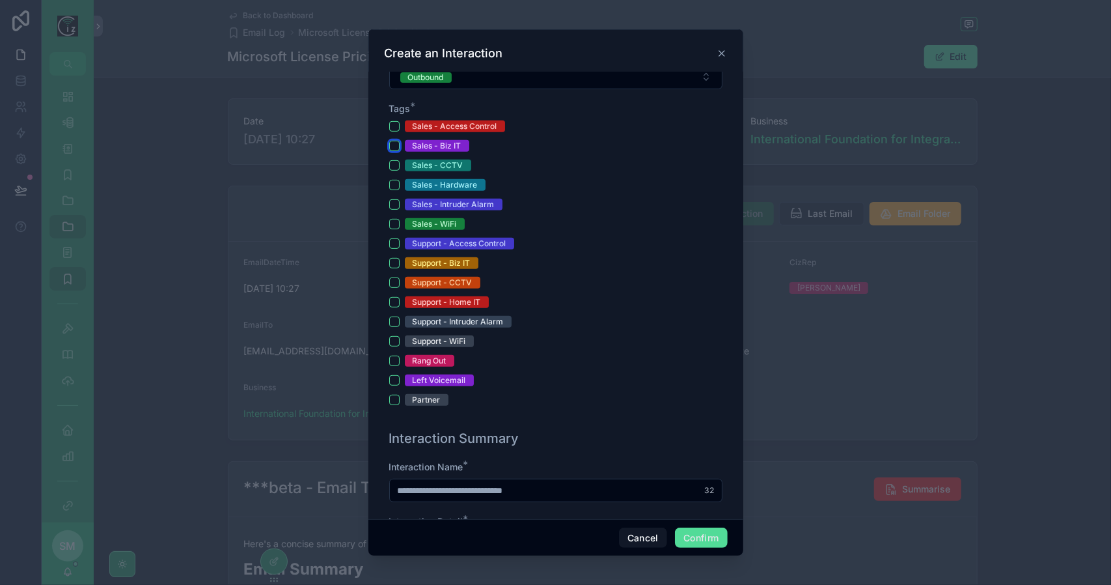
click at [392, 143] on button "Sales - Biz IT" at bounding box center [394, 146] width 10 height 10
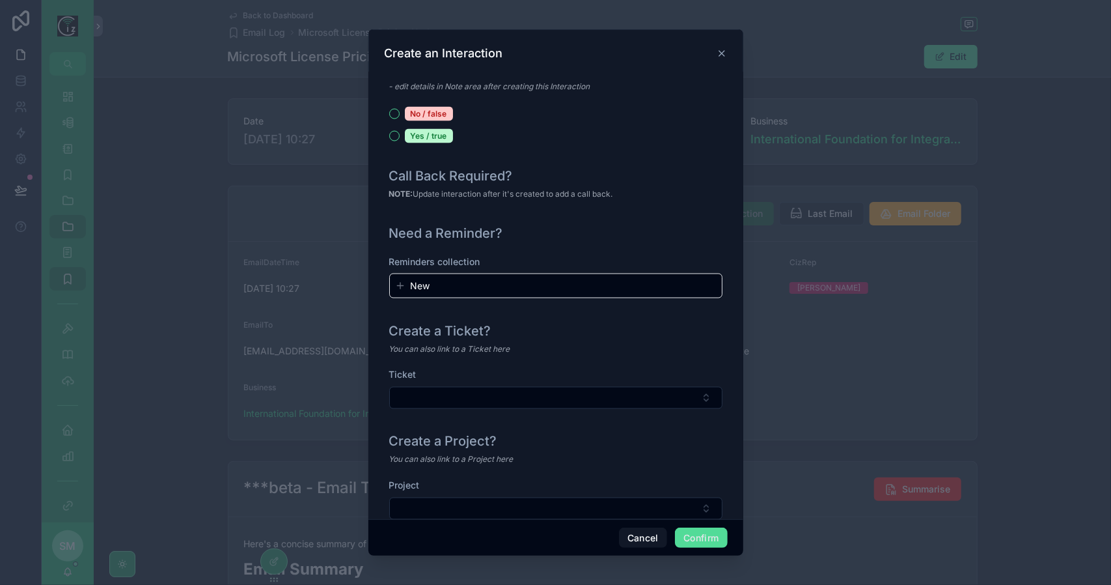
scroll to position [1399, 0]
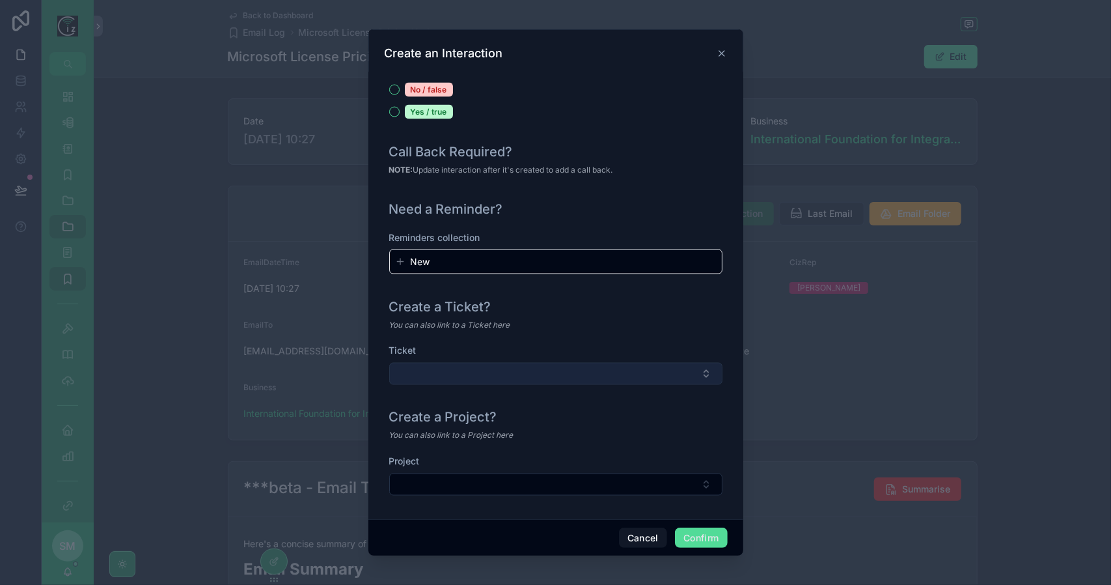
click at [507, 366] on button "Select Button" at bounding box center [555, 374] width 333 height 22
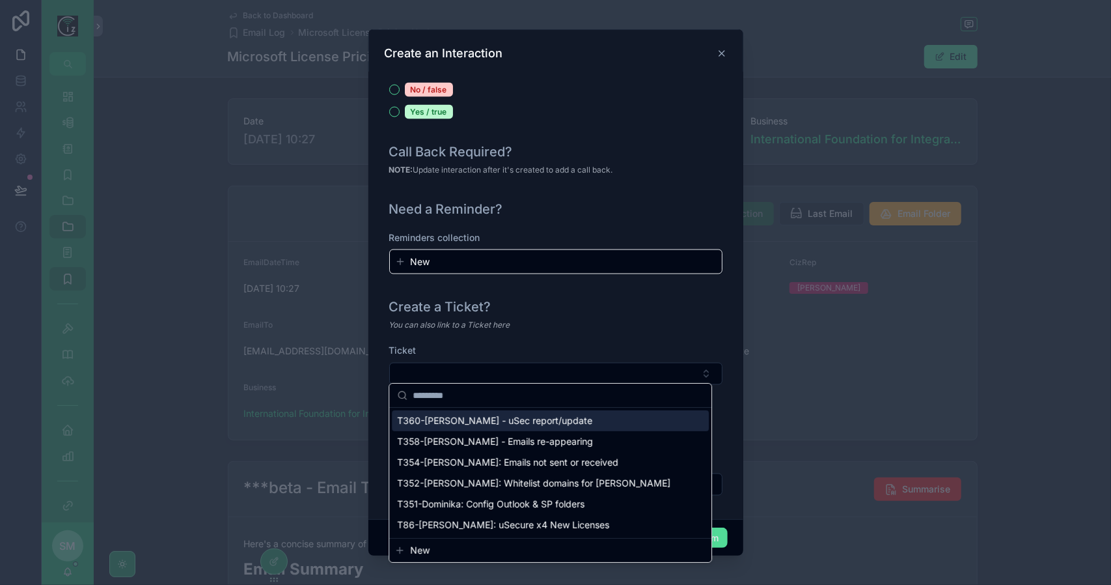
click at [617, 298] on div "Create a Ticket?" at bounding box center [555, 307] width 333 height 18
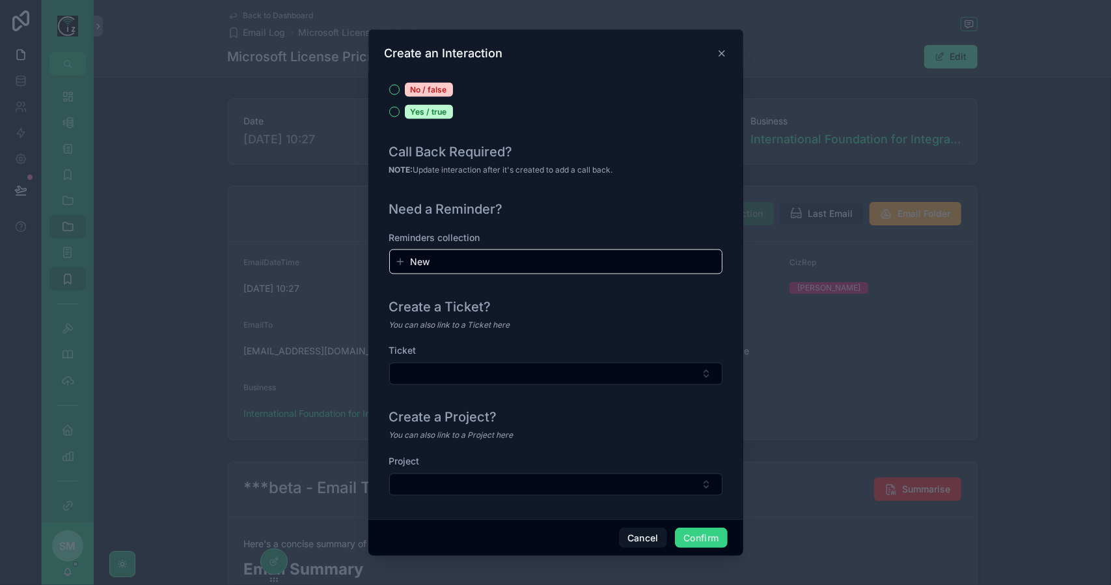
click at [718, 541] on button "Confirm" at bounding box center [701, 537] width 52 height 21
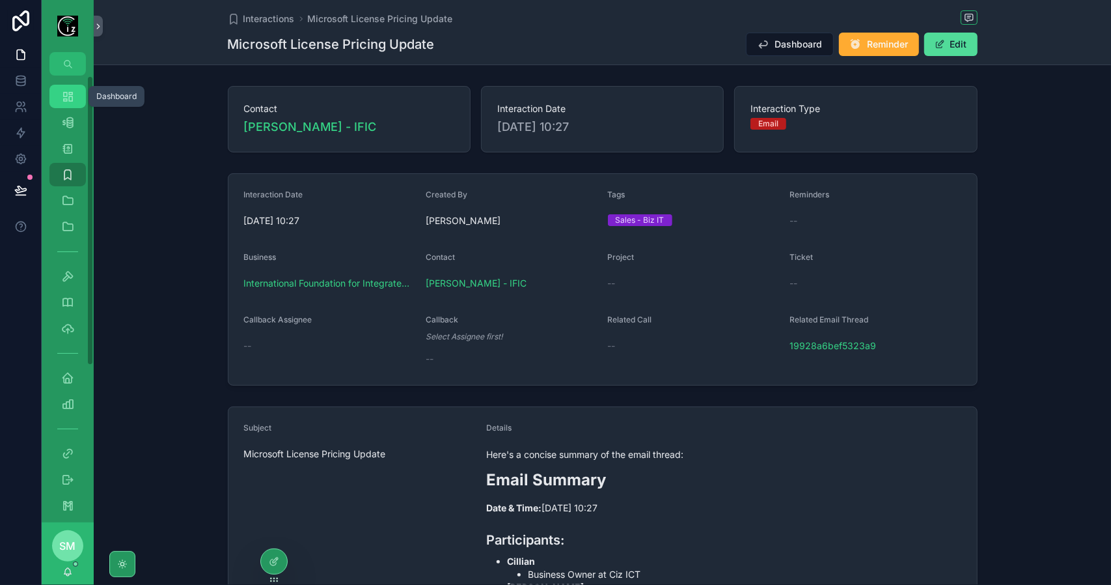
click at [63, 104] on div "Dashboard" at bounding box center [67, 96] width 21 height 21
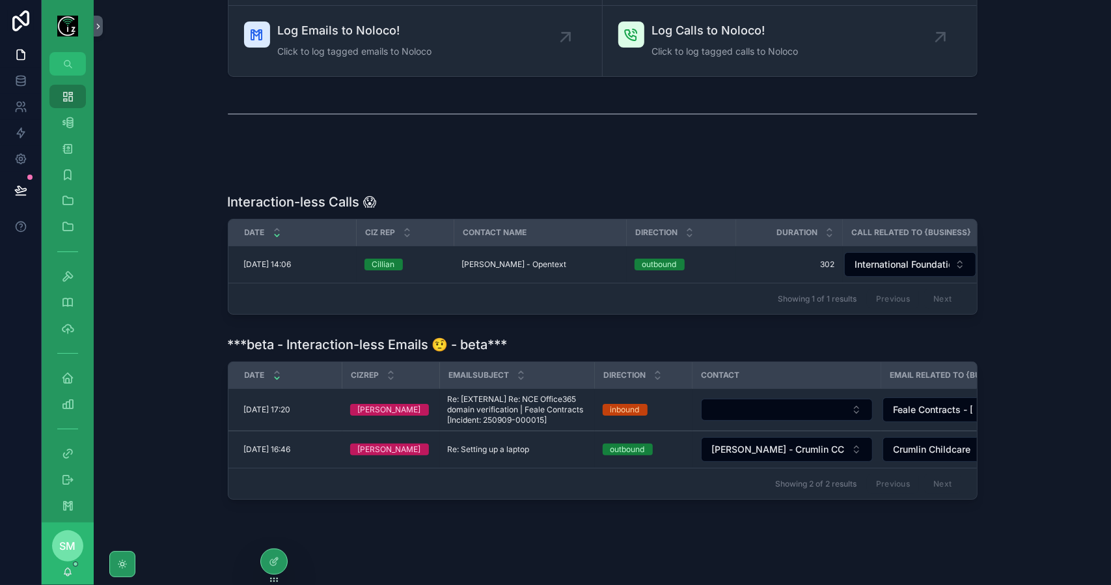
scroll to position [225, 0]
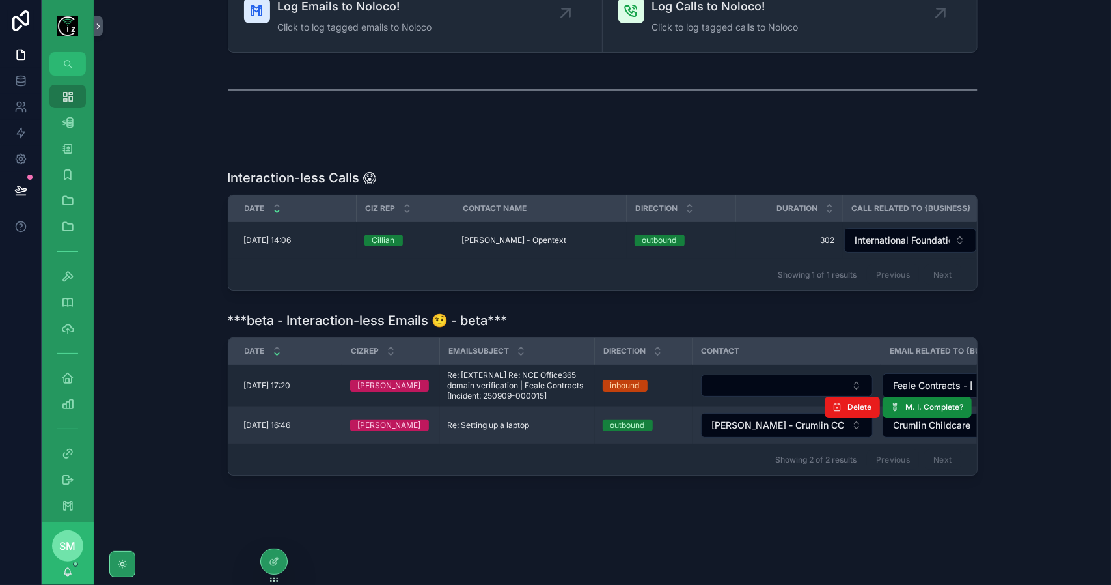
click at [523, 424] on span "Re: Setting up a laptop" at bounding box center [489, 425] width 82 height 10
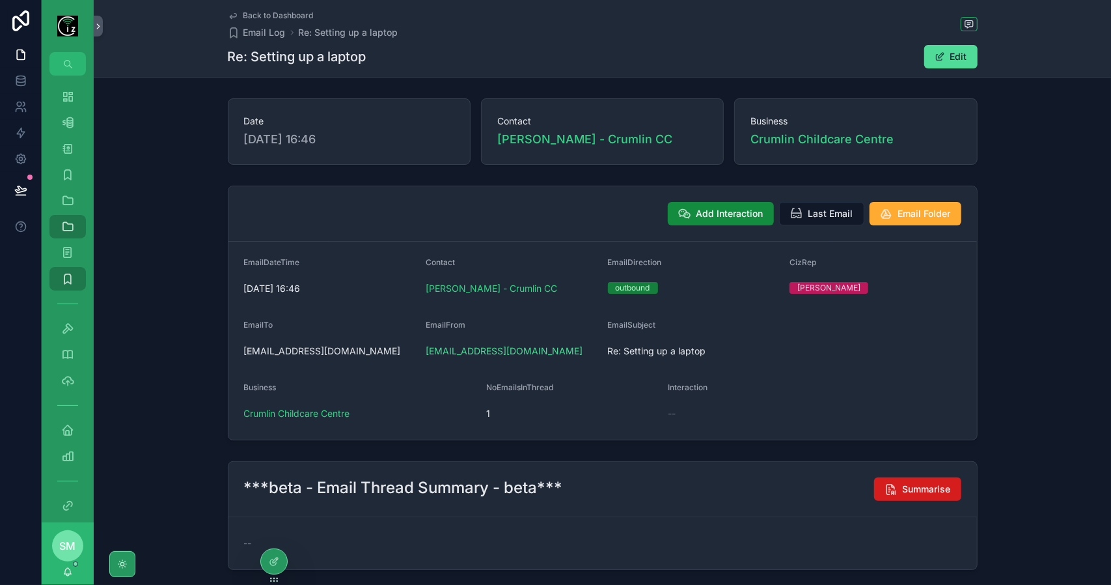
click at [926, 493] on span "Summarise" at bounding box center [927, 488] width 48 height 13
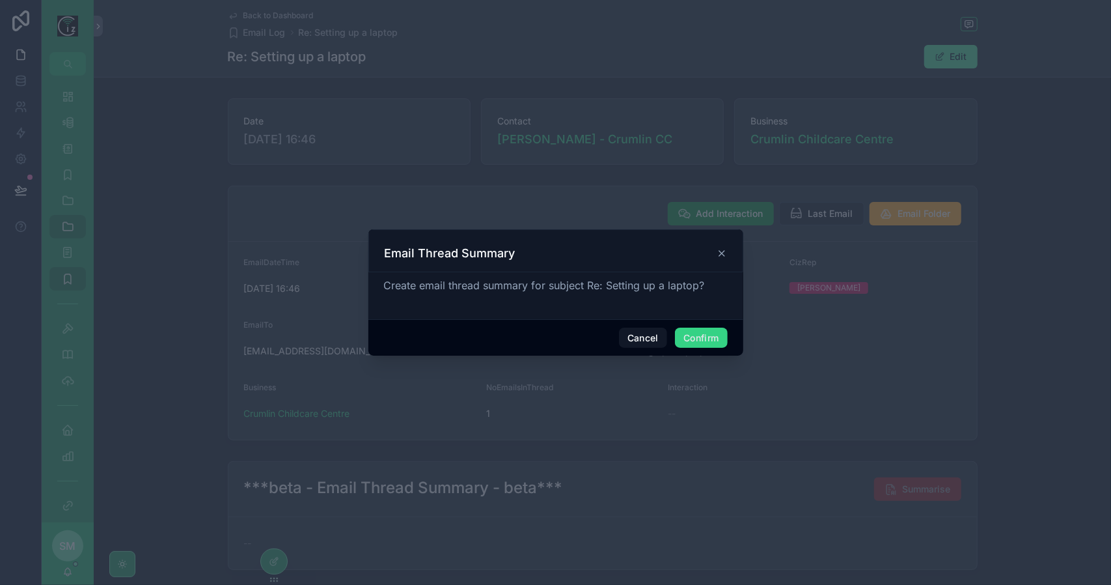
click at [719, 340] on button "Confirm" at bounding box center [701, 337] width 52 height 21
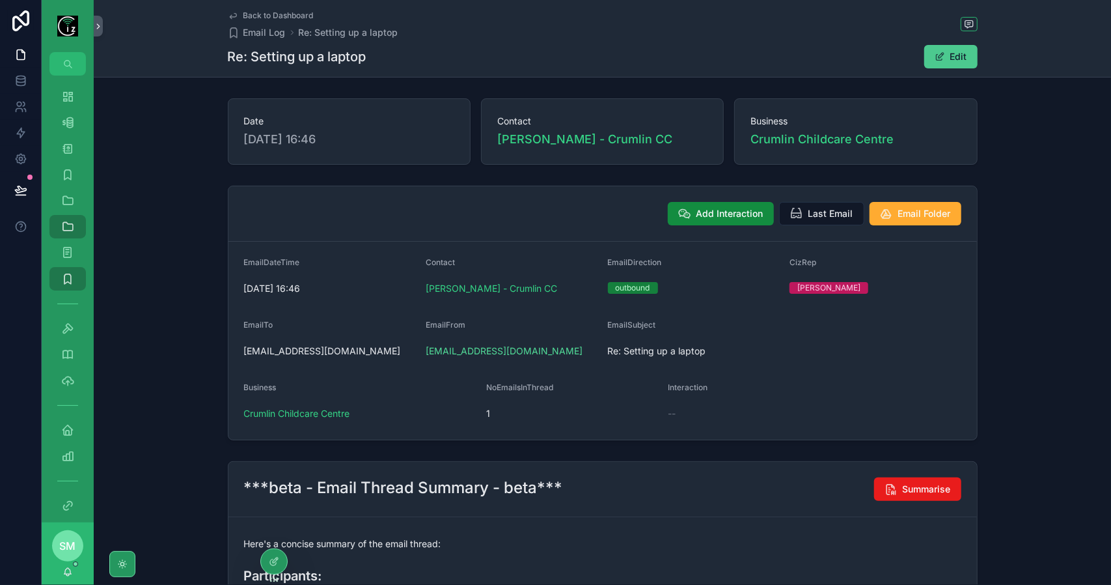
click at [943, 58] on button "Edit" at bounding box center [951, 56] width 53 height 23
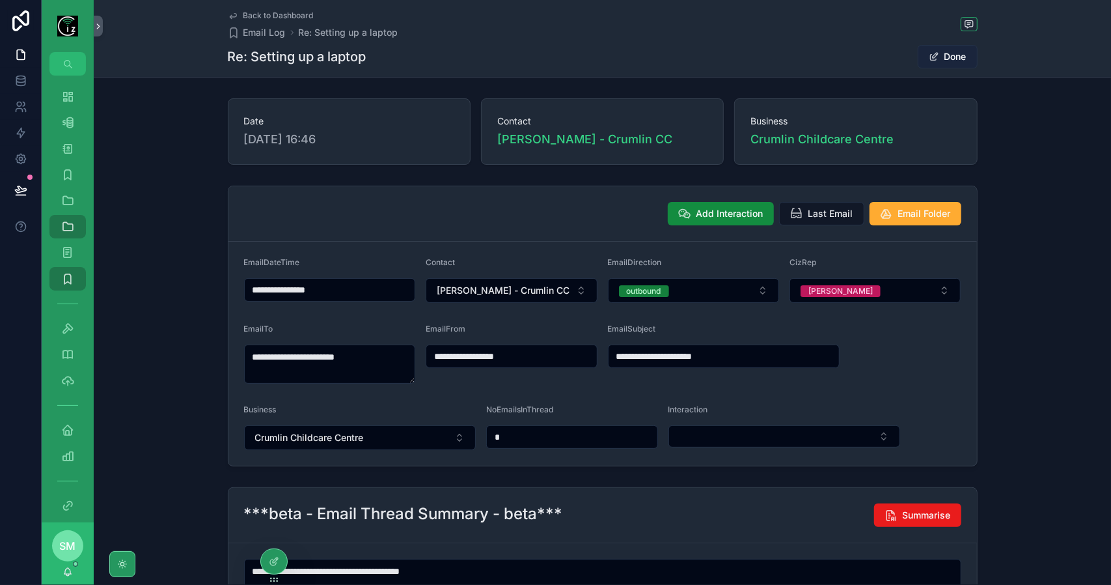
click at [943, 58] on button "Done" at bounding box center [948, 56] width 60 height 23
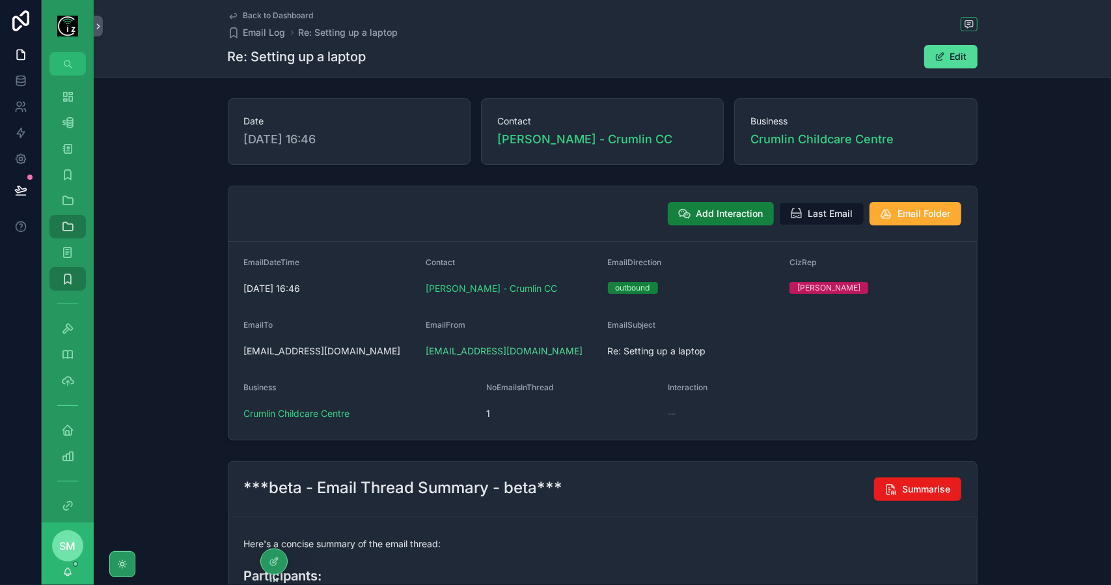
click at [697, 212] on span "Add Interaction" at bounding box center [730, 213] width 67 height 13
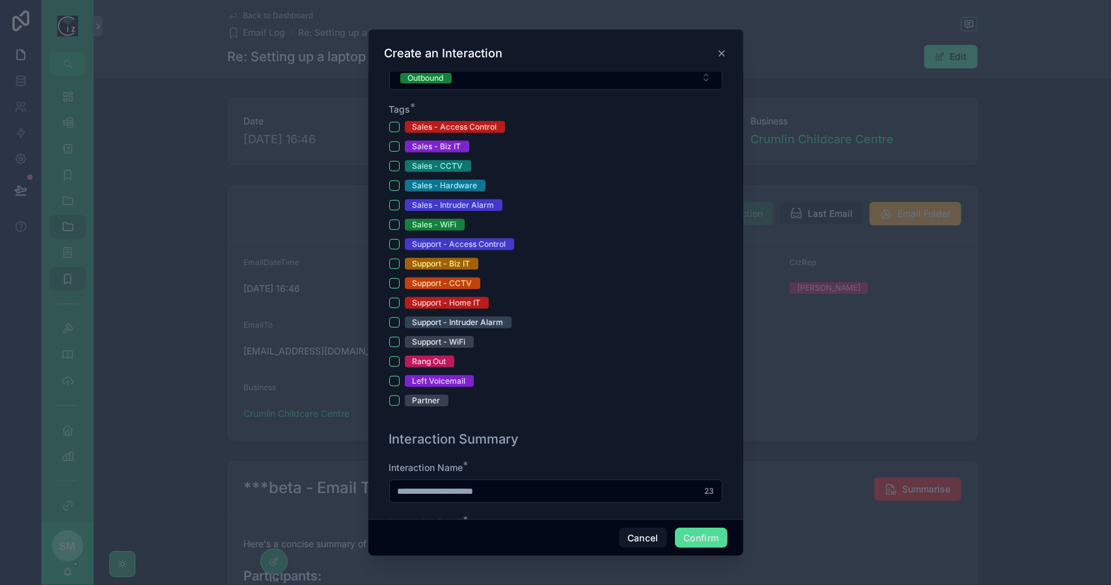
scroll to position [391, 0]
click at [397, 260] on button "Support - Biz IT" at bounding box center [394, 263] width 10 height 10
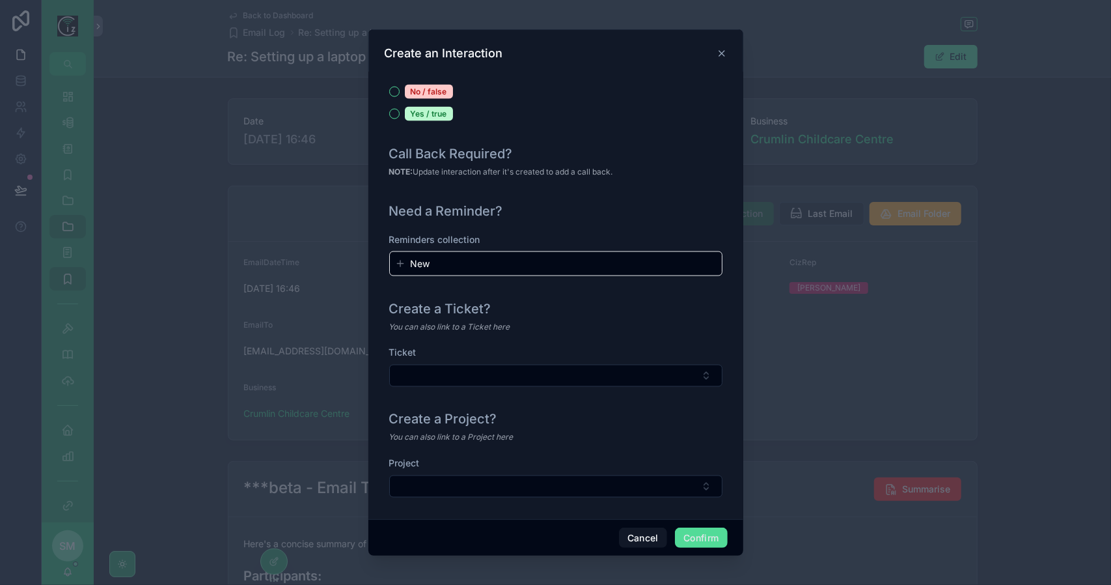
scroll to position [1399, 0]
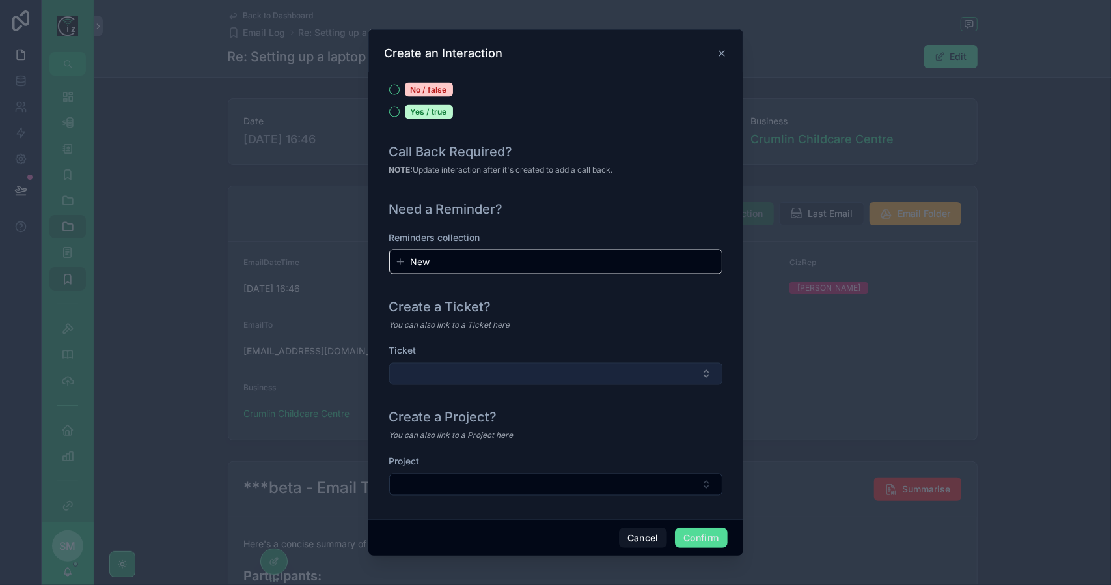
click at [542, 369] on button "Select Button" at bounding box center [555, 374] width 333 height 22
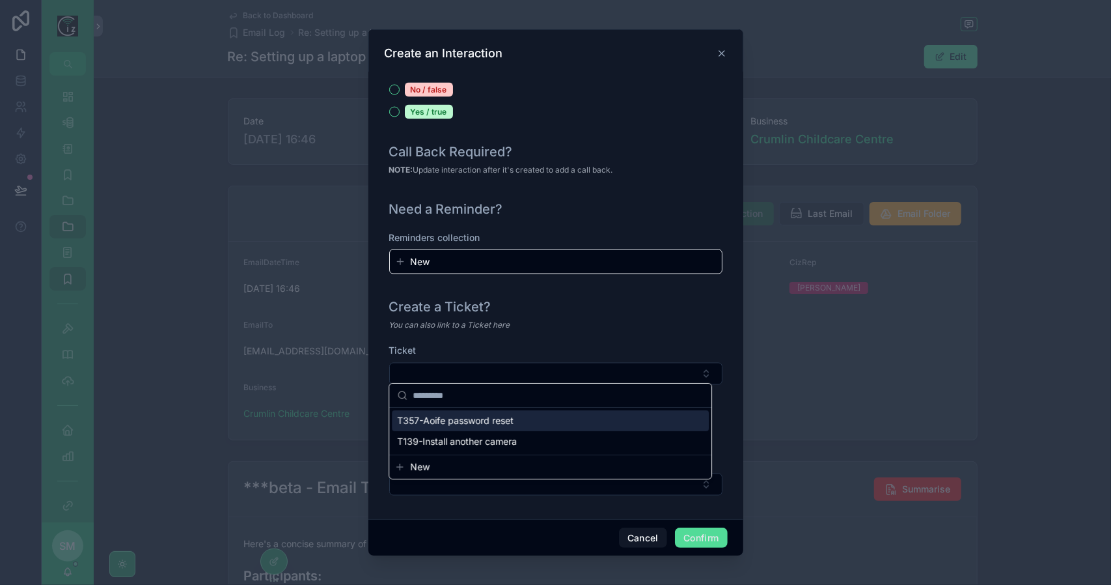
click at [538, 416] on div "T357-Aoife password reset" at bounding box center [550, 420] width 317 height 21
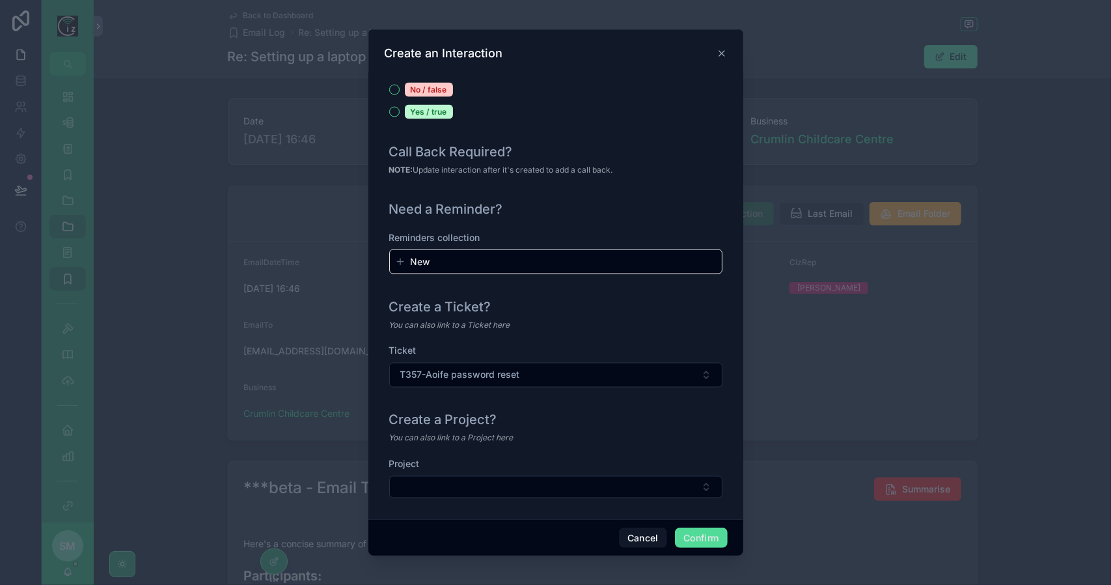
scroll to position [1402, 0]
click at [710, 546] on button "Confirm" at bounding box center [701, 537] width 52 height 21
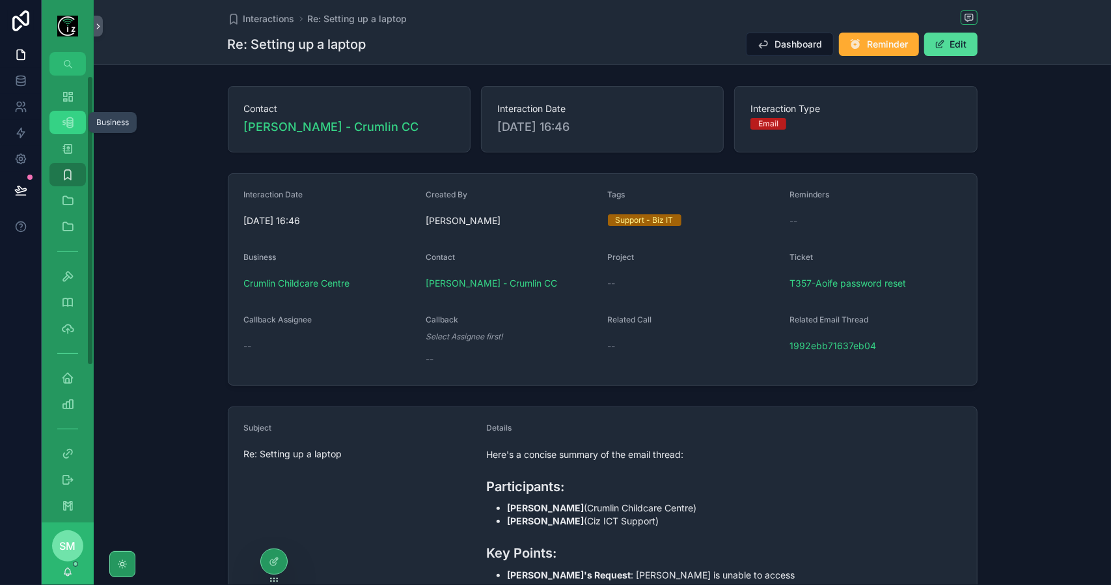
click at [70, 129] on div "Business 526" at bounding box center [67, 122] width 21 height 21
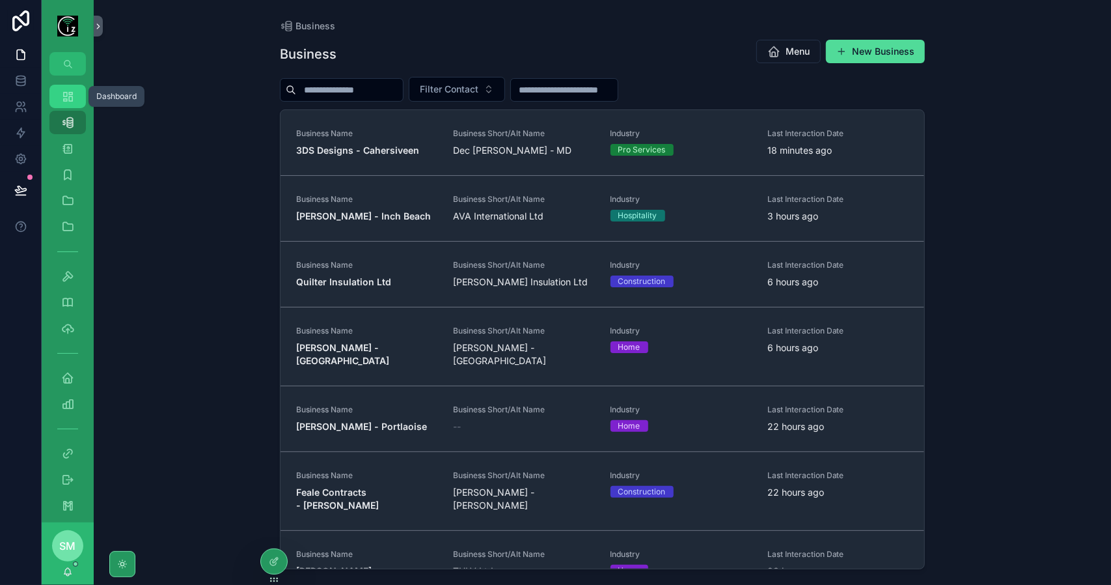
click at [68, 103] on div "Dashboard" at bounding box center [67, 96] width 21 height 21
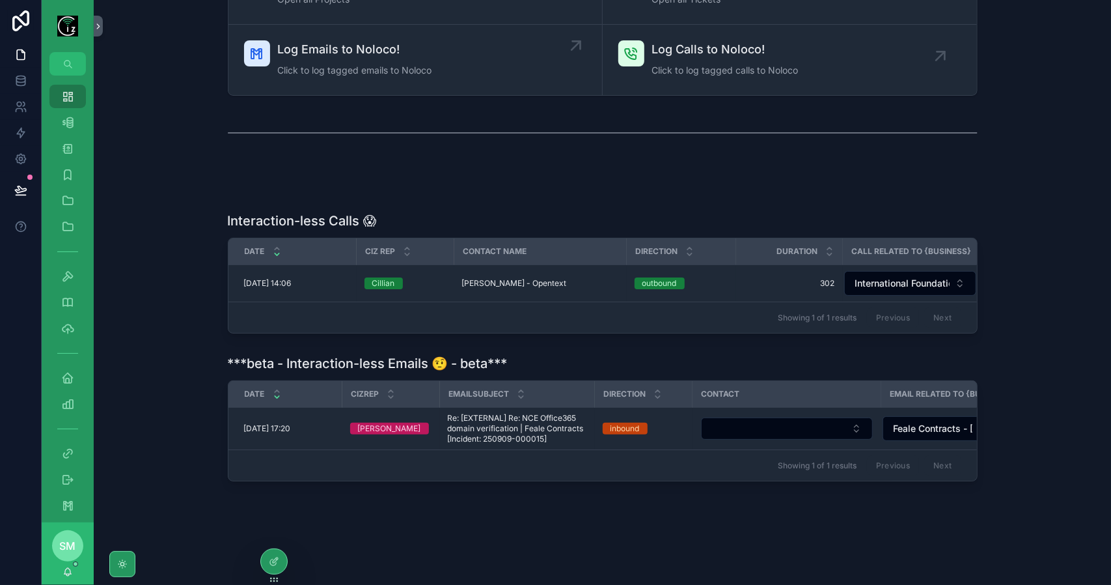
scroll to position [188, 0]
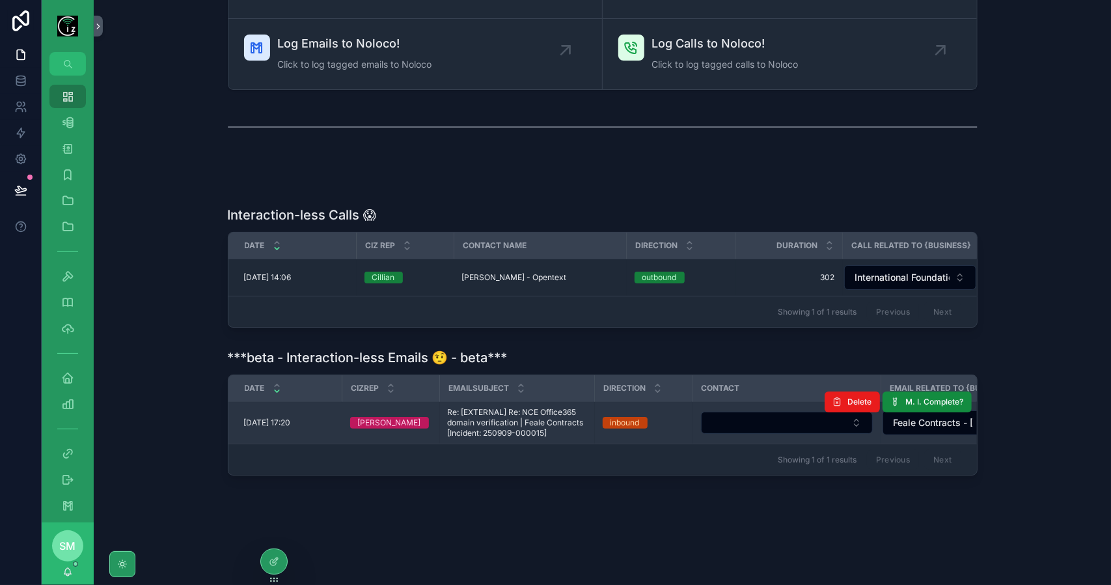
click at [527, 422] on span "Re: [EXTERNAL] Re: NCE Office365 domain verification | Feale Contracts [Inciden…" at bounding box center [517, 422] width 139 height 31
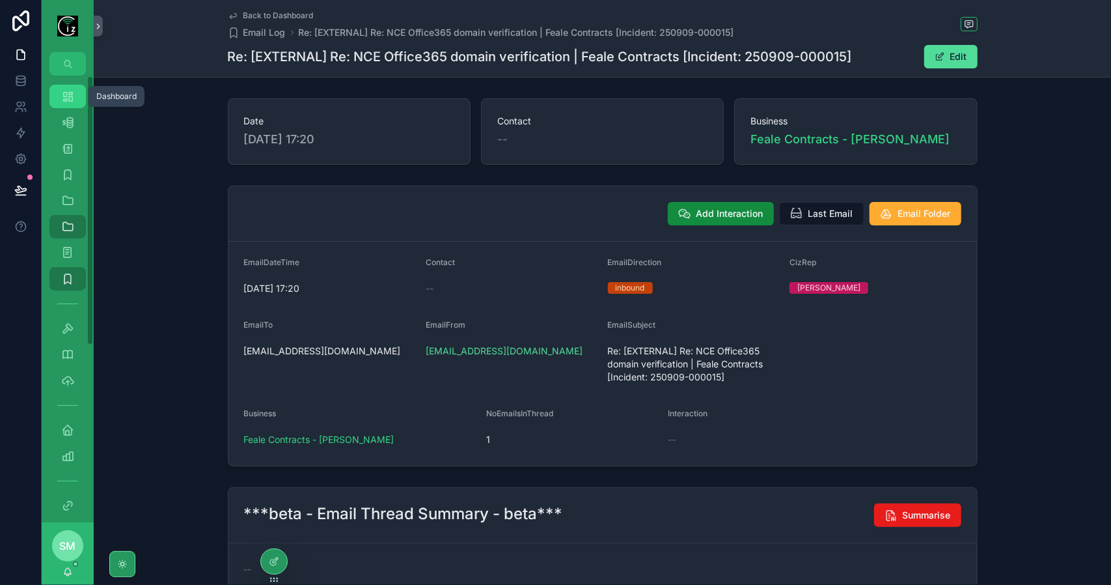
click at [77, 102] on div "Dashboard" at bounding box center [67, 96] width 21 height 21
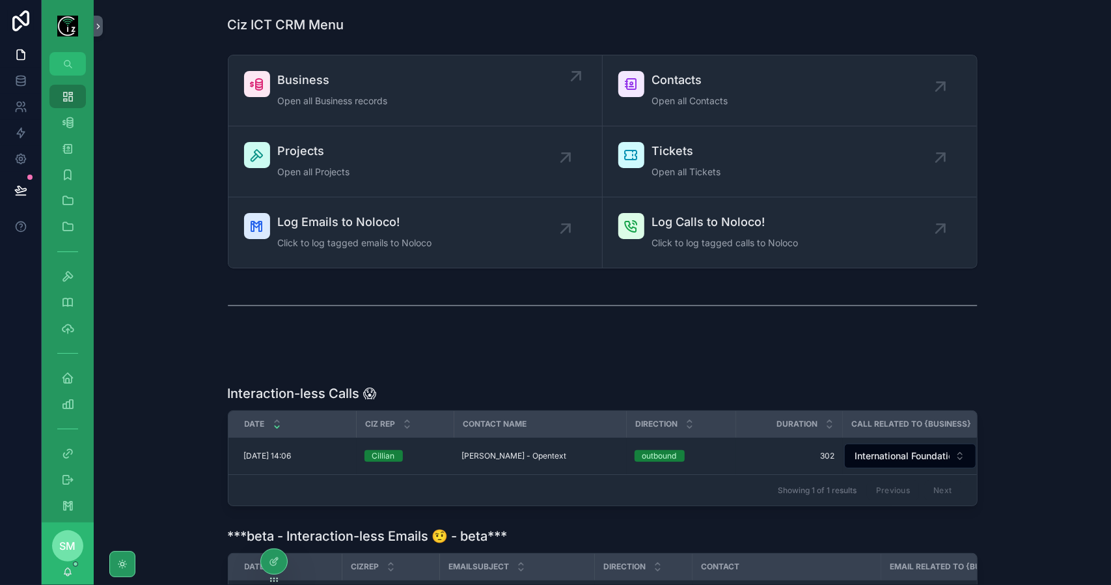
click at [325, 94] on span "Open all Business records" at bounding box center [333, 100] width 110 height 13
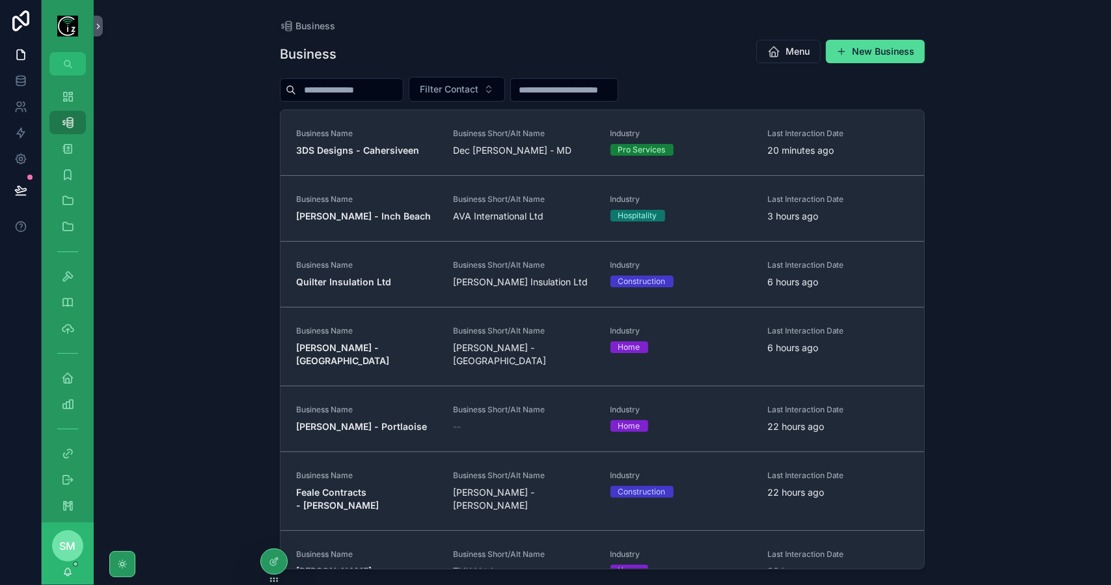
click at [336, 87] on input "scrollable content" at bounding box center [349, 90] width 107 height 18
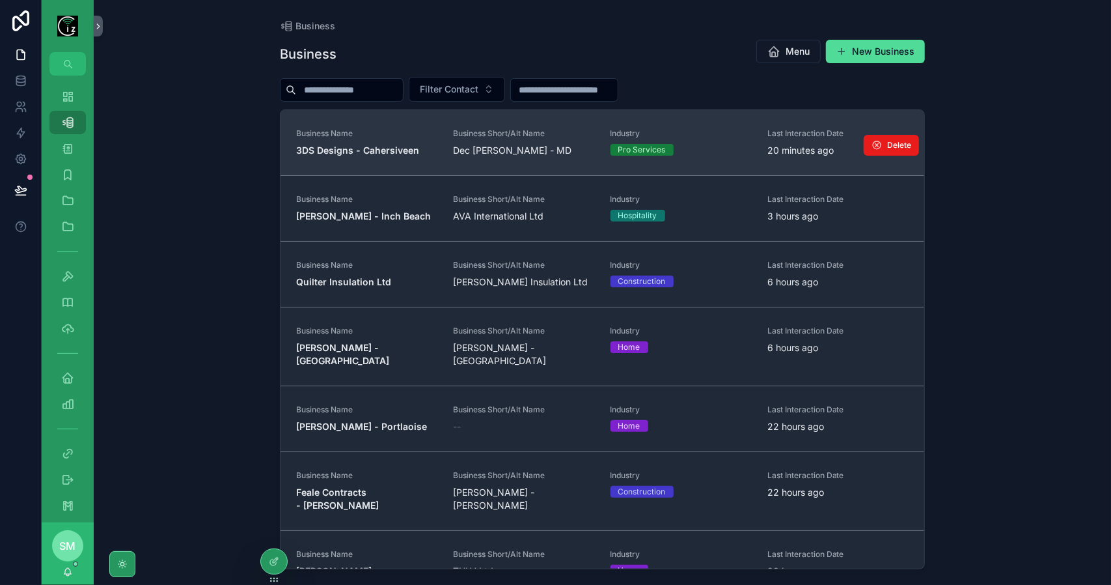
click at [326, 145] on strong "3DS Designs - Cahersiveen" at bounding box center [357, 150] width 123 height 11
